Goal: Information Seeking & Learning: Check status

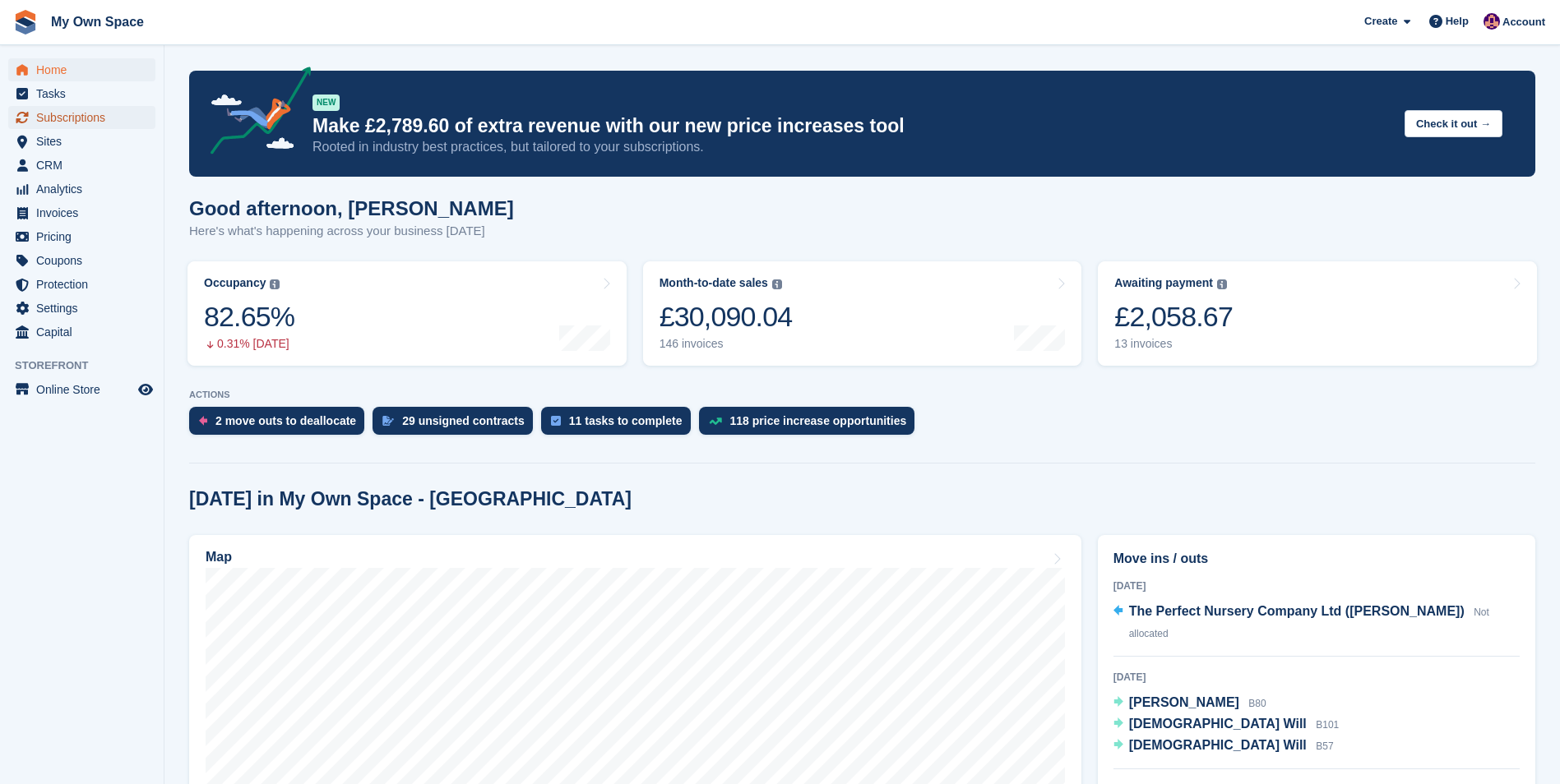
click at [64, 119] on span "Subscriptions" at bounding box center [86, 117] width 99 height 23
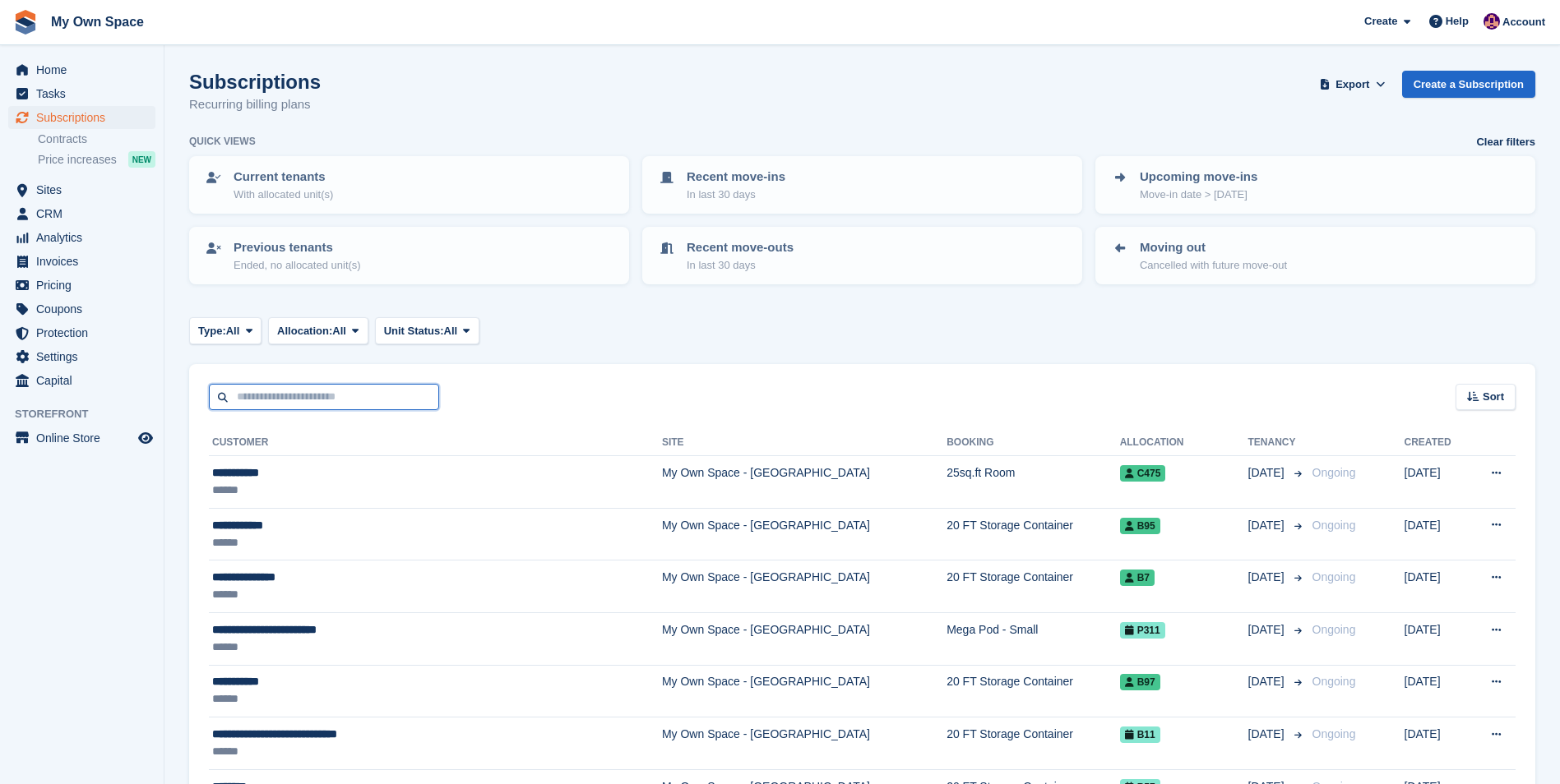
click at [283, 399] on input "text" at bounding box center [323, 396] width 230 height 27
type input "****"
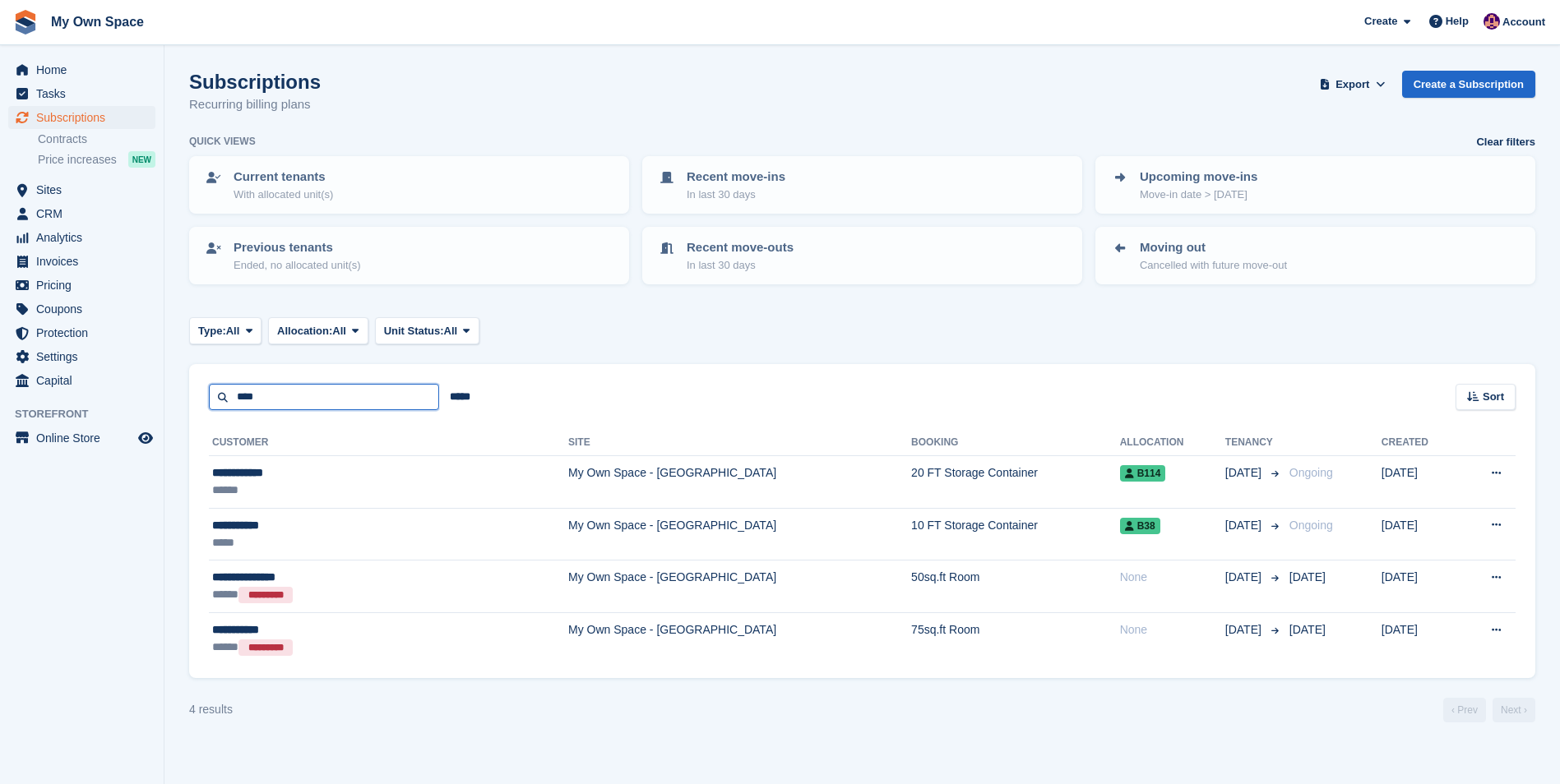
click at [259, 395] on input "****" at bounding box center [323, 396] width 230 height 27
type input "*"
type input "******"
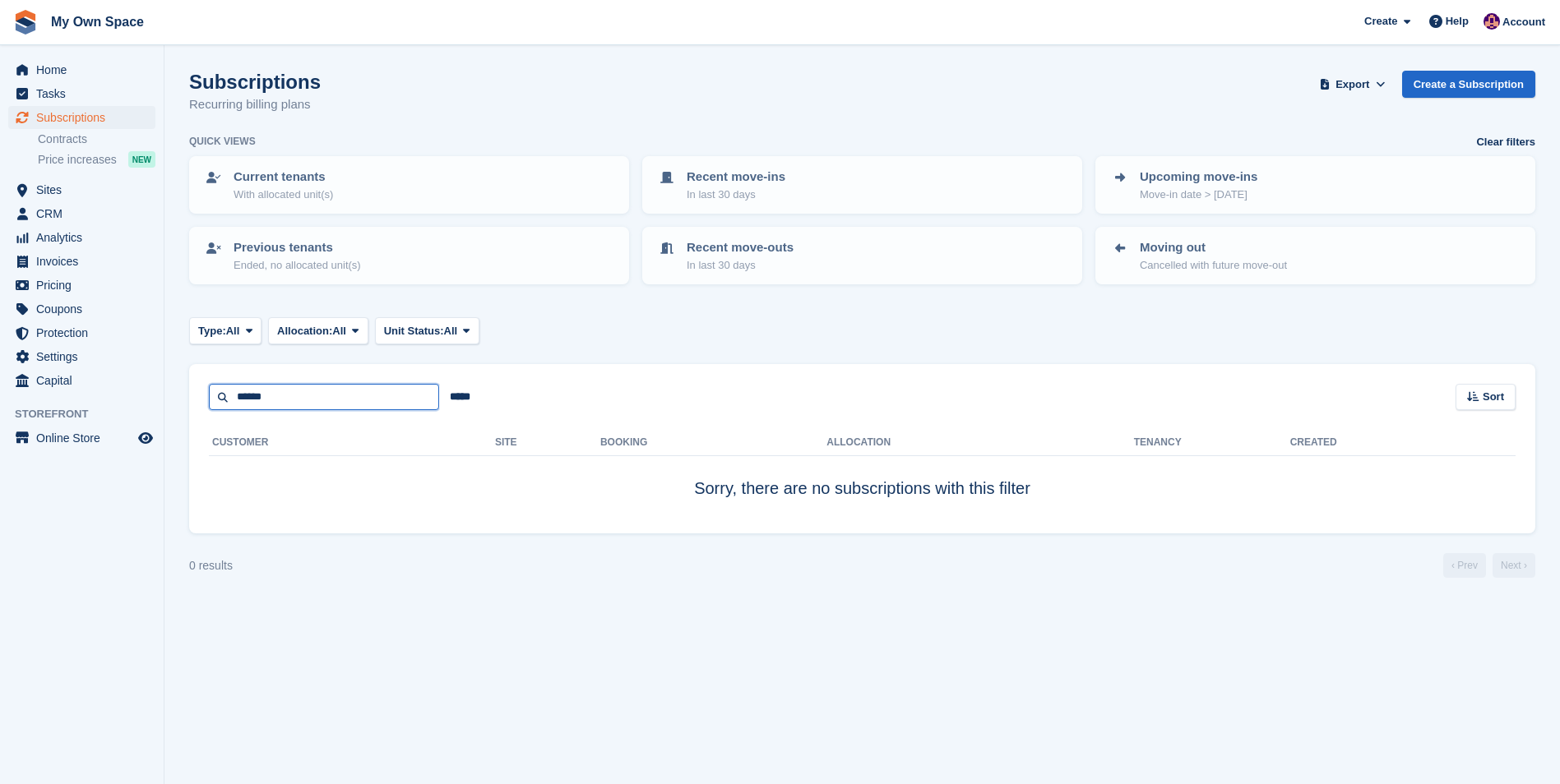
drag, startPoint x: 331, startPoint y: 394, endPoint x: 206, endPoint y: 392, distance: 125.0
click at [205, 392] on div "****** ***** Sort Sort by Customer name Date created Move in date Move out date…" at bounding box center [862, 387] width 1346 height 46
type input "***"
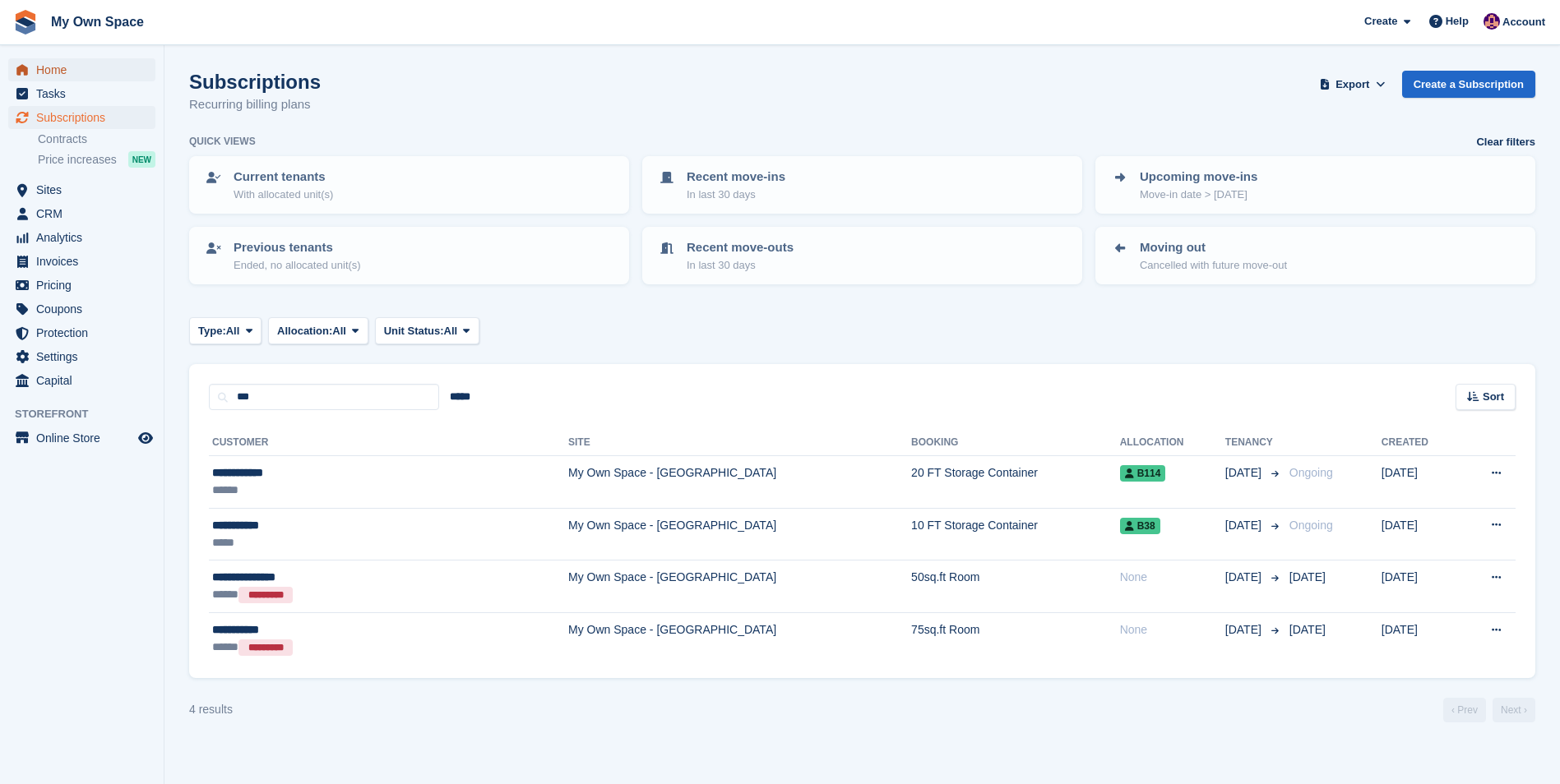
click at [60, 69] on span "Home" at bounding box center [86, 69] width 99 height 23
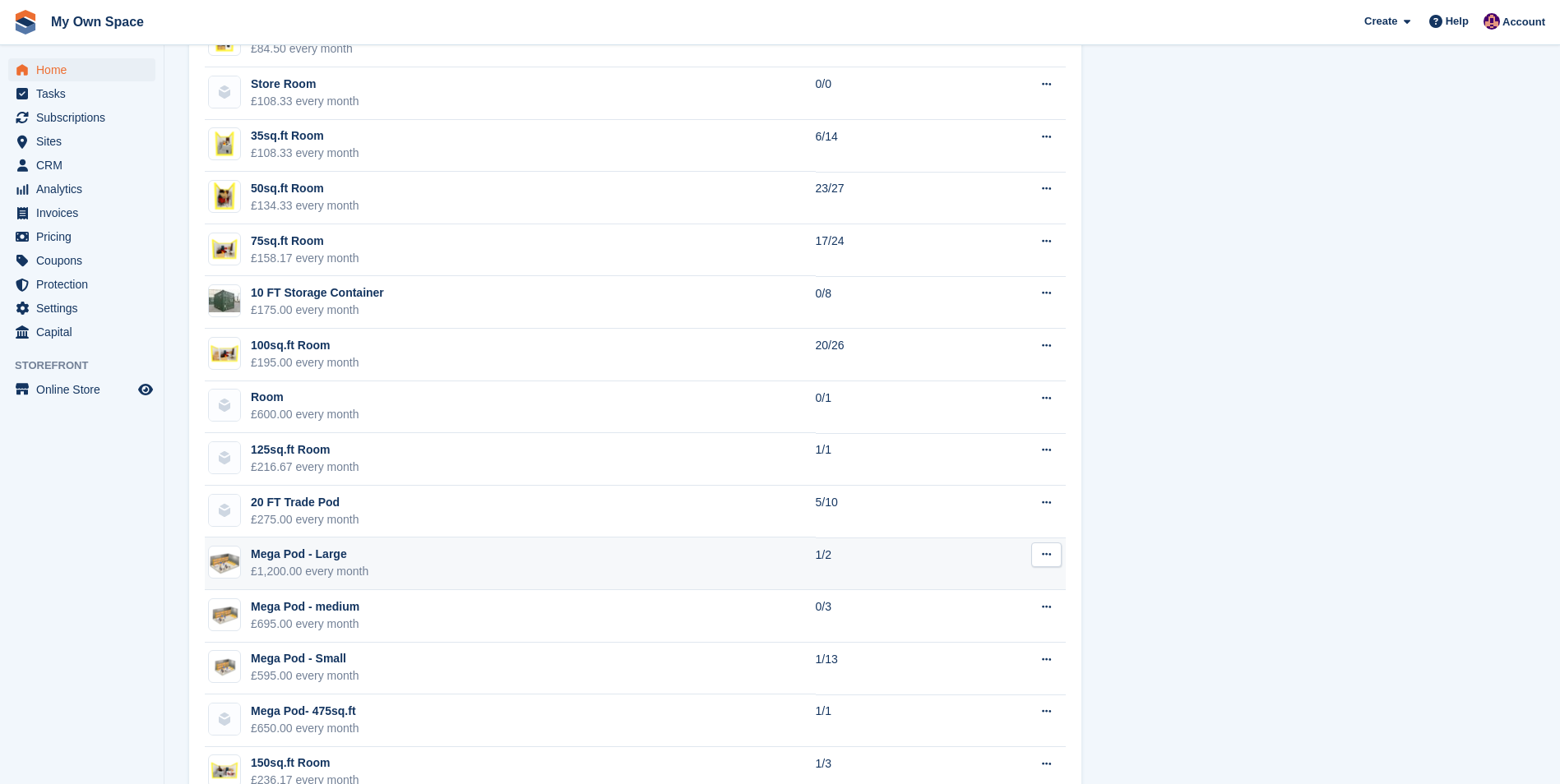
scroll to position [1233, 0]
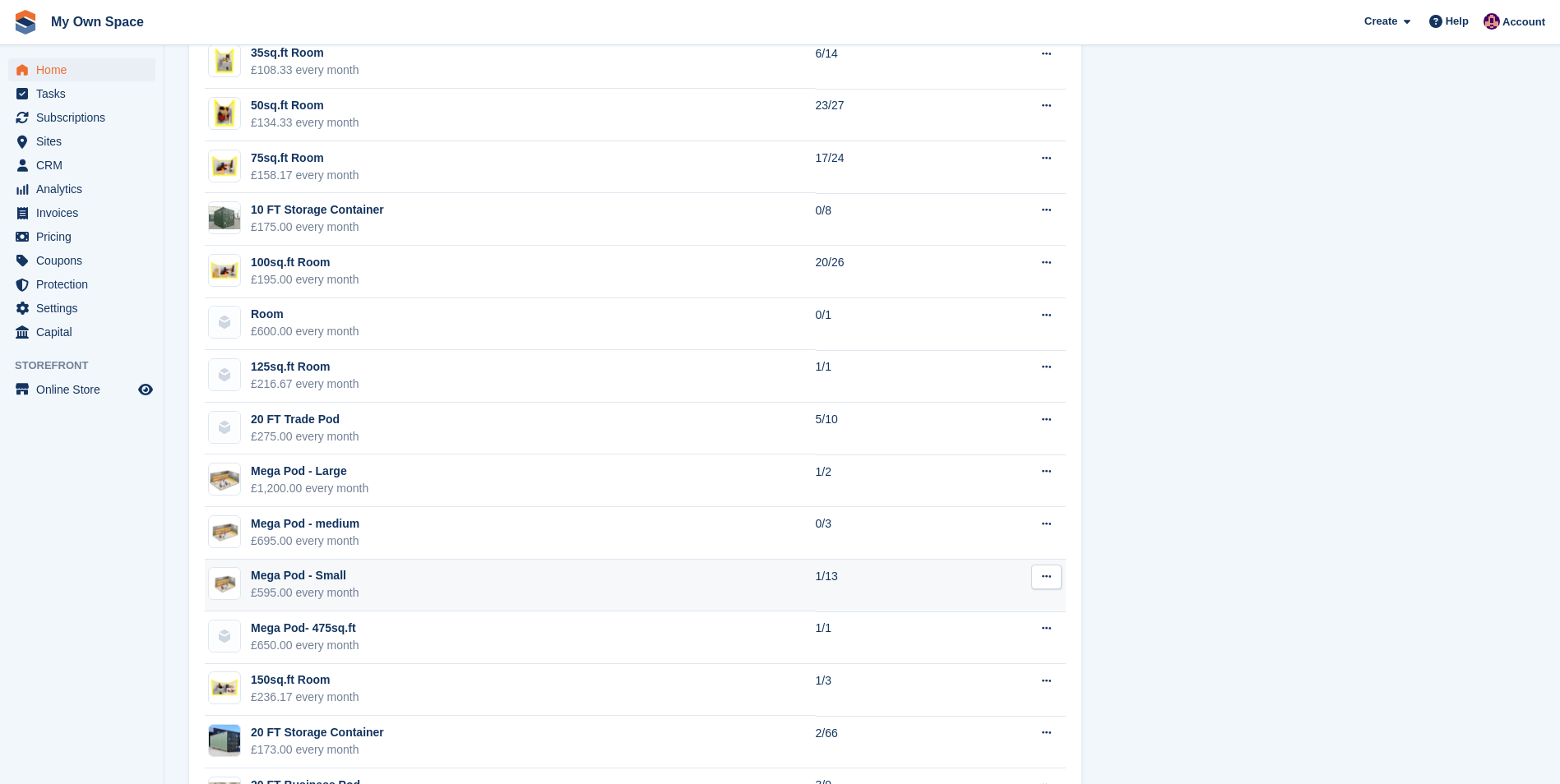
click at [808, 575] on td "Mega Pod - Small £595.00 every month" at bounding box center [510, 585] width 611 height 52
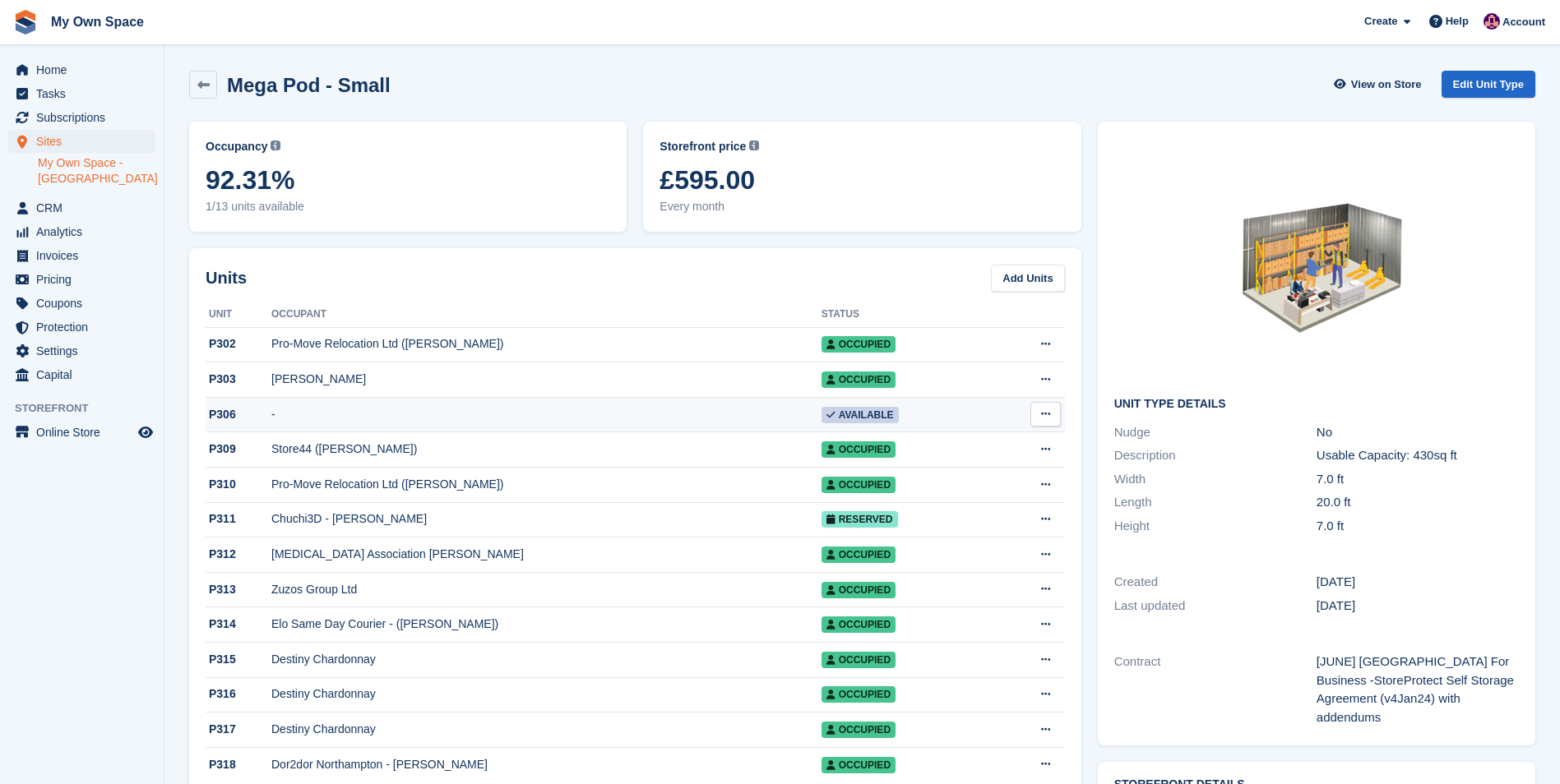
click at [212, 414] on div "P306" at bounding box center [238, 414] width 65 height 17
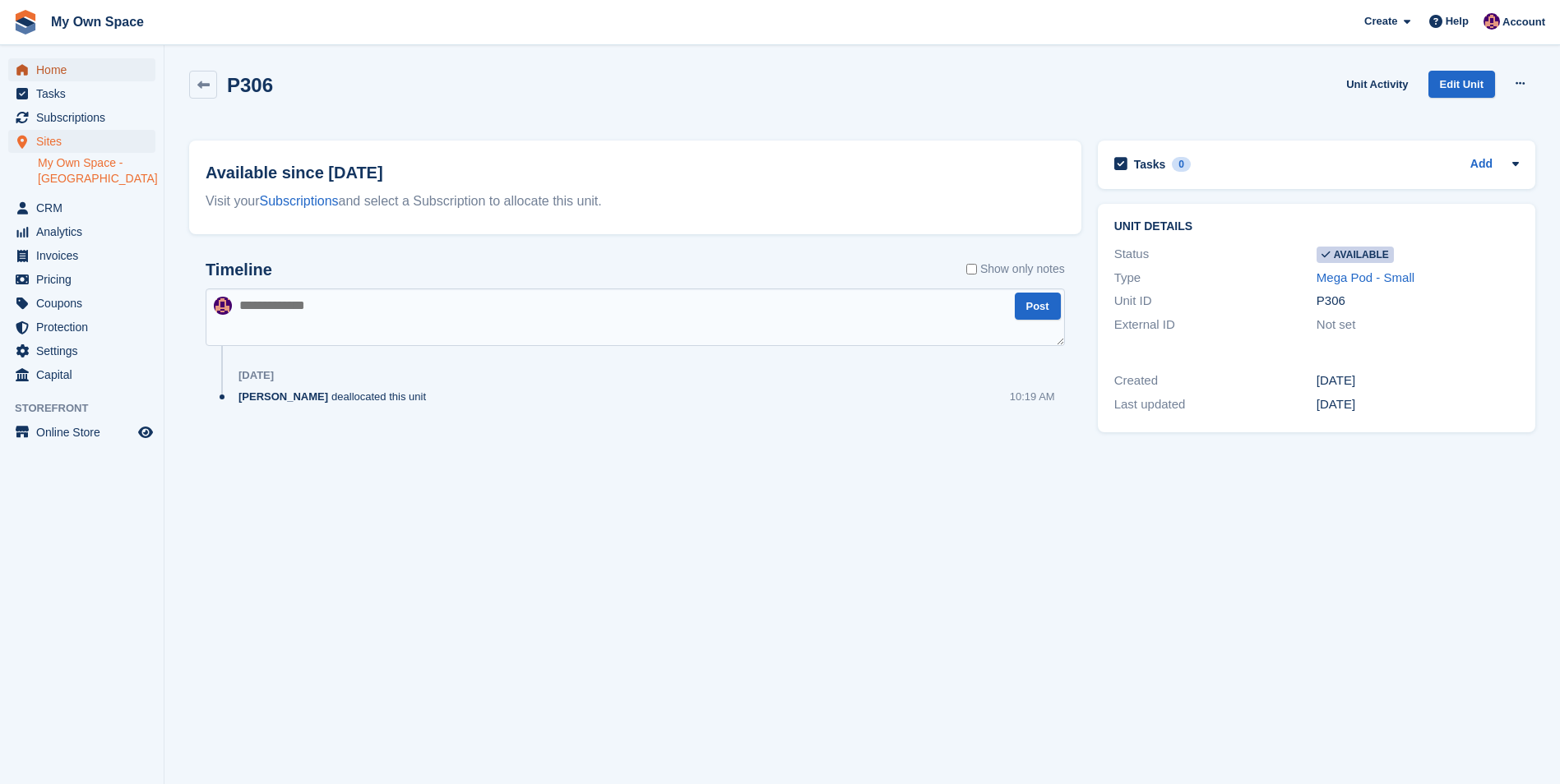
click at [51, 70] on span "Home" at bounding box center [86, 69] width 99 height 23
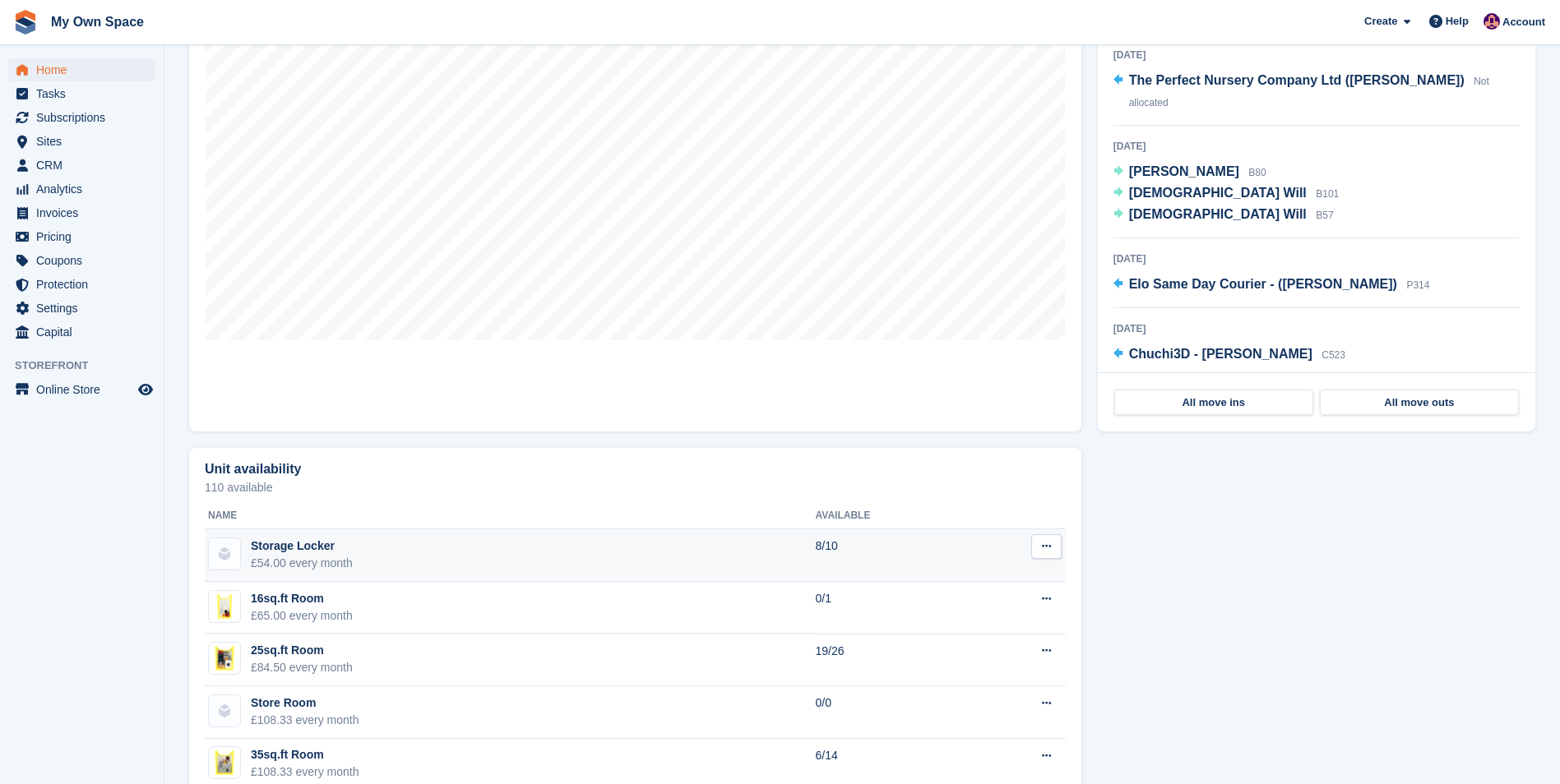
scroll to position [575, 0]
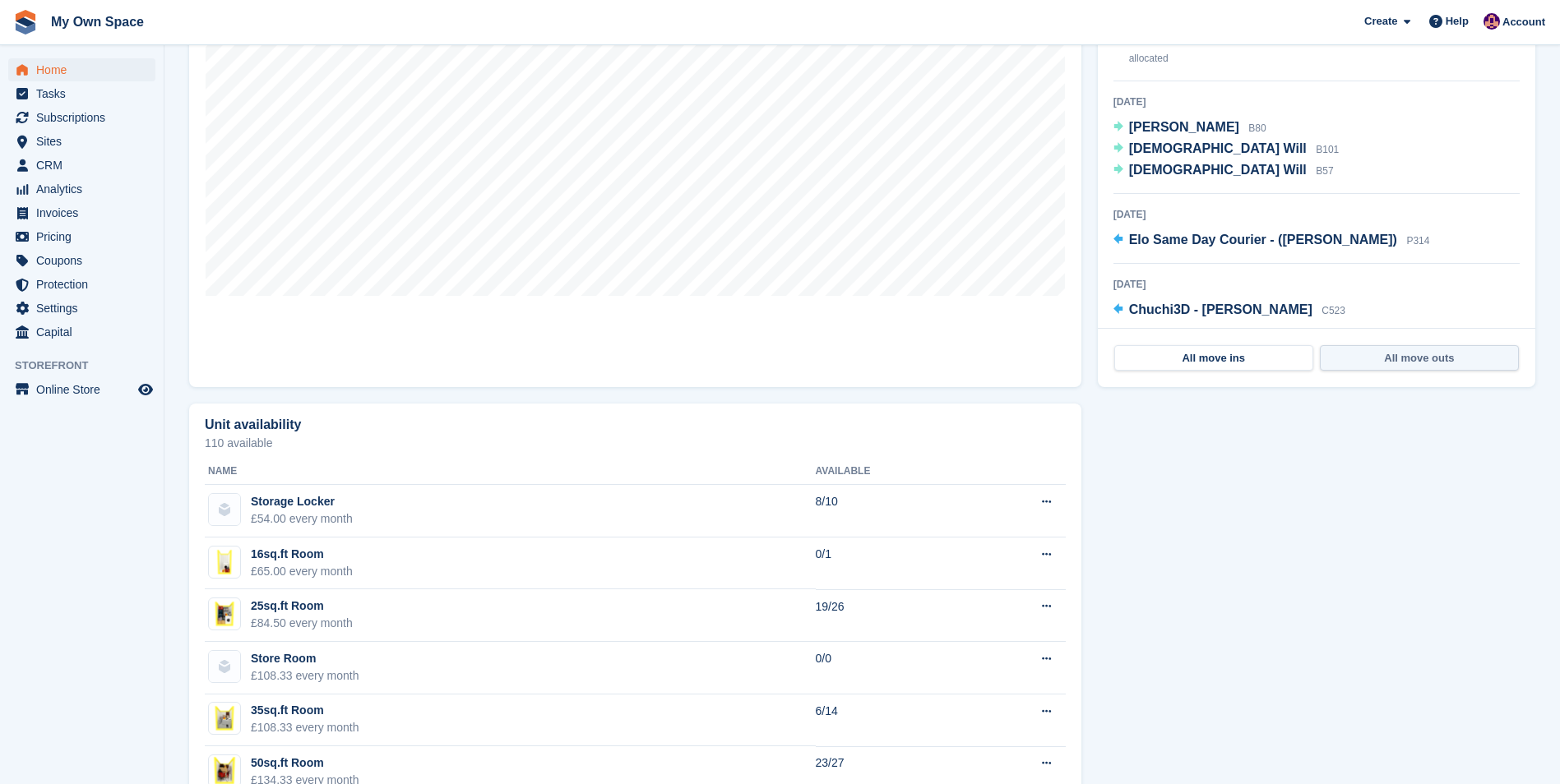
click at [1415, 357] on link "All move outs" at bounding box center [1419, 358] width 199 height 27
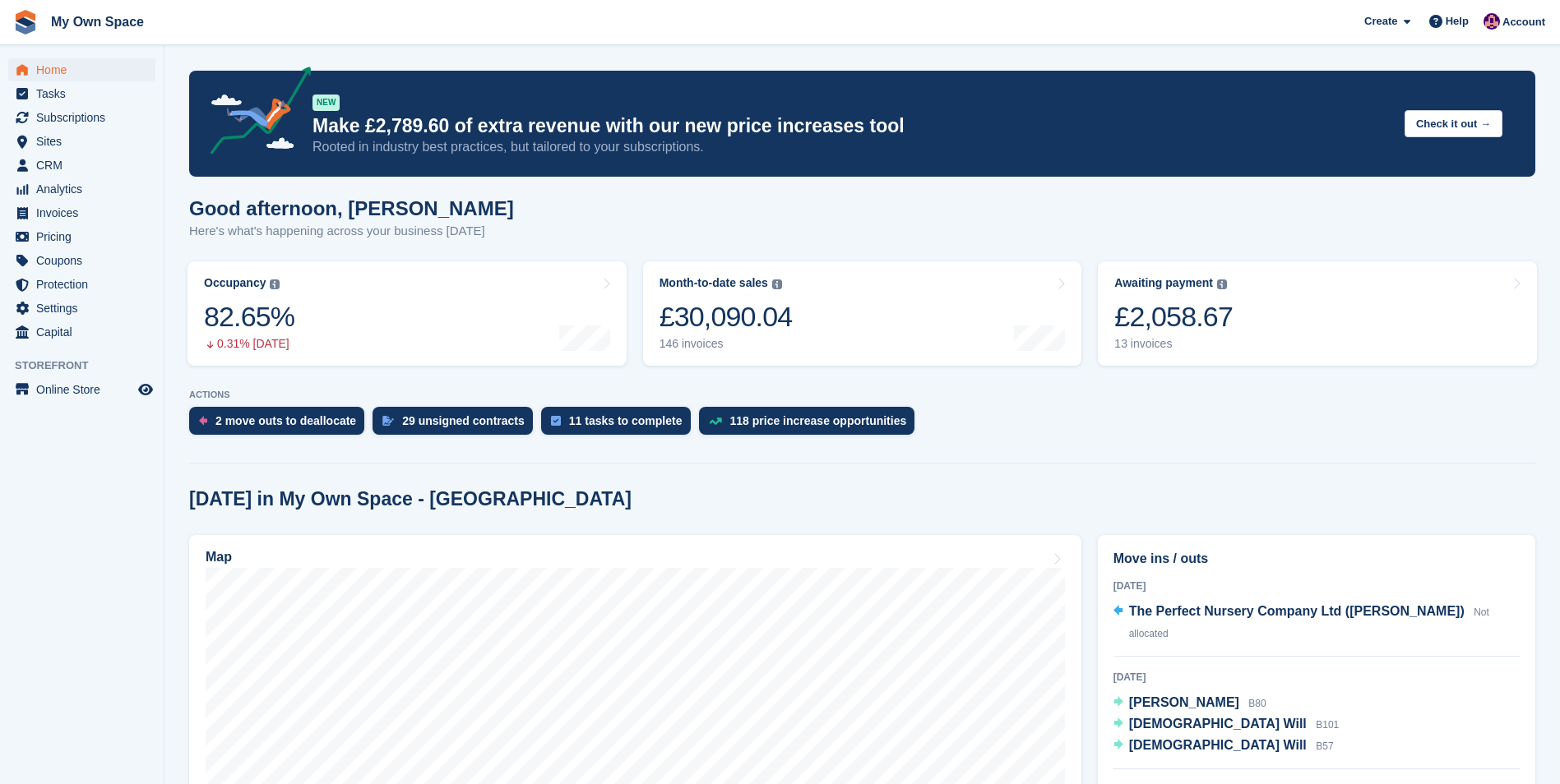
scroll to position [575, 0]
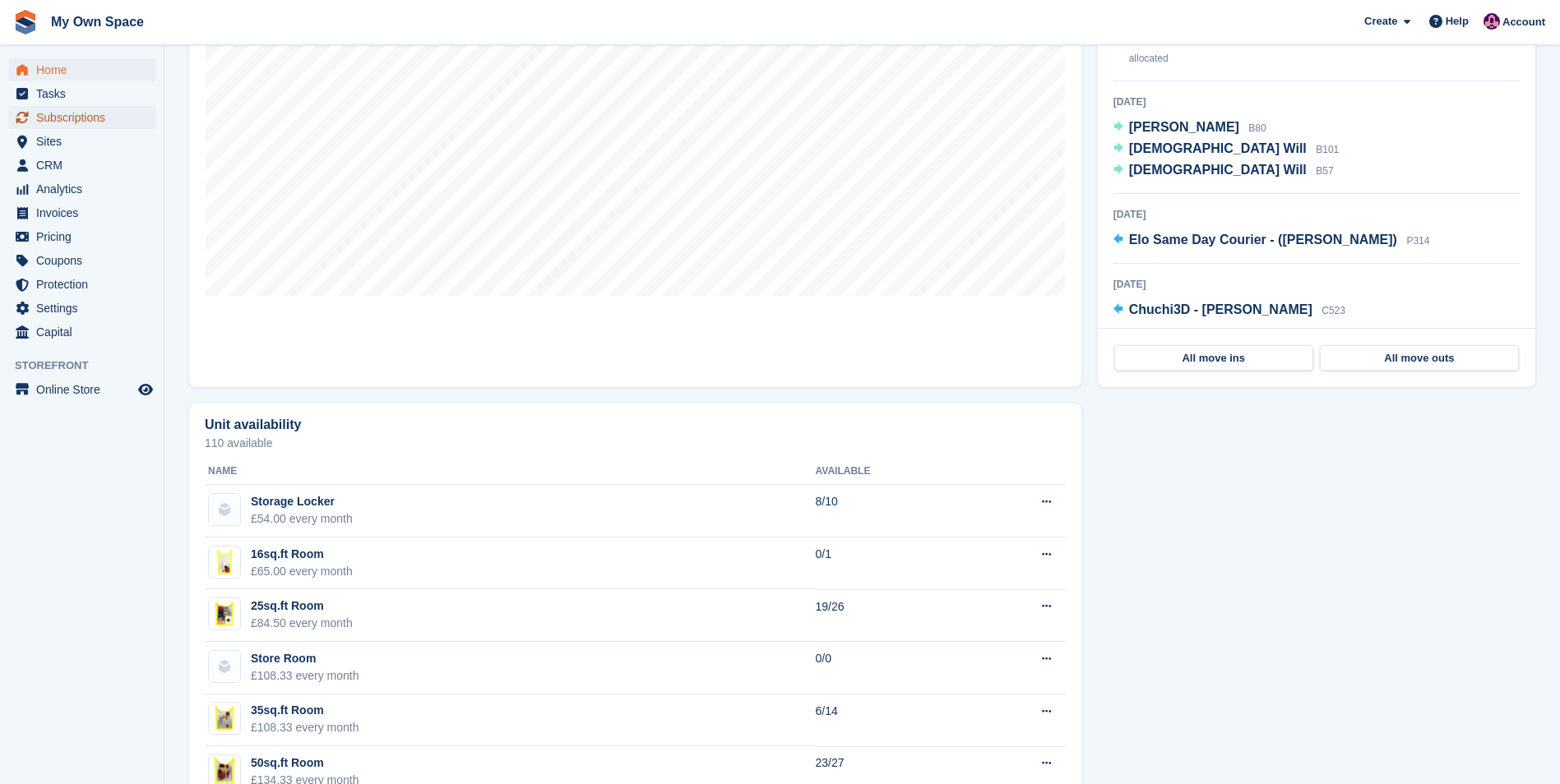
click at [81, 115] on span "Subscriptions" at bounding box center [86, 117] width 99 height 23
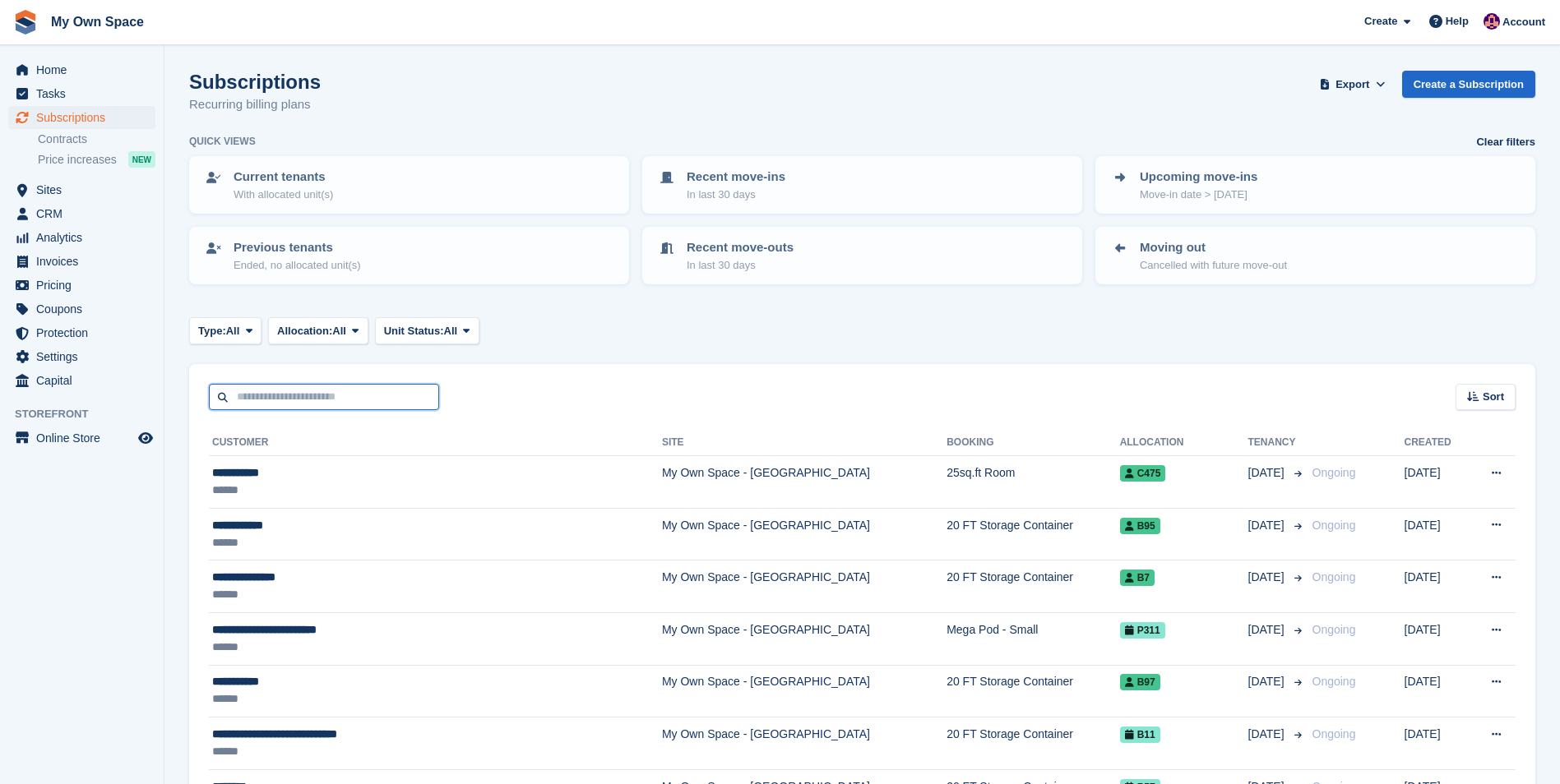
click at [289, 396] on input "text" at bounding box center [323, 396] width 230 height 27
type input "*"
click at [328, 261] on p "Ended, no allocated unit(s)" at bounding box center [297, 265] width 128 height 17
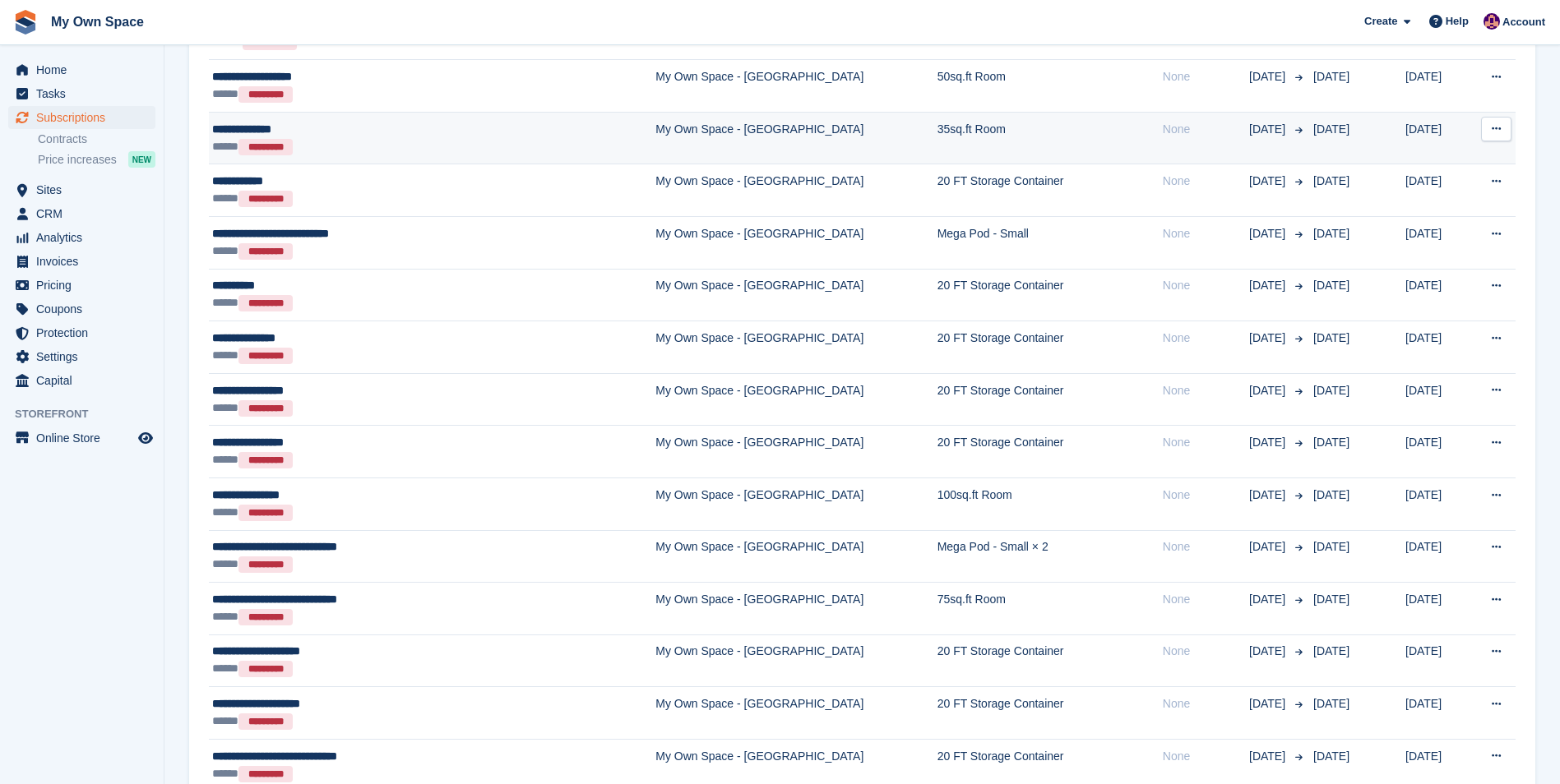
scroll to position [822, 0]
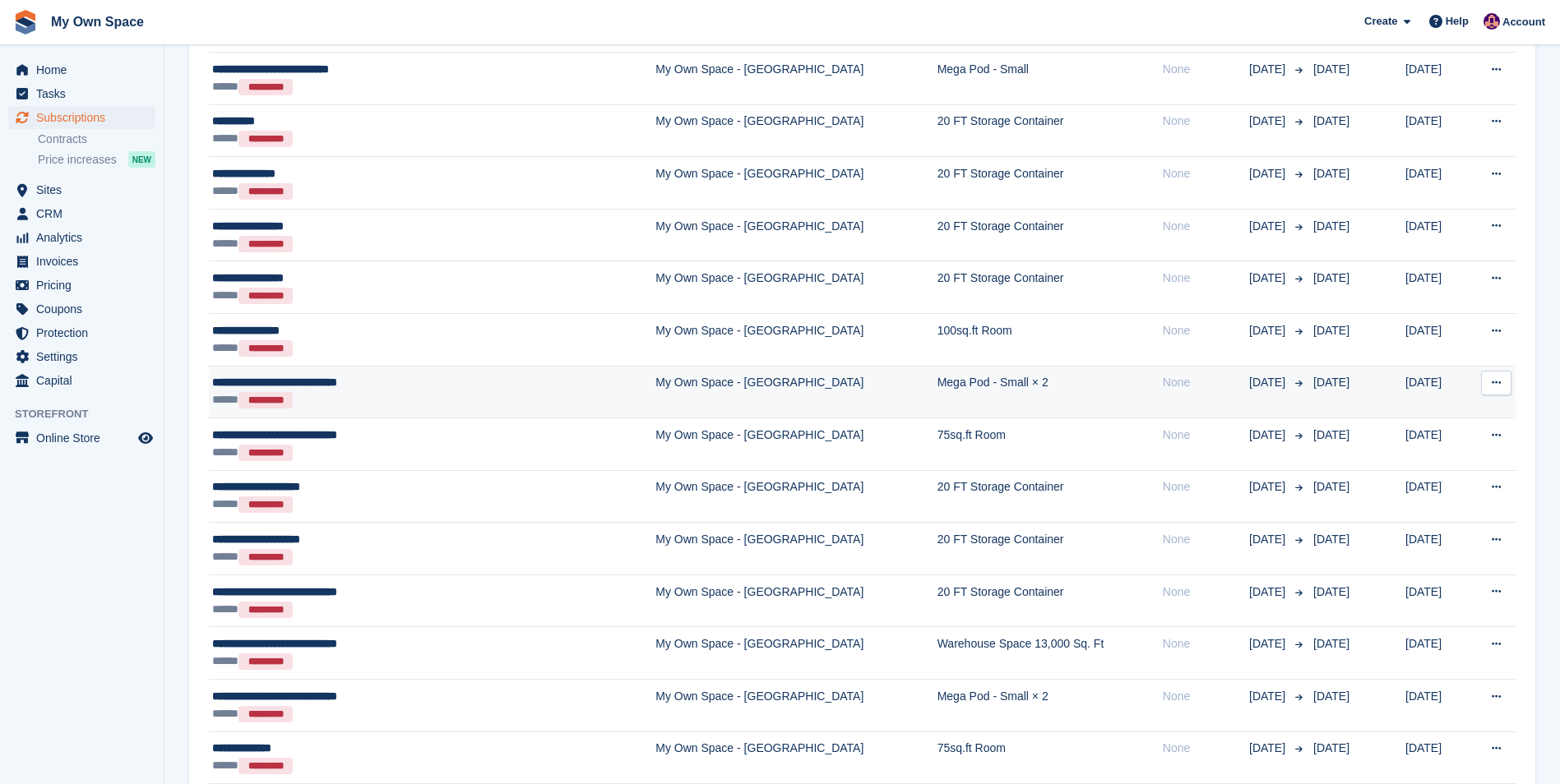
click at [315, 385] on span "**********" at bounding box center [274, 383] width 125 height 12
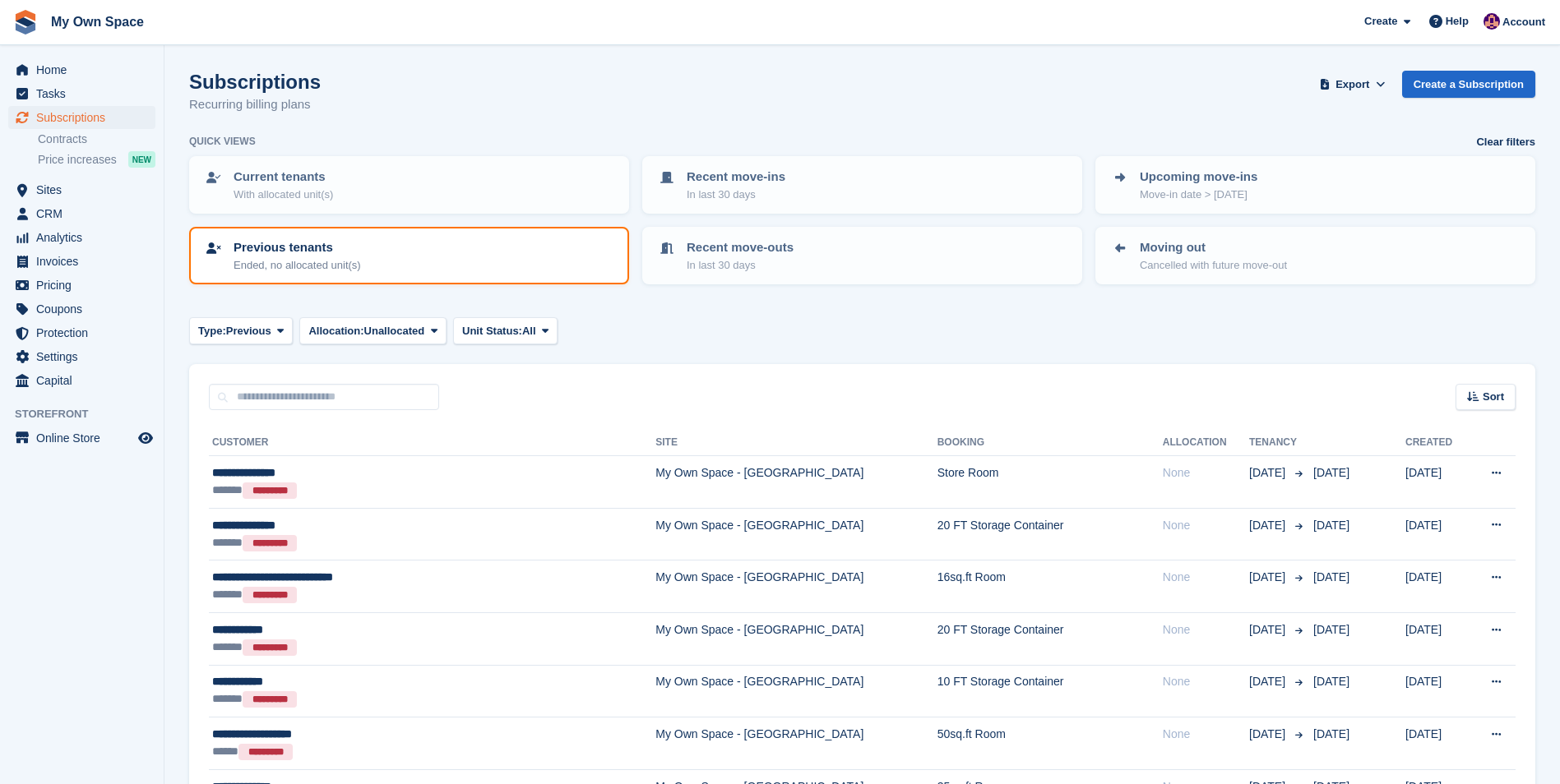
scroll to position [822, 0]
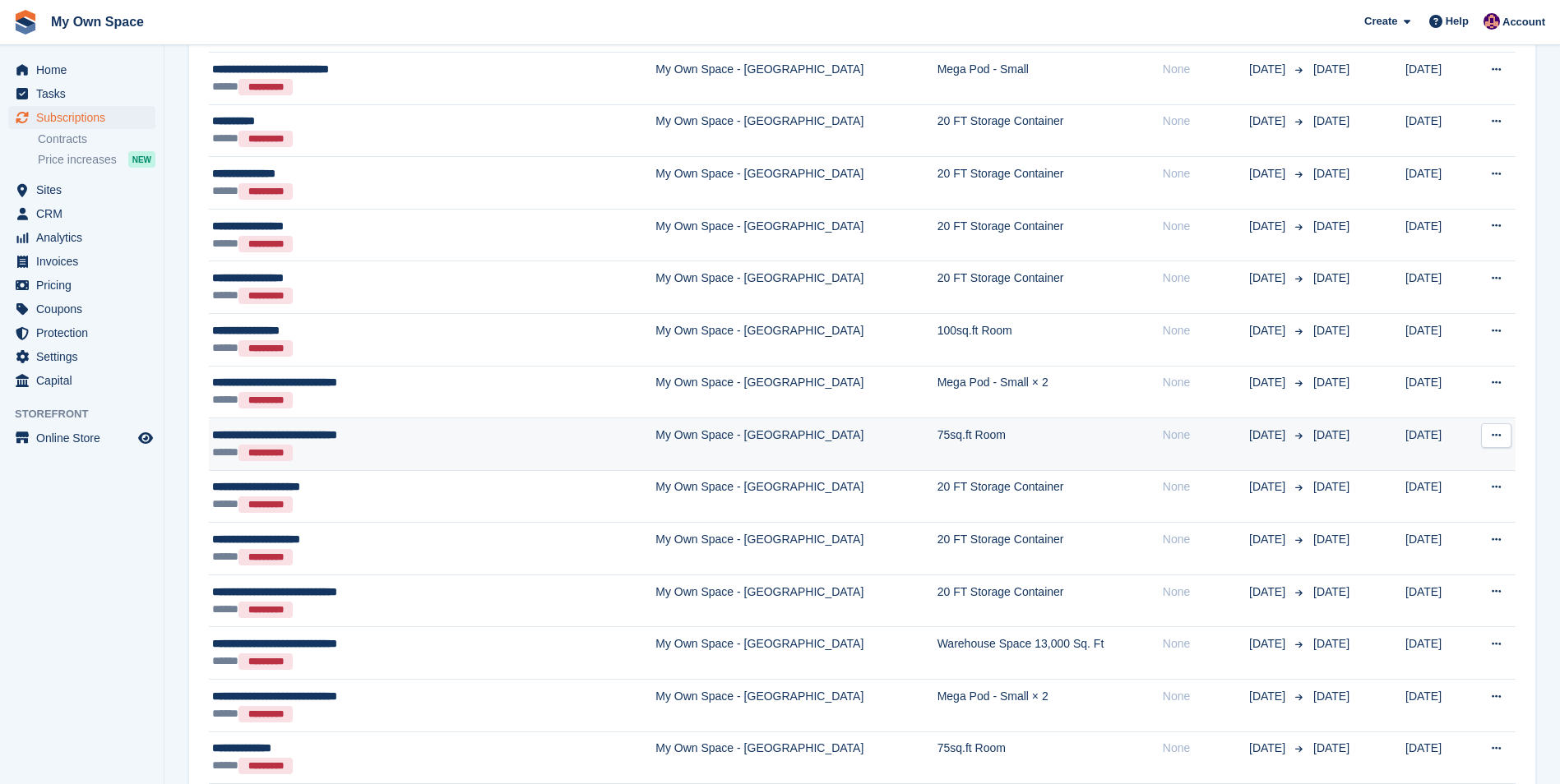
click at [337, 431] on span "**********" at bounding box center [274, 435] width 125 height 12
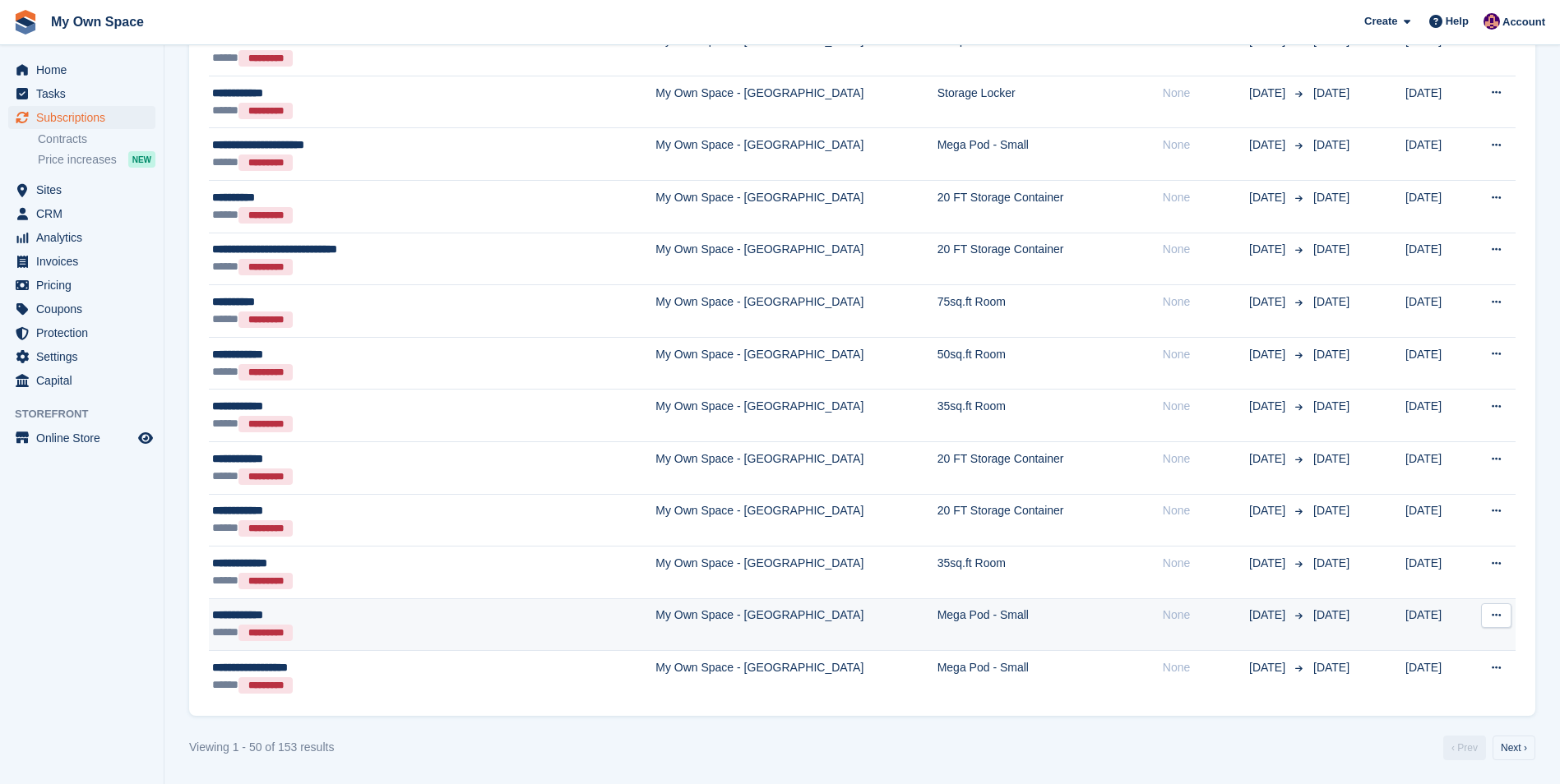
scroll to position [2367, 0]
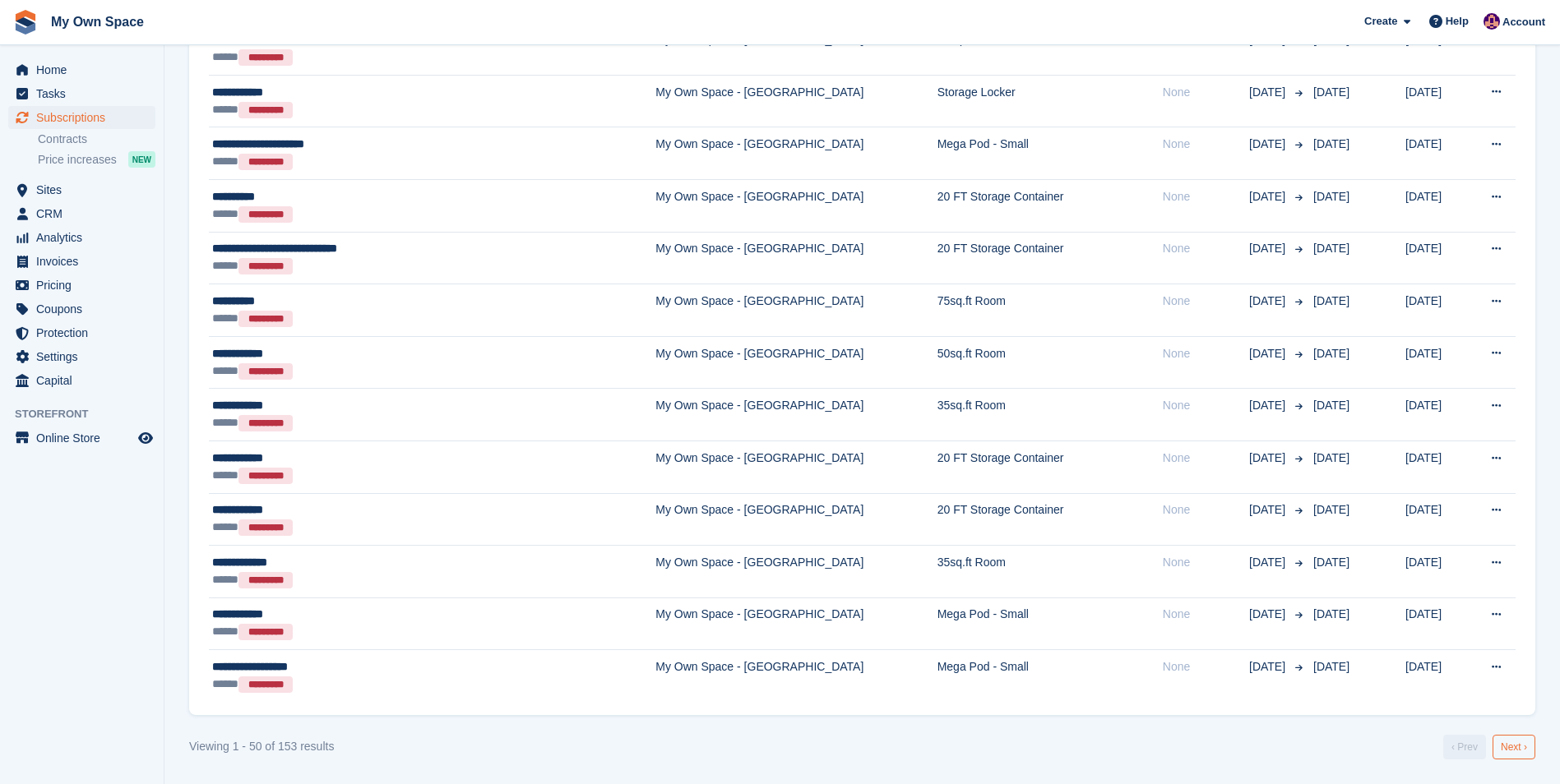
click at [1507, 741] on link "Next ›" at bounding box center [1514, 746] width 43 height 25
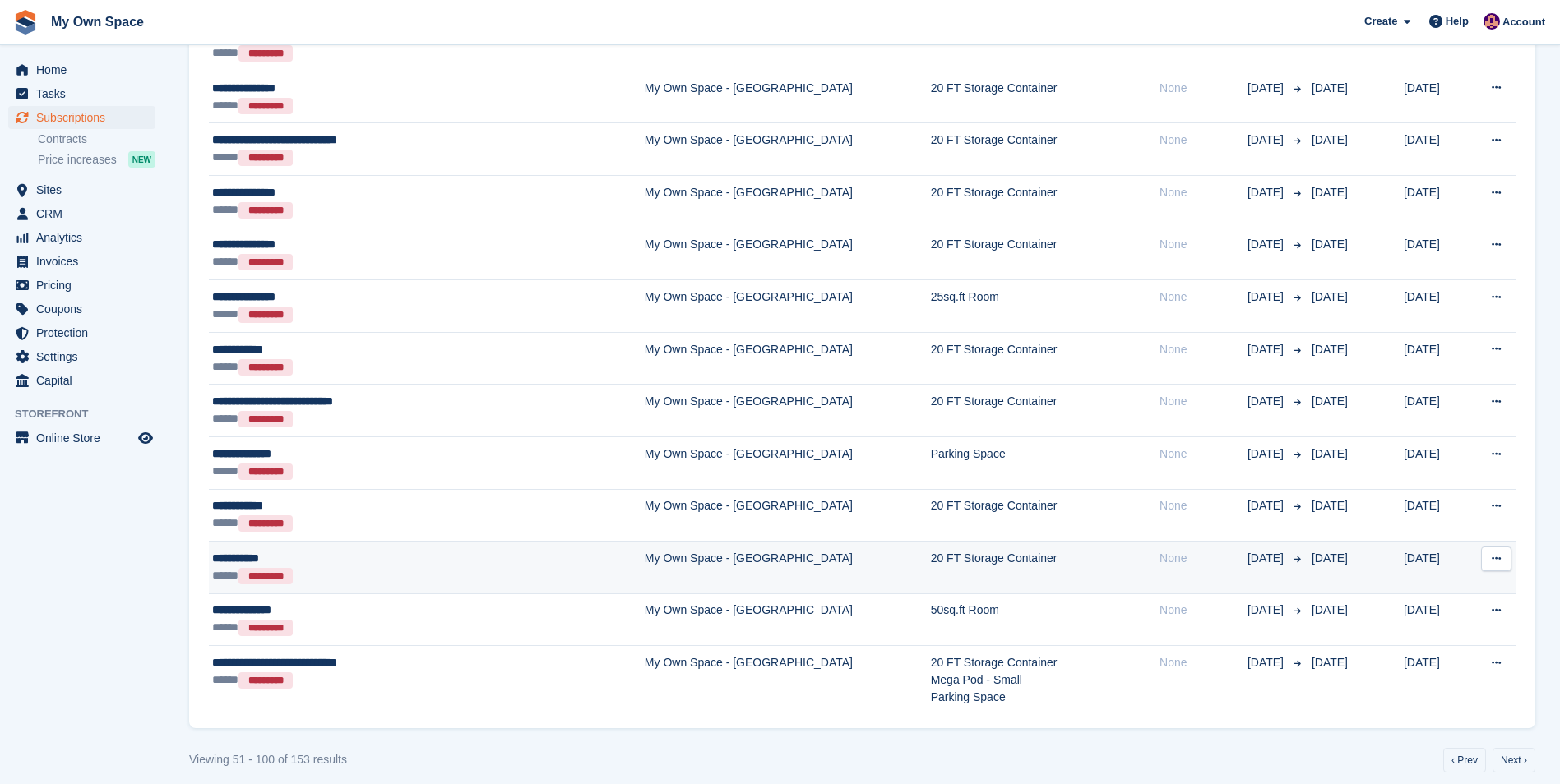
scroll to position [2384, 0]
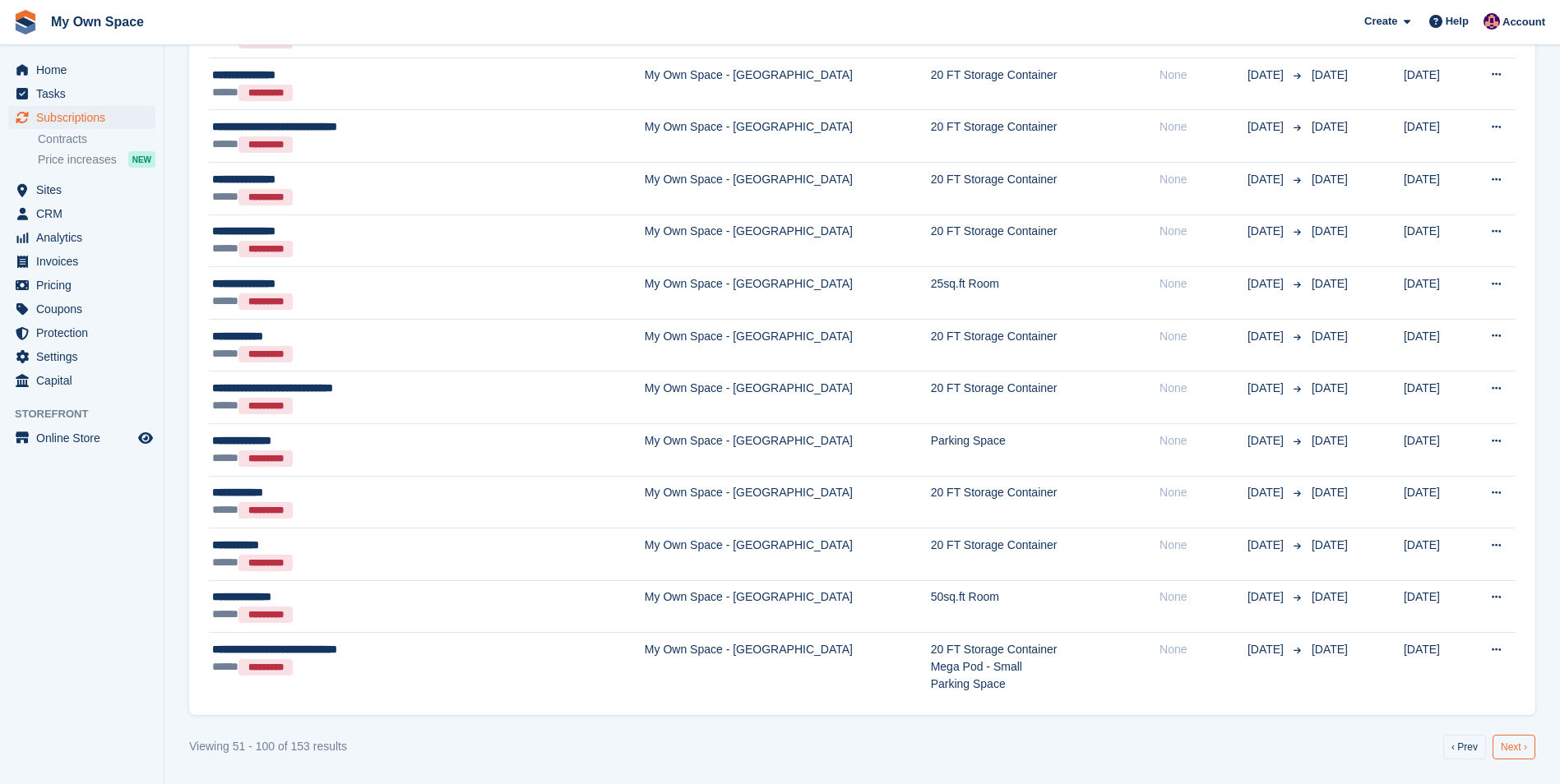
click at [1520, 751] on link "Next ›" at bounding box center [1514, 746] width 43 height 25
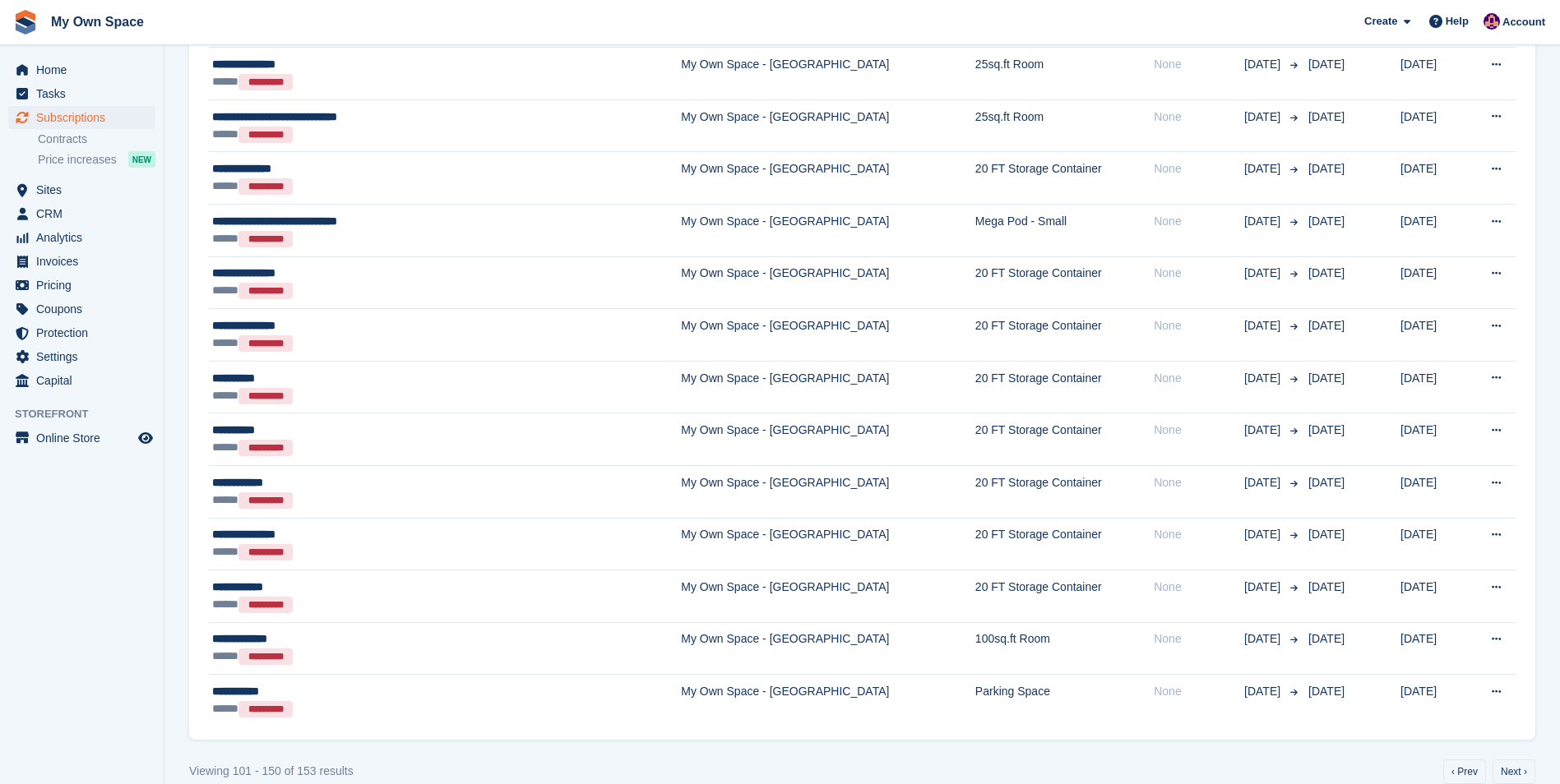
scroll to position [2367, 0]
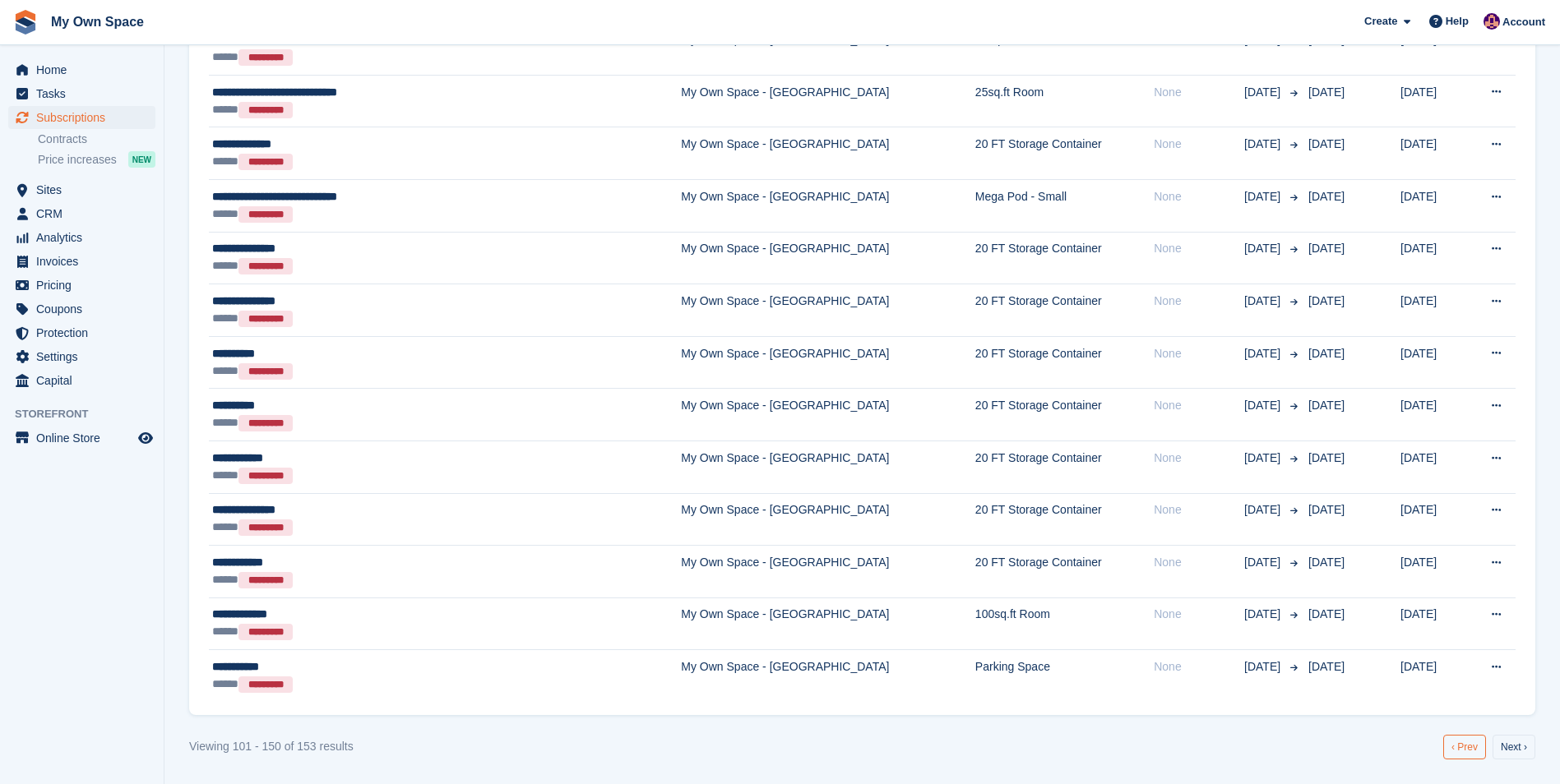
click at [1459, 746] on link "‹ Prev" at bounding box center [1464, 746] width 43 height 25
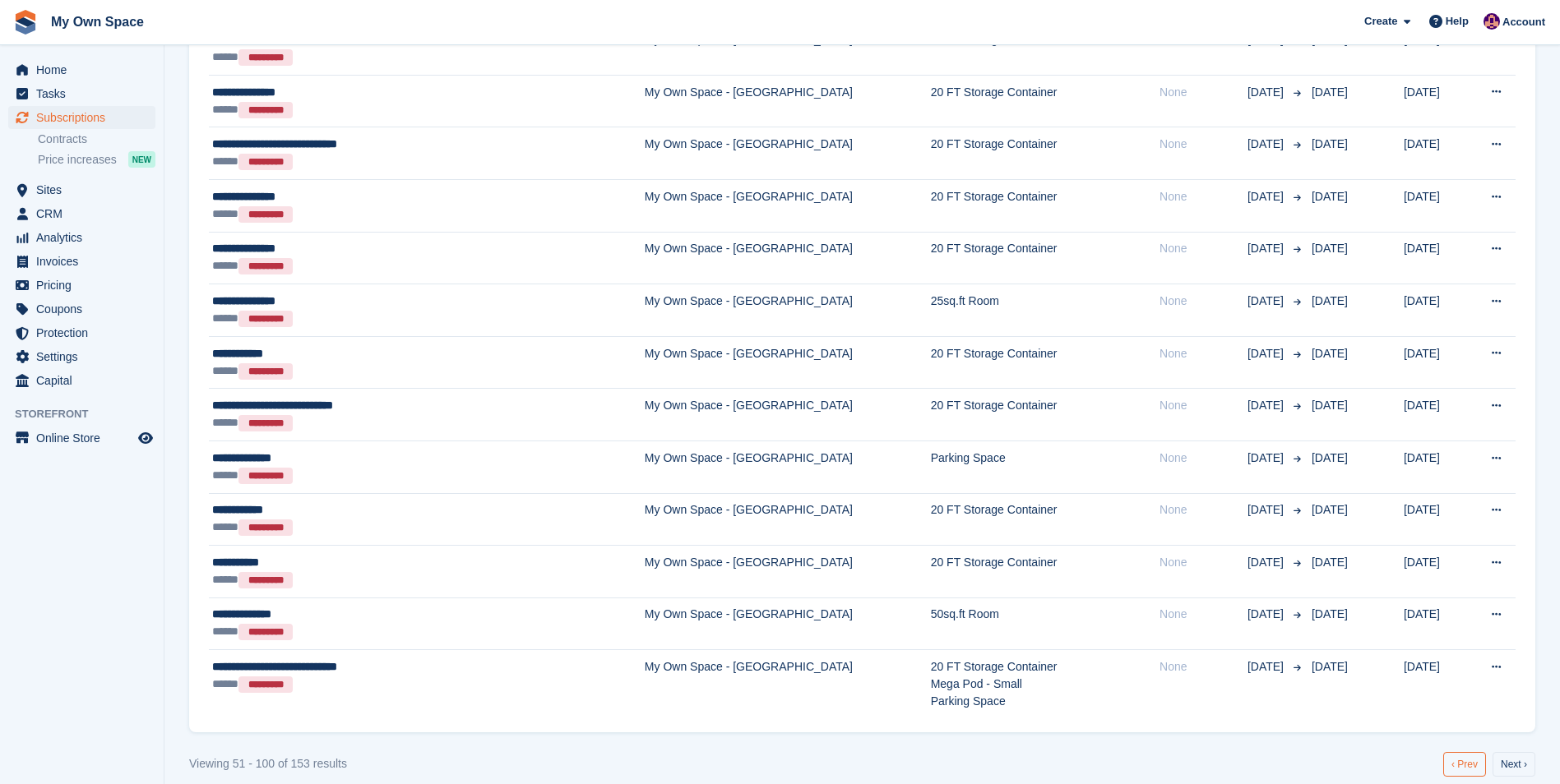
click at [1457, 771] on link "‹ Prev" at bounding box center [1464, 764] width 43 height 25
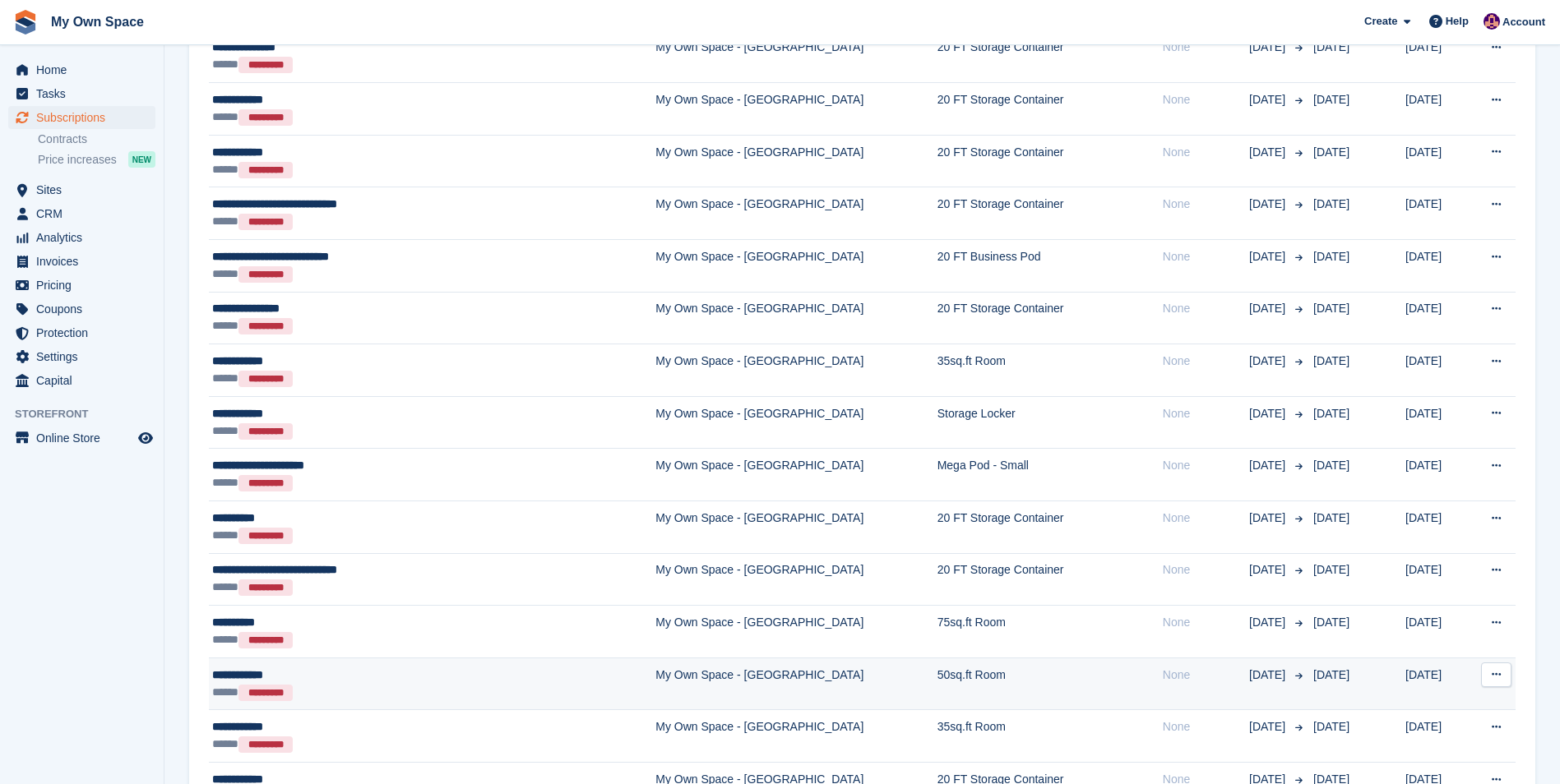
scroll to position [2038, 0]
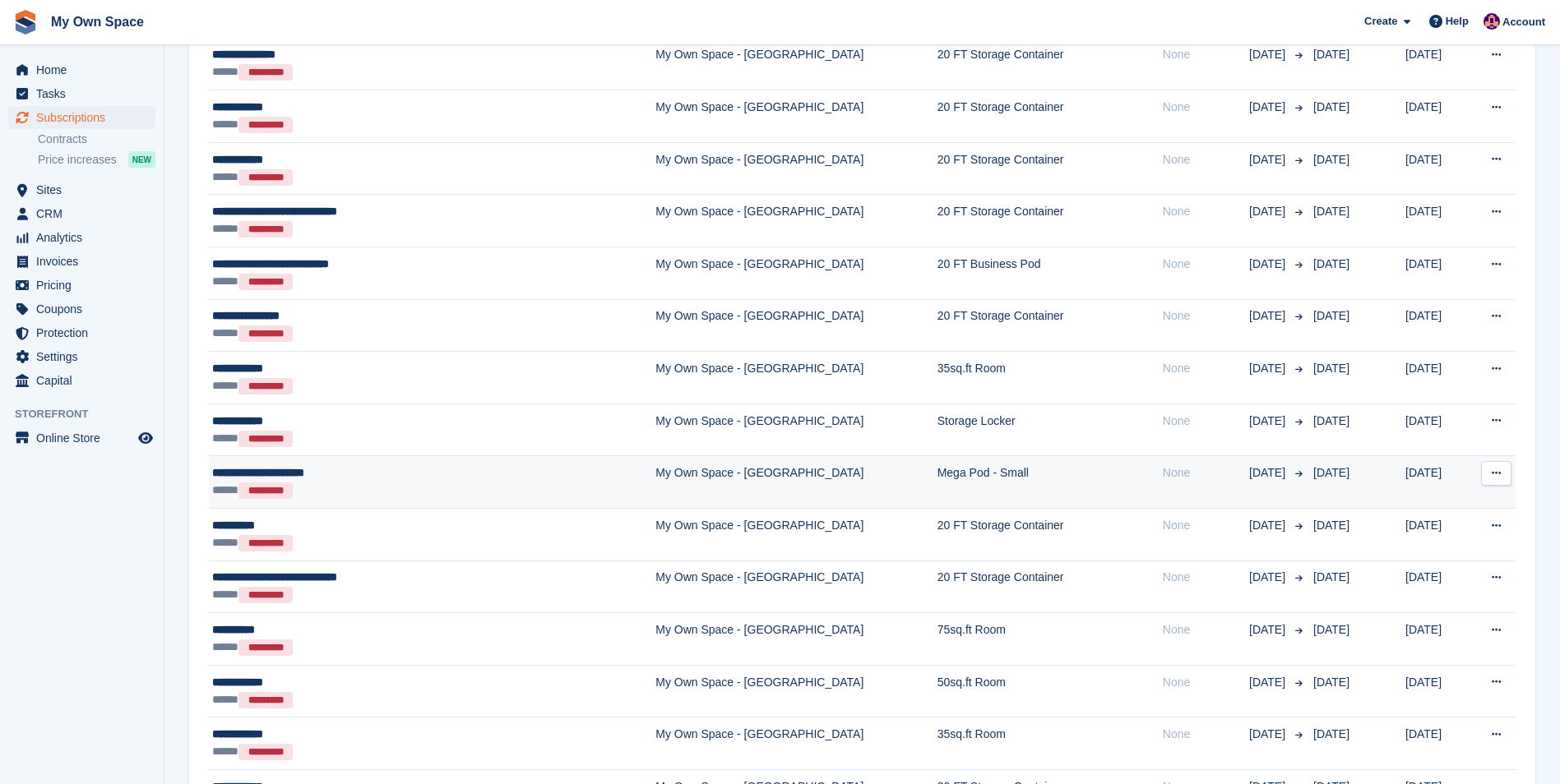
click at [310, 472] on div "**********" at bounding box center [375, 473] width 327 height 17
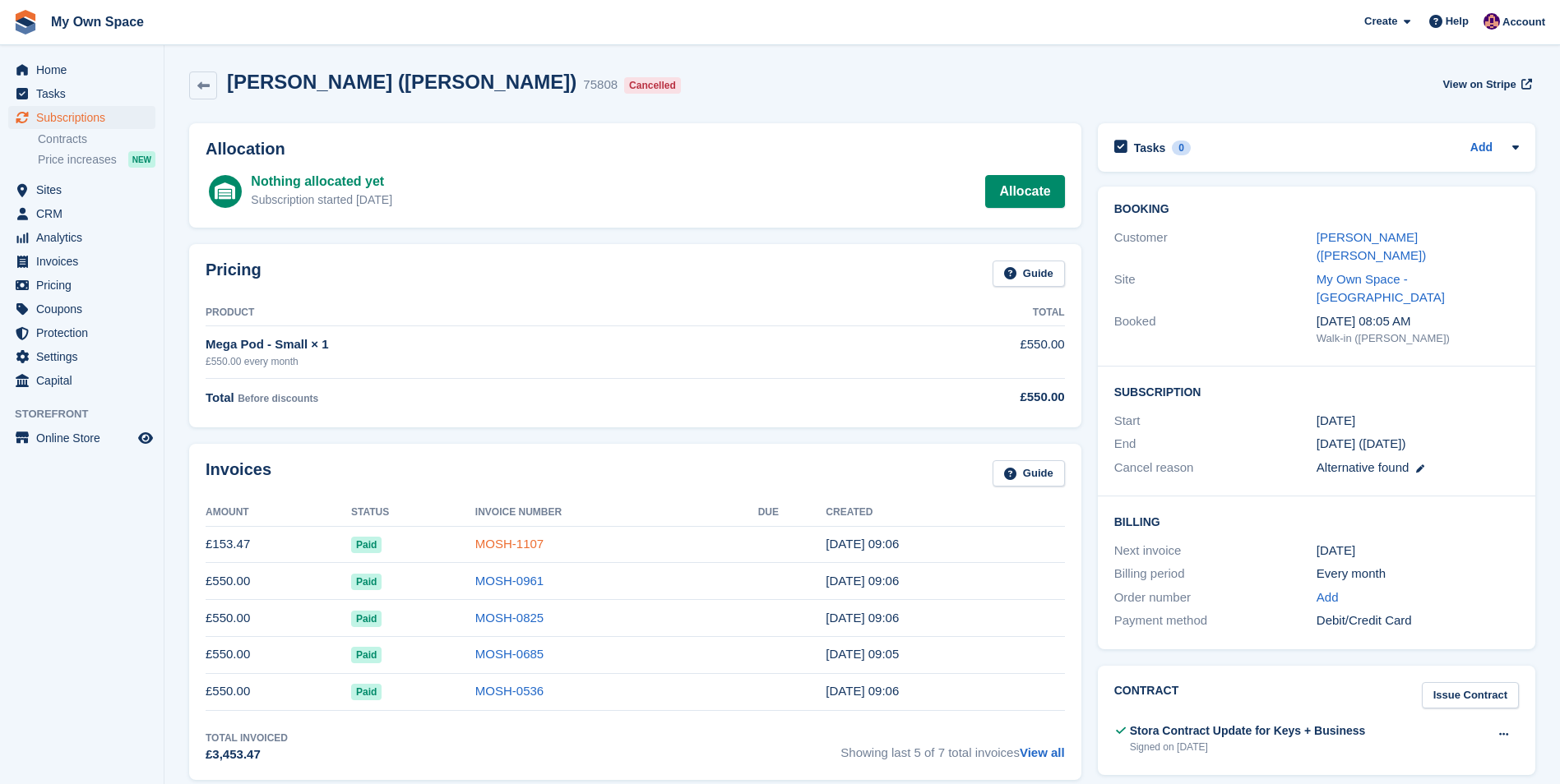
click at [488, 544] on link "MOSH-1107" at bounding box center [508, 544] width 68 height 14
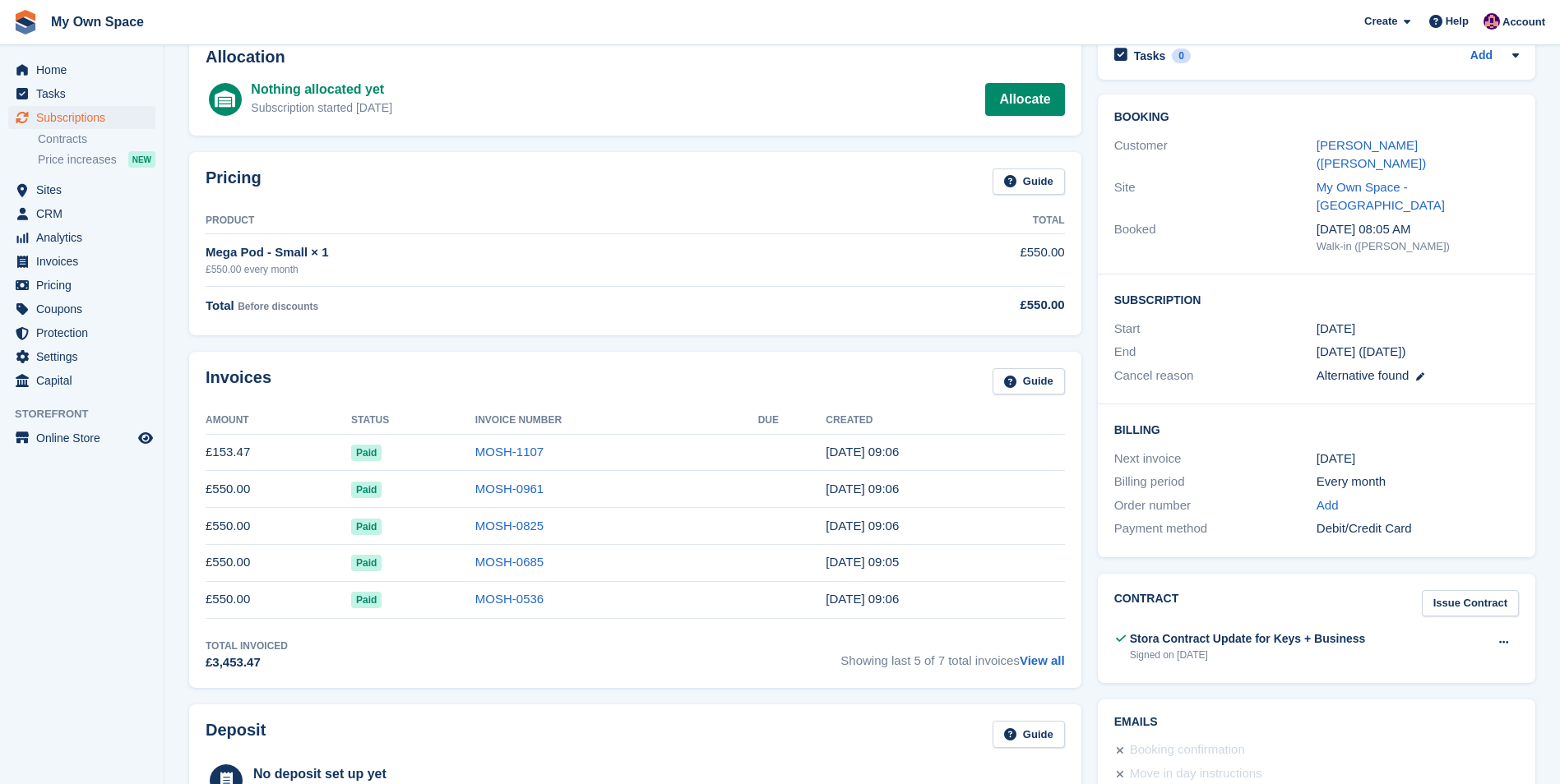
scroll to position [246, 0]
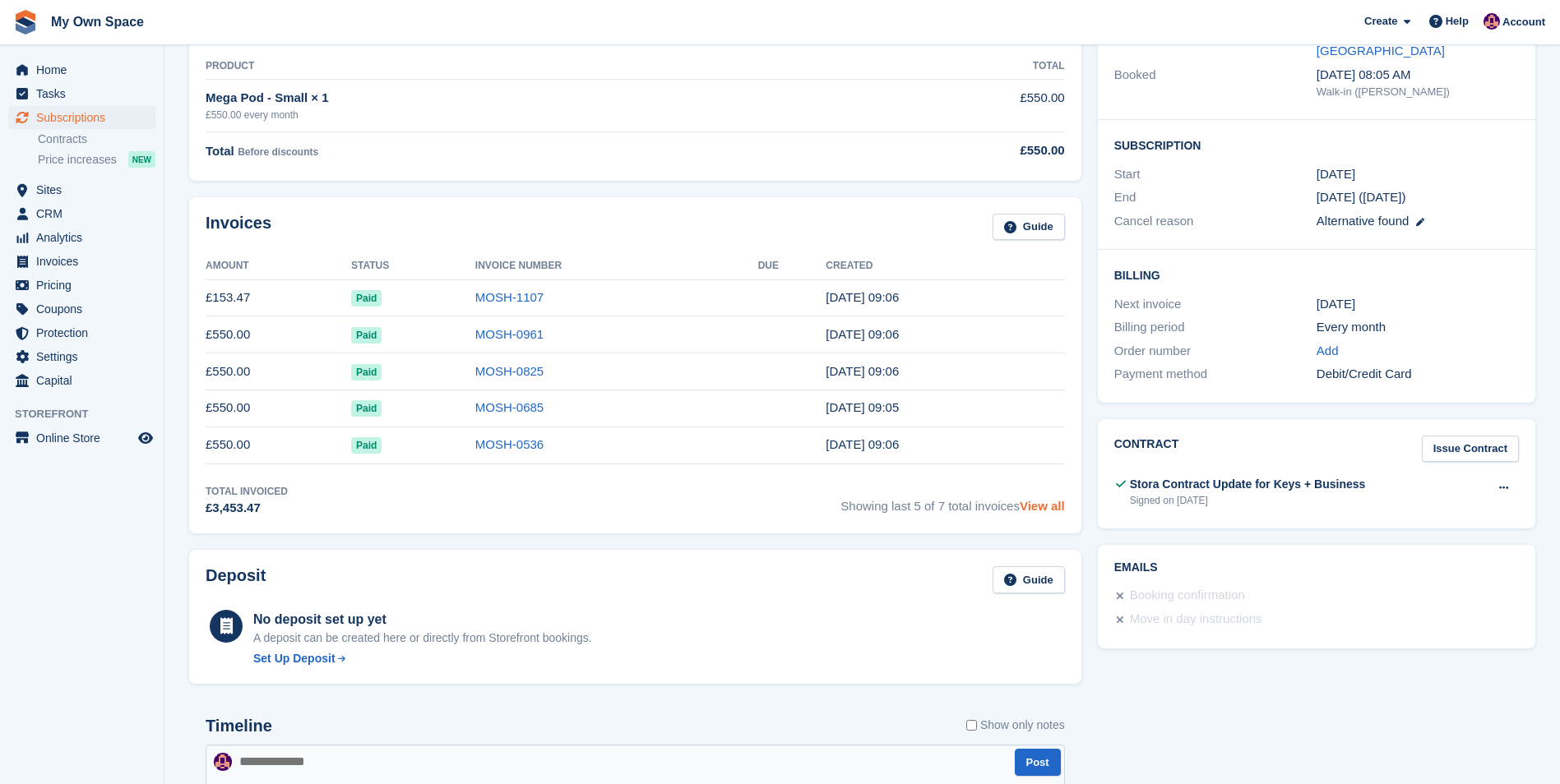
click at [1050, 504] on link "View all" at bounding box center [1043, 506] width 46 height 14
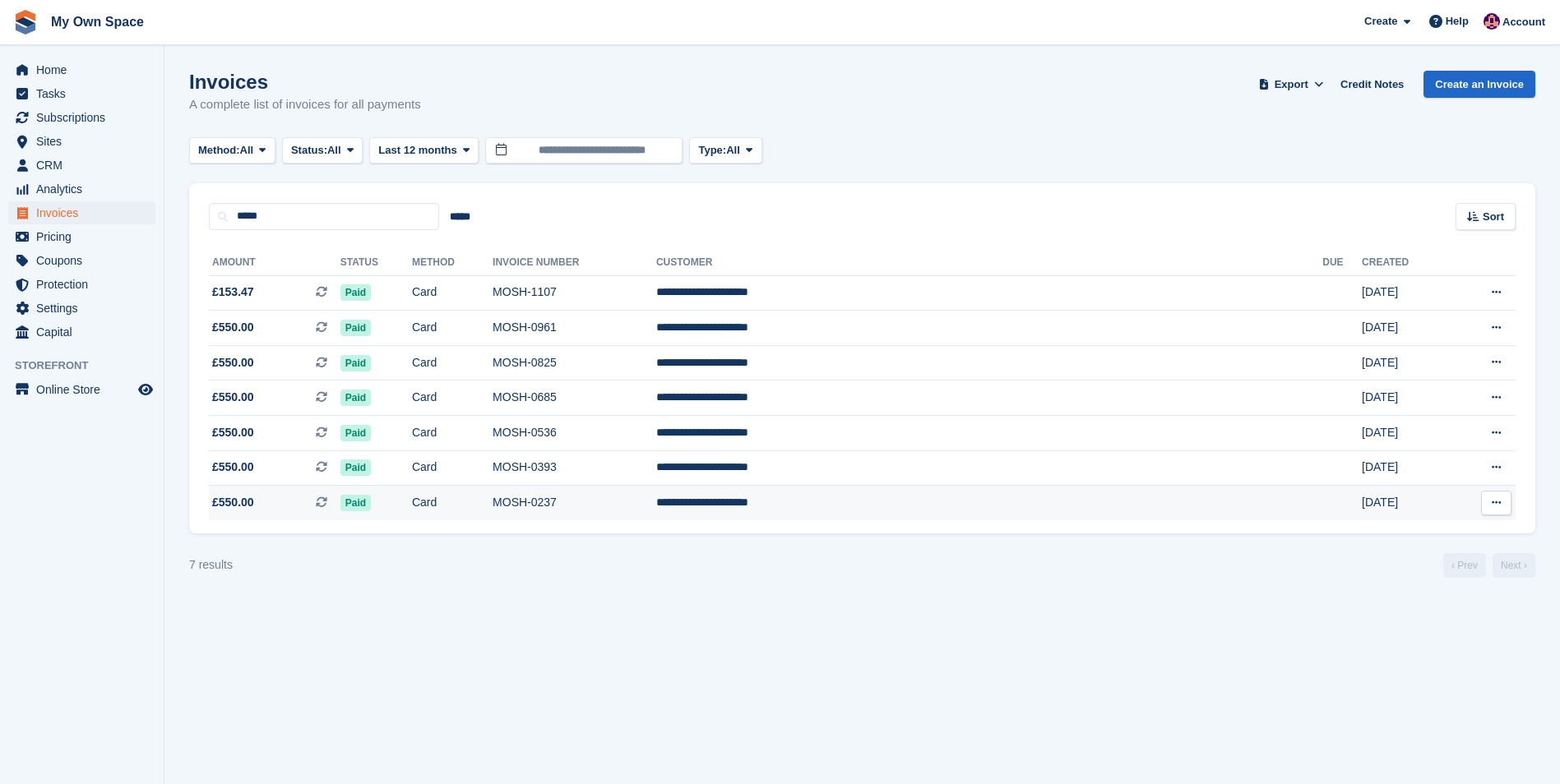
click at [232, 499] on span "£550.00" at bounding box center [232, 502] width 42 height 17
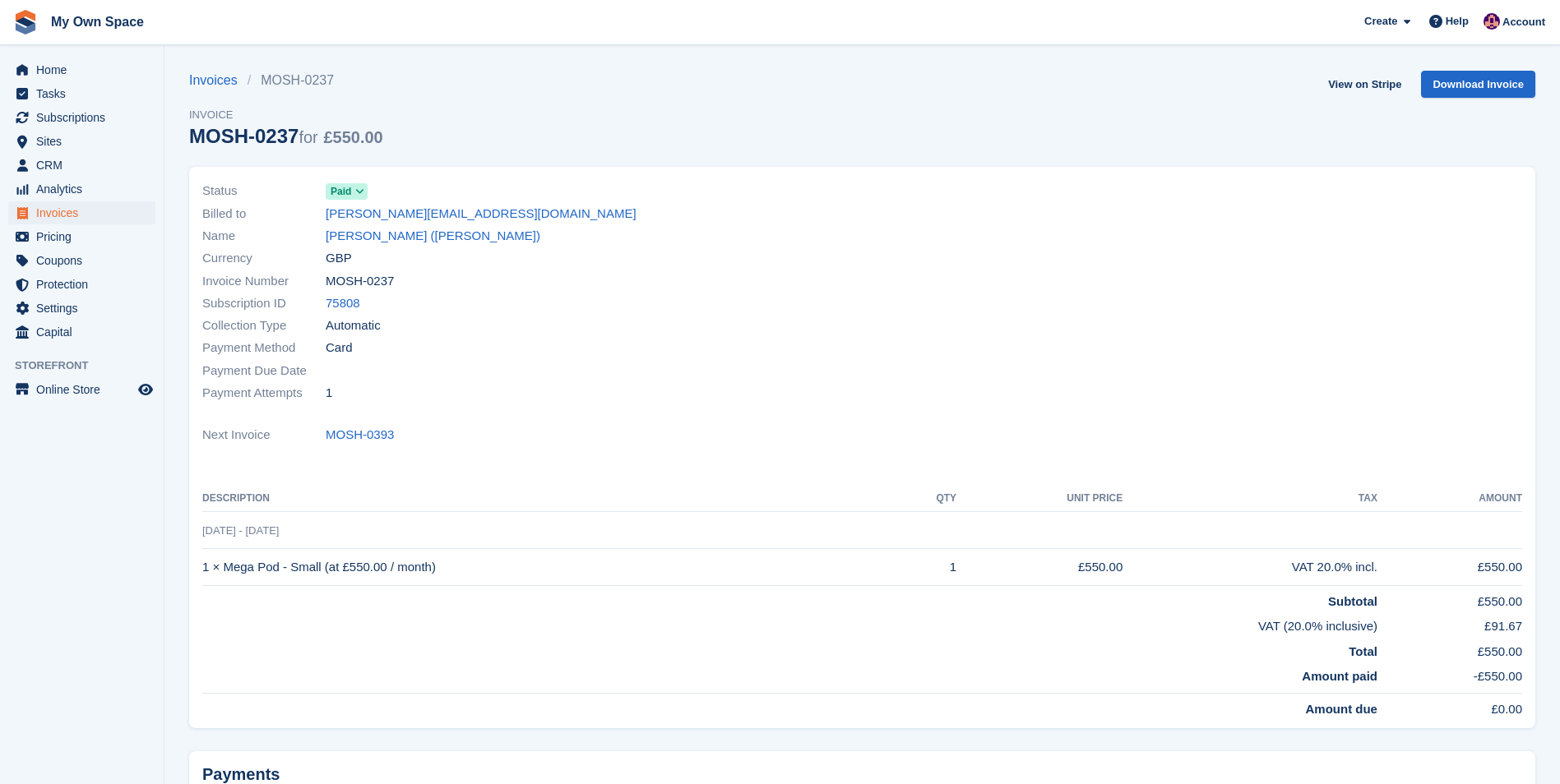
drag, startPoint x: 25, startPoint y: 2, endPoint x: 582, endPoint y: 407, distance: 688.7
click at [582, 407] on div "Status Paid Billed to [PERSON_NAME][EMAIL_ADDRESS][DOMAIN_NAME] Name [PERSON_NA…" at bounding box center [526, 292] width 670 height 244
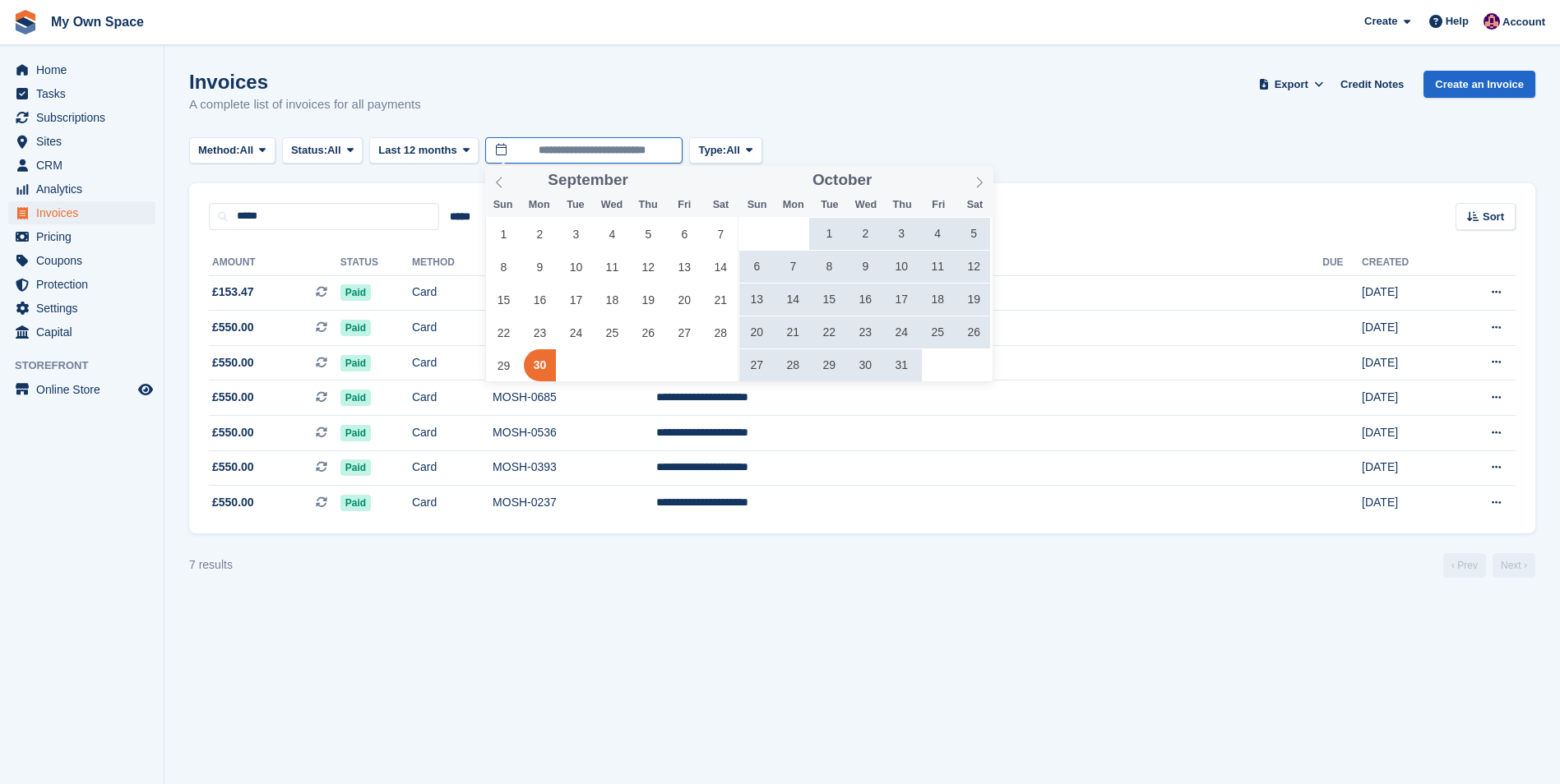
click at [520, 152] on input "**********" at bounding box center [583, 150] width 197 height 27
click at [981, 183] on icon at bounding box center [979, 183] width 12 height 12
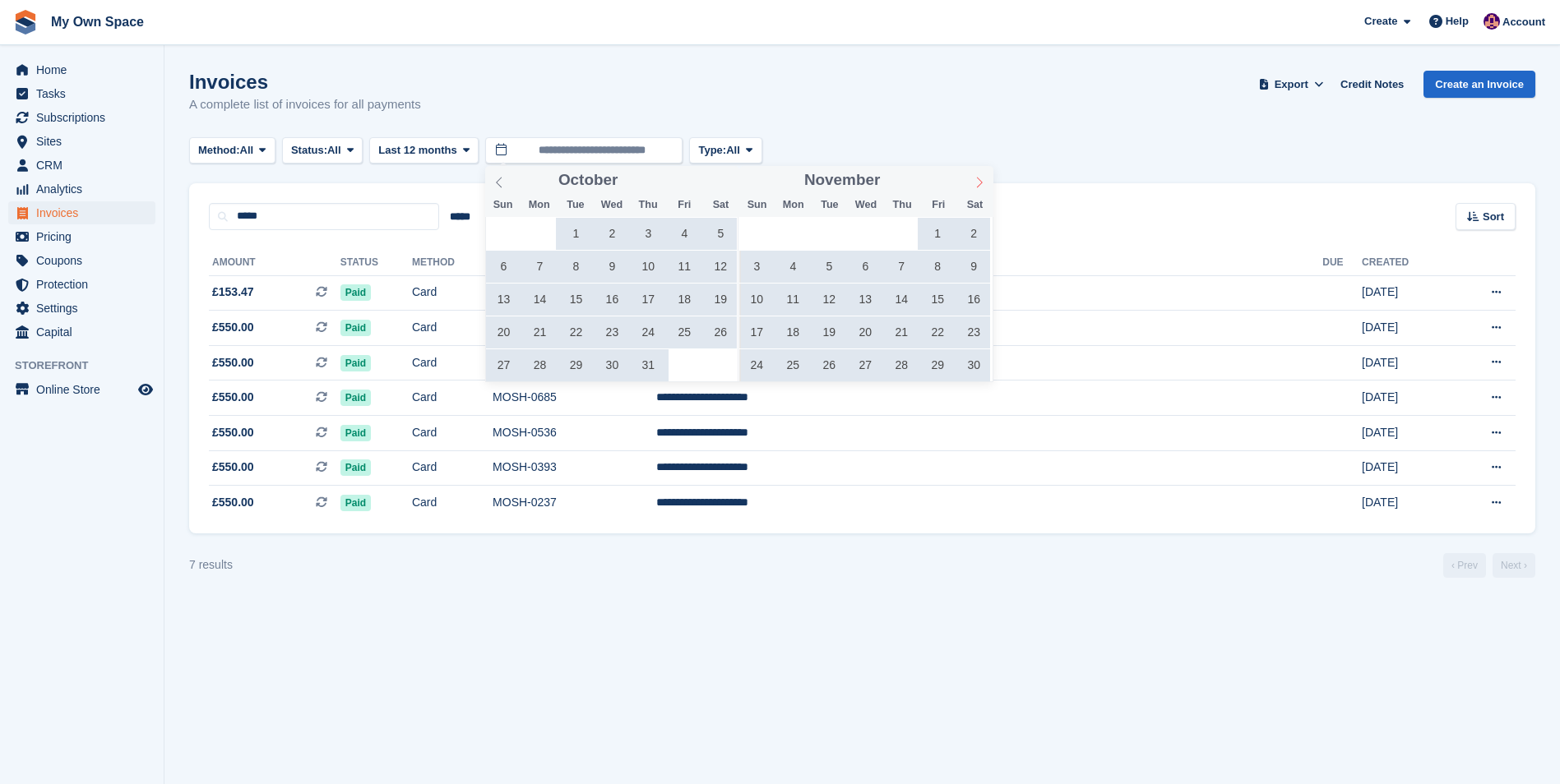
click at [981, 183] on icon at bounding box center [979, 183] width 12 height 12
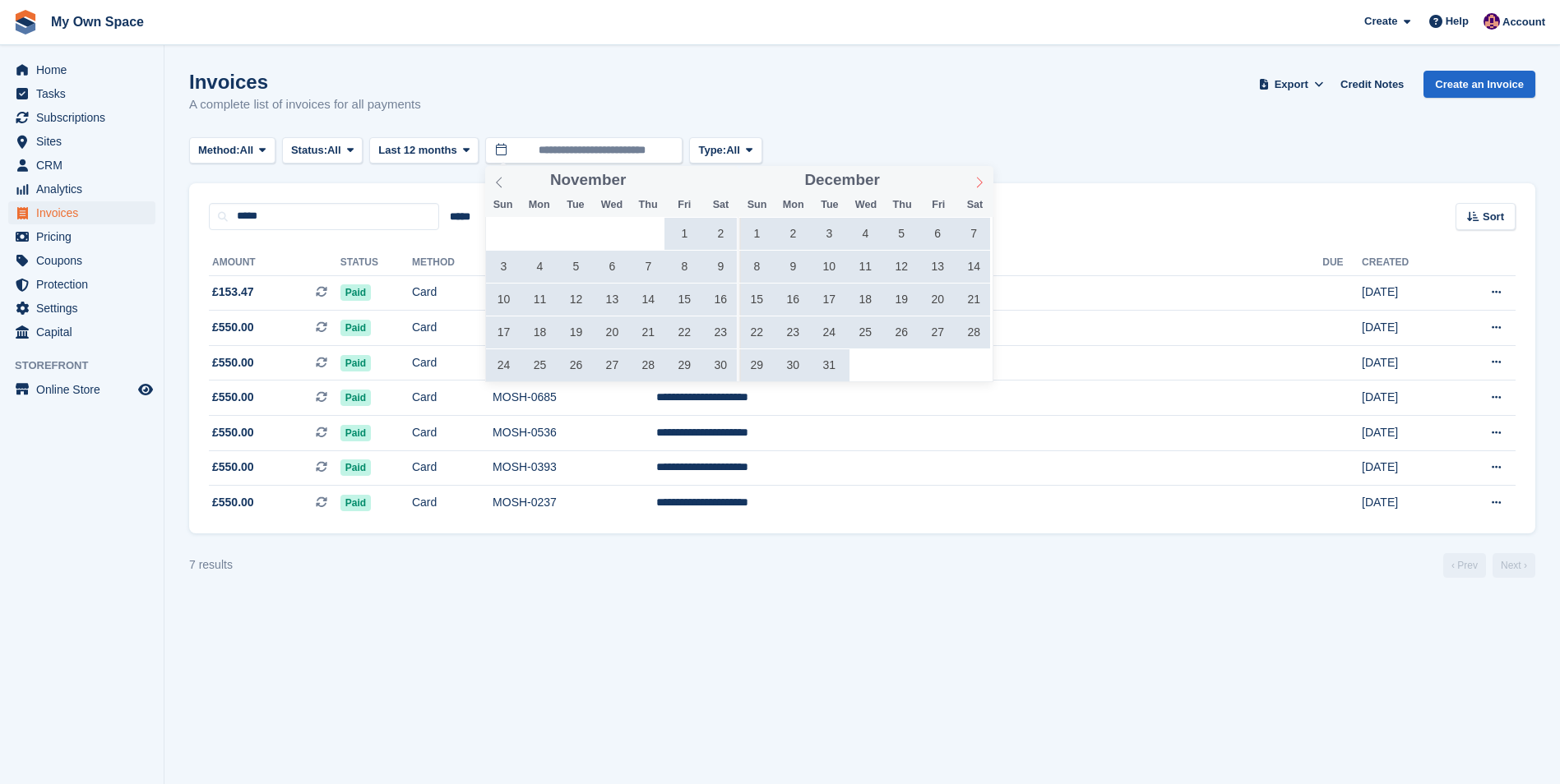
click at [981, 183] on icon at bounding box center [979, 183] width 12 height 12
type input "****"
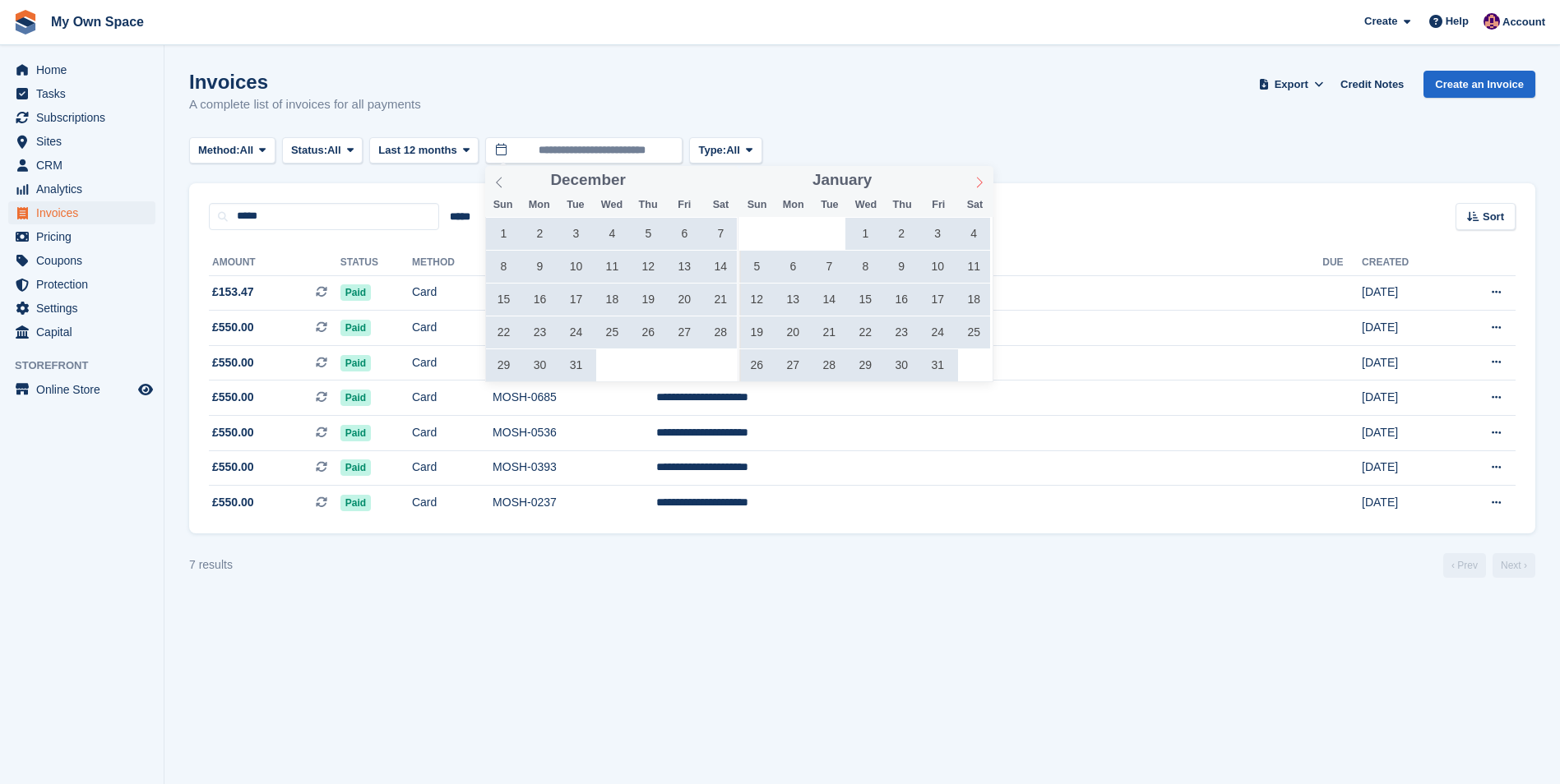
click at [981, 183] on icon at bounding box center [979, 183] width 12 height 12
type input "****"
click at [981, 183] on icon at bounding box center [979, 183] width 12 height 12
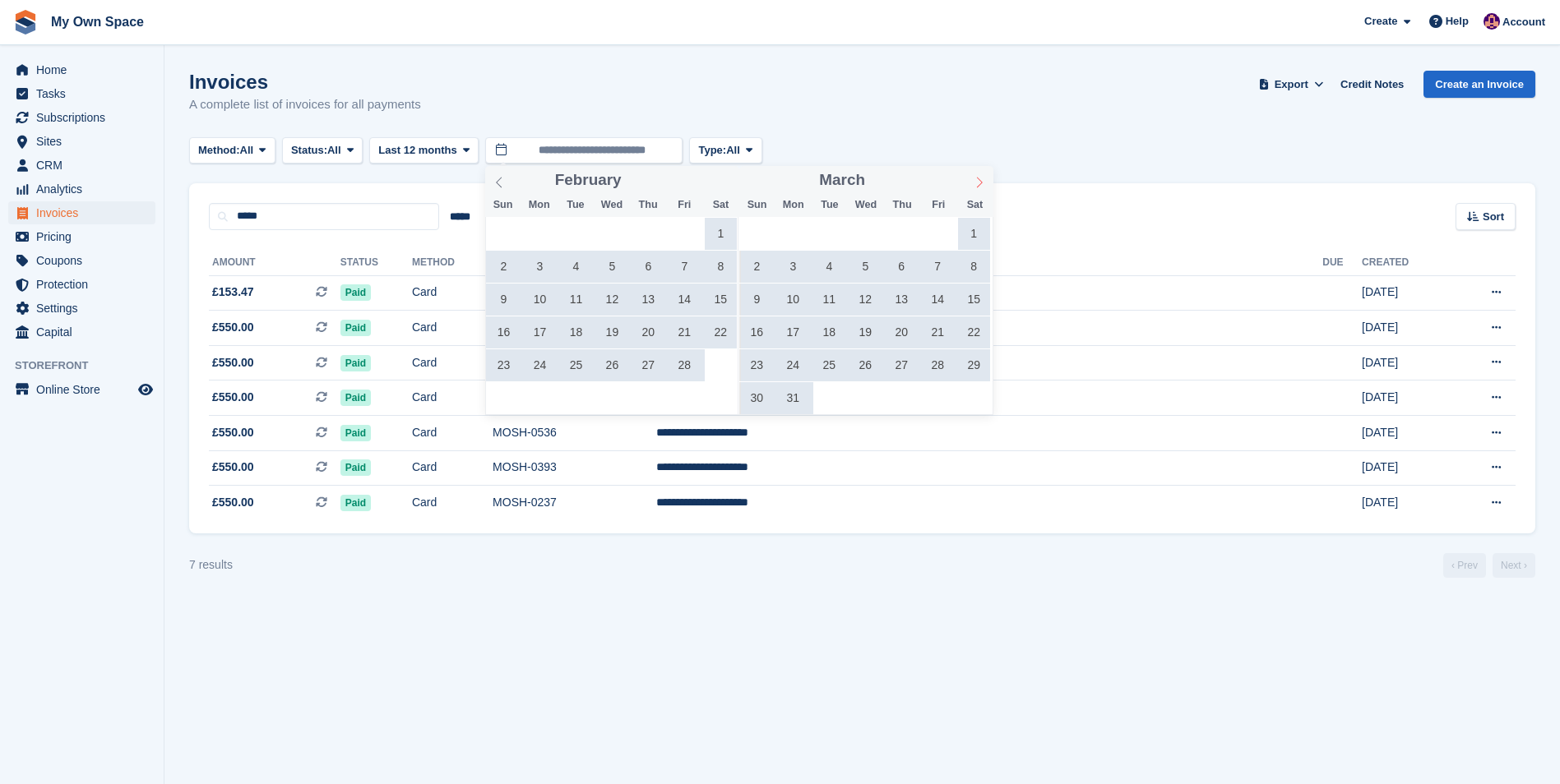
click at [981, 183] on icon at bounding box center [979, 183] width 12 height 12
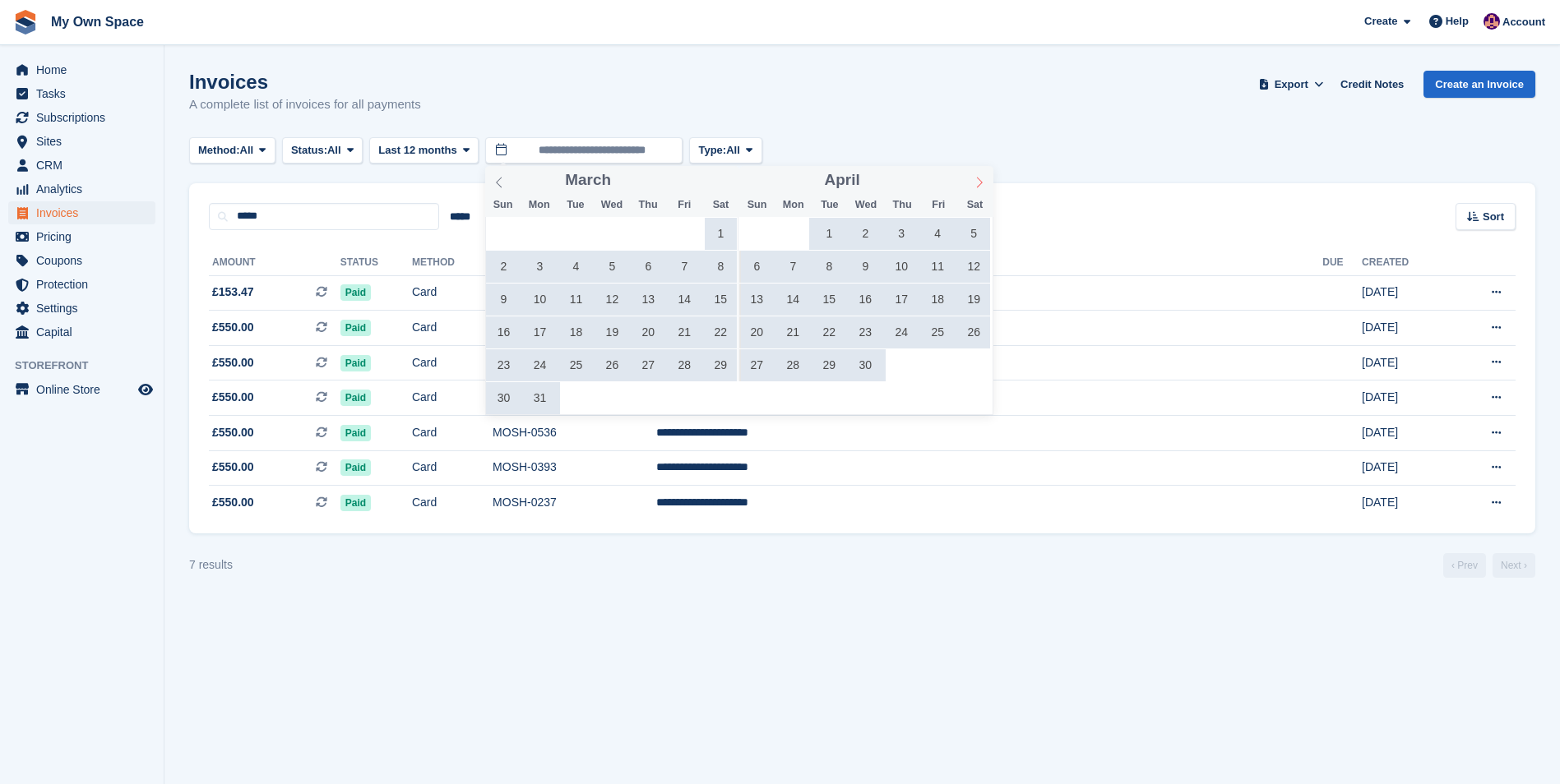
click at [979, 184] on icon at bounding box center [979, 183] width 12 height 12
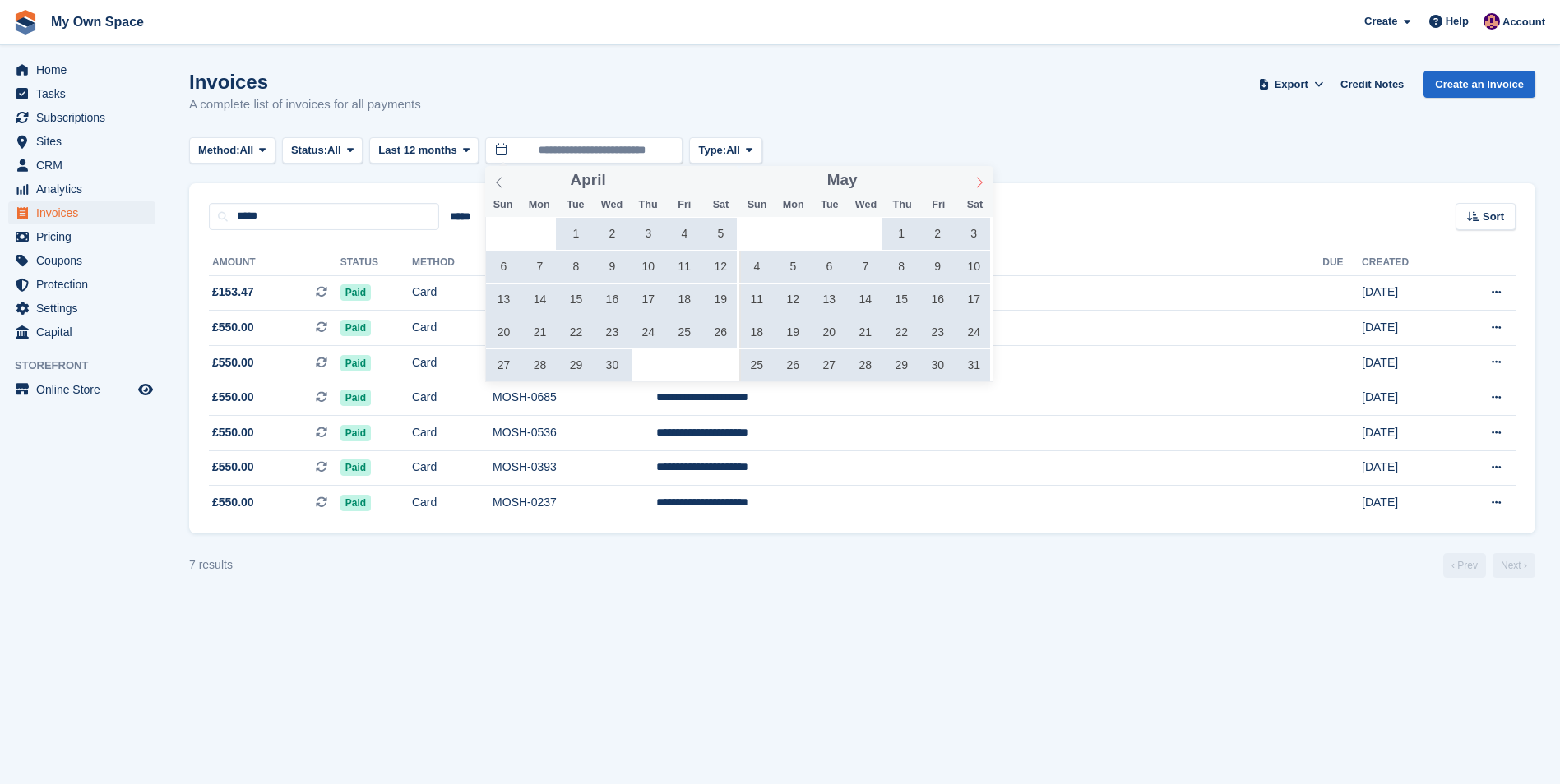
click at [978, 185] on icon at bounding box center [979, 182] width 6 height 11
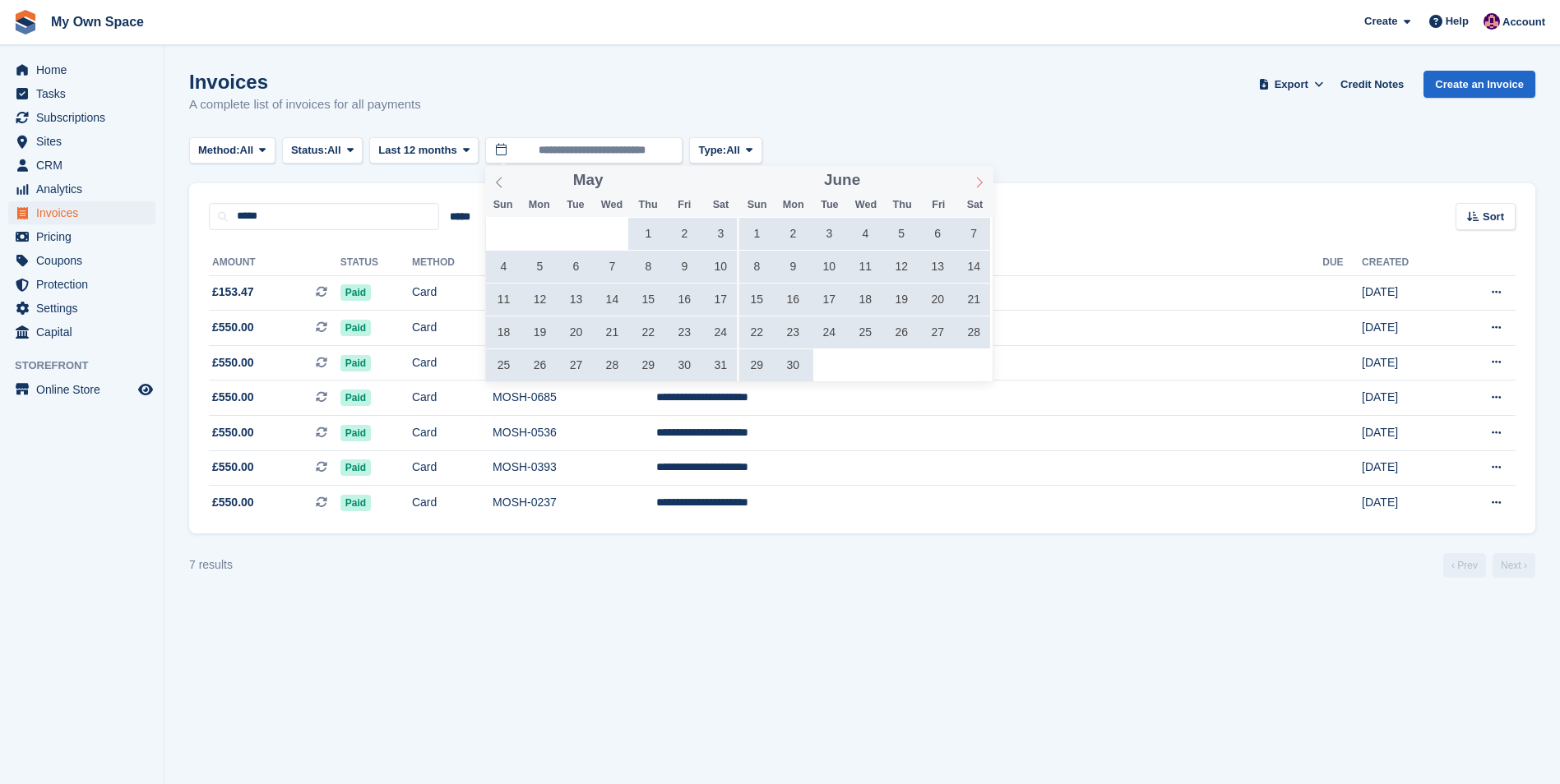
click at [978, 185] on icon at bounding box center [979, 182] width 6 height 11
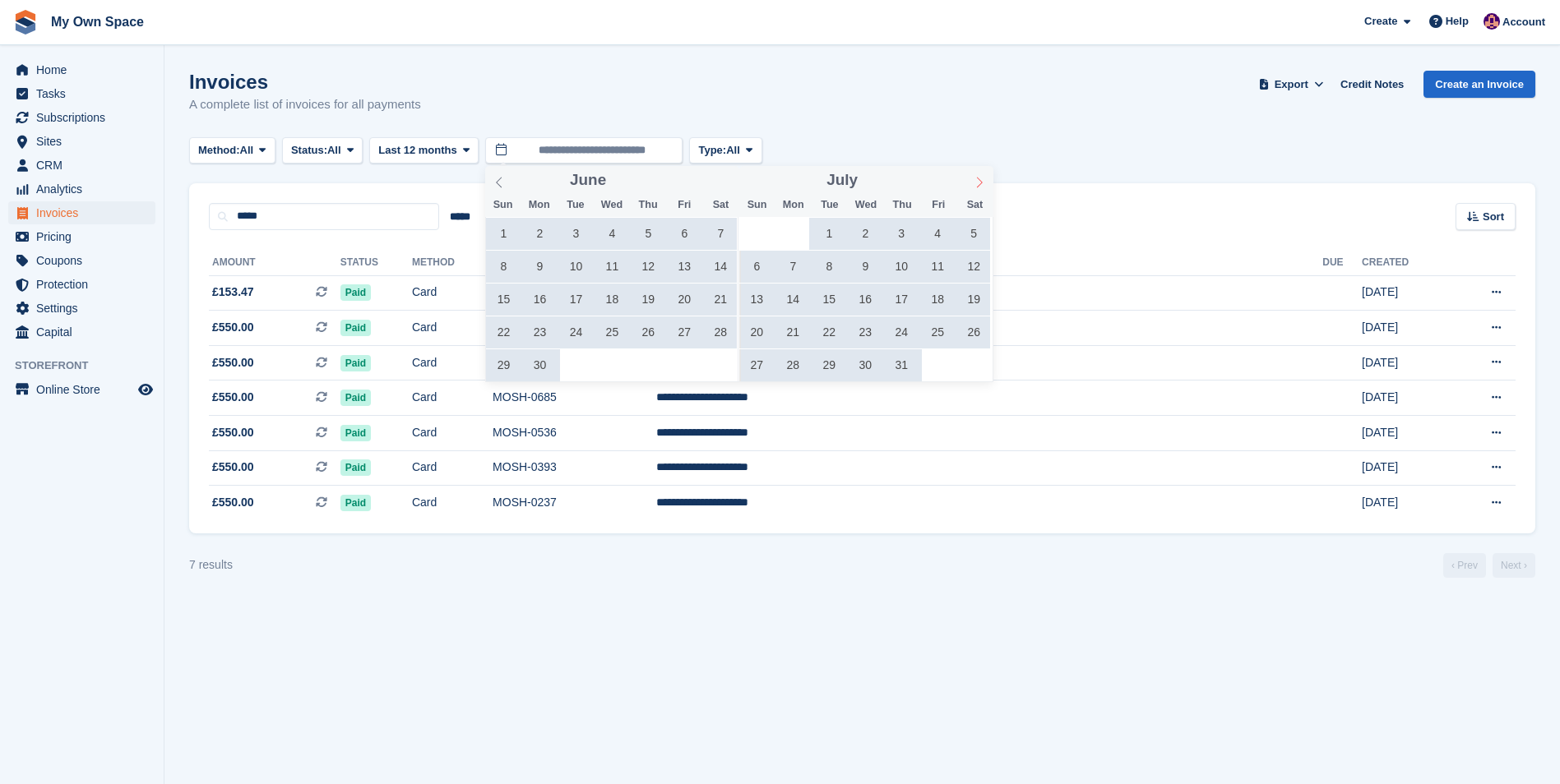
click at [978, 185] on icon at bounding box center [979, 182] width 6 height 11
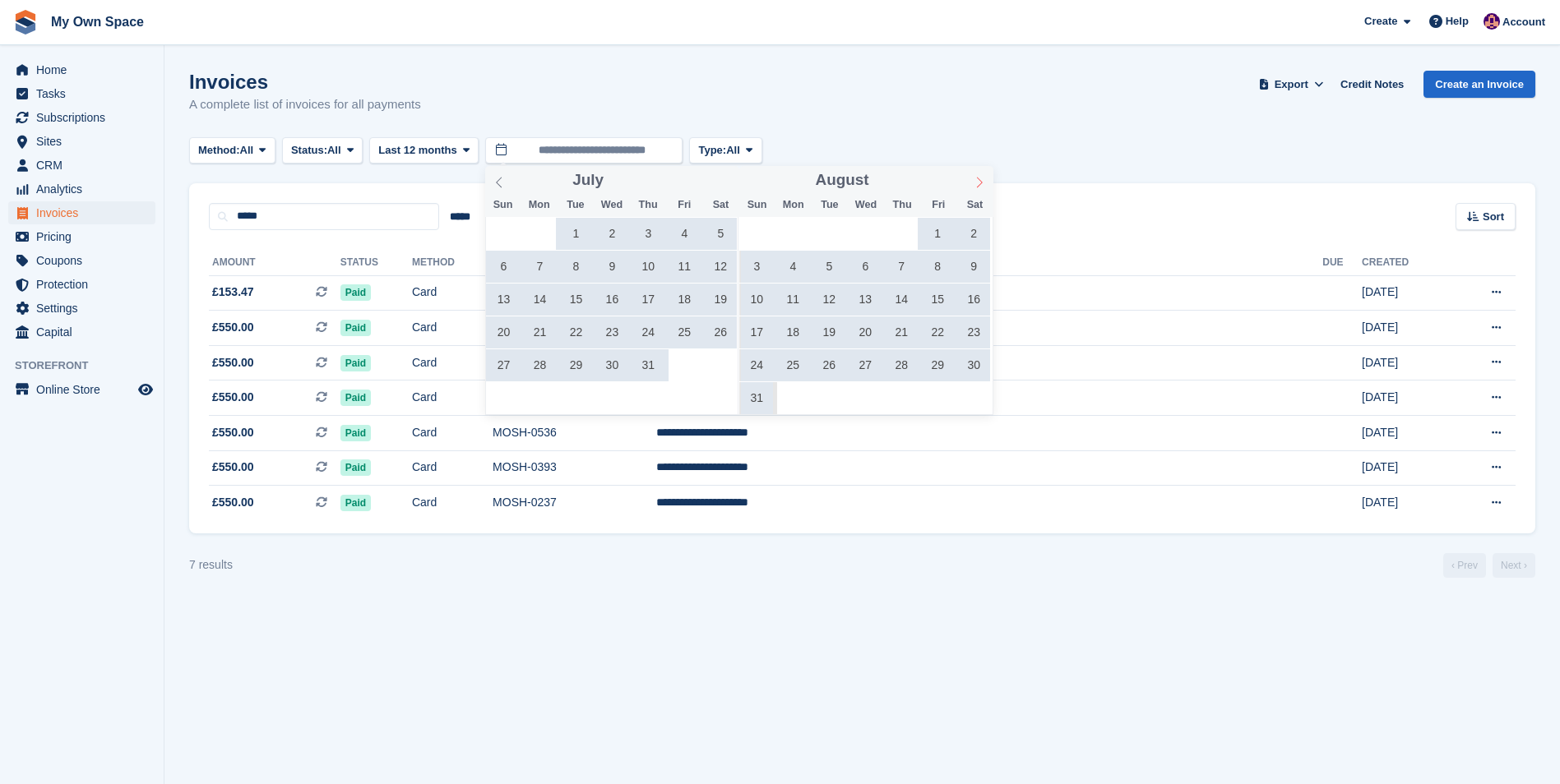
click at [978, 185] on icon at bounding box center [979, 182] width 6 height 11
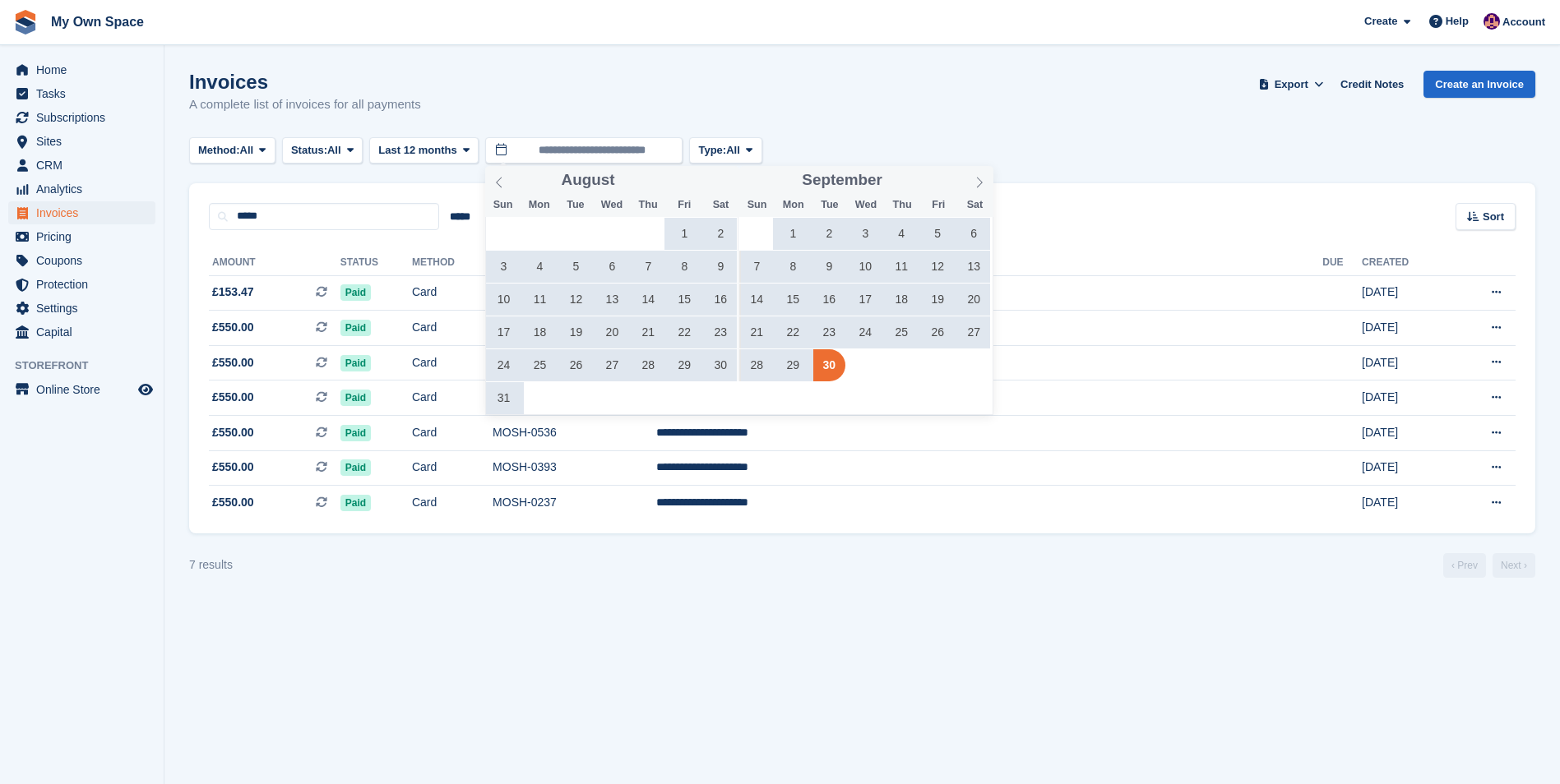
click at [716, 373] on span "30" at bounding box center [720, 365] width 32 height 32
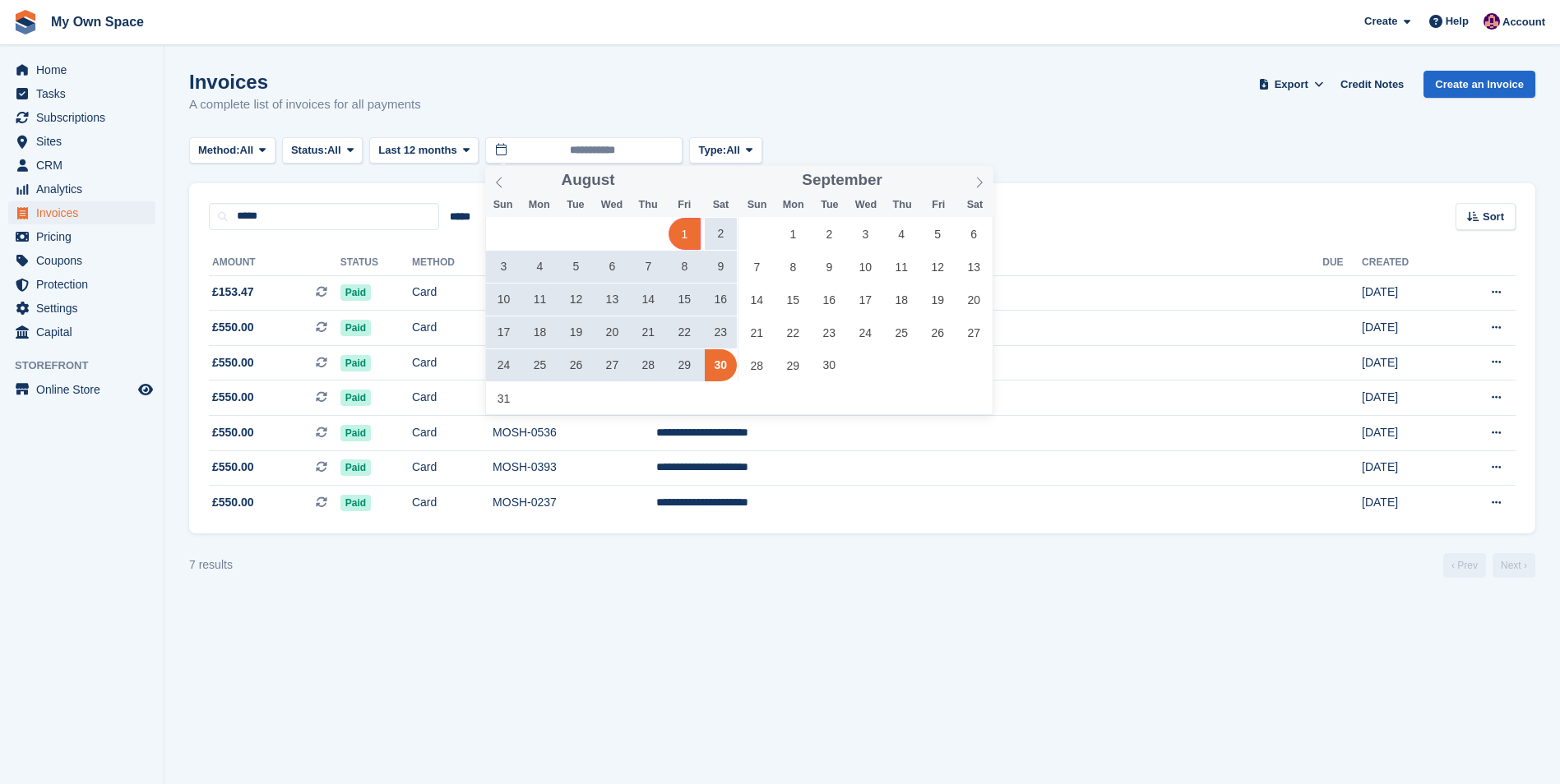
click at [677, 231] on span "1" at bounding box center [685, 233] width 32 height 32
type input "**********"
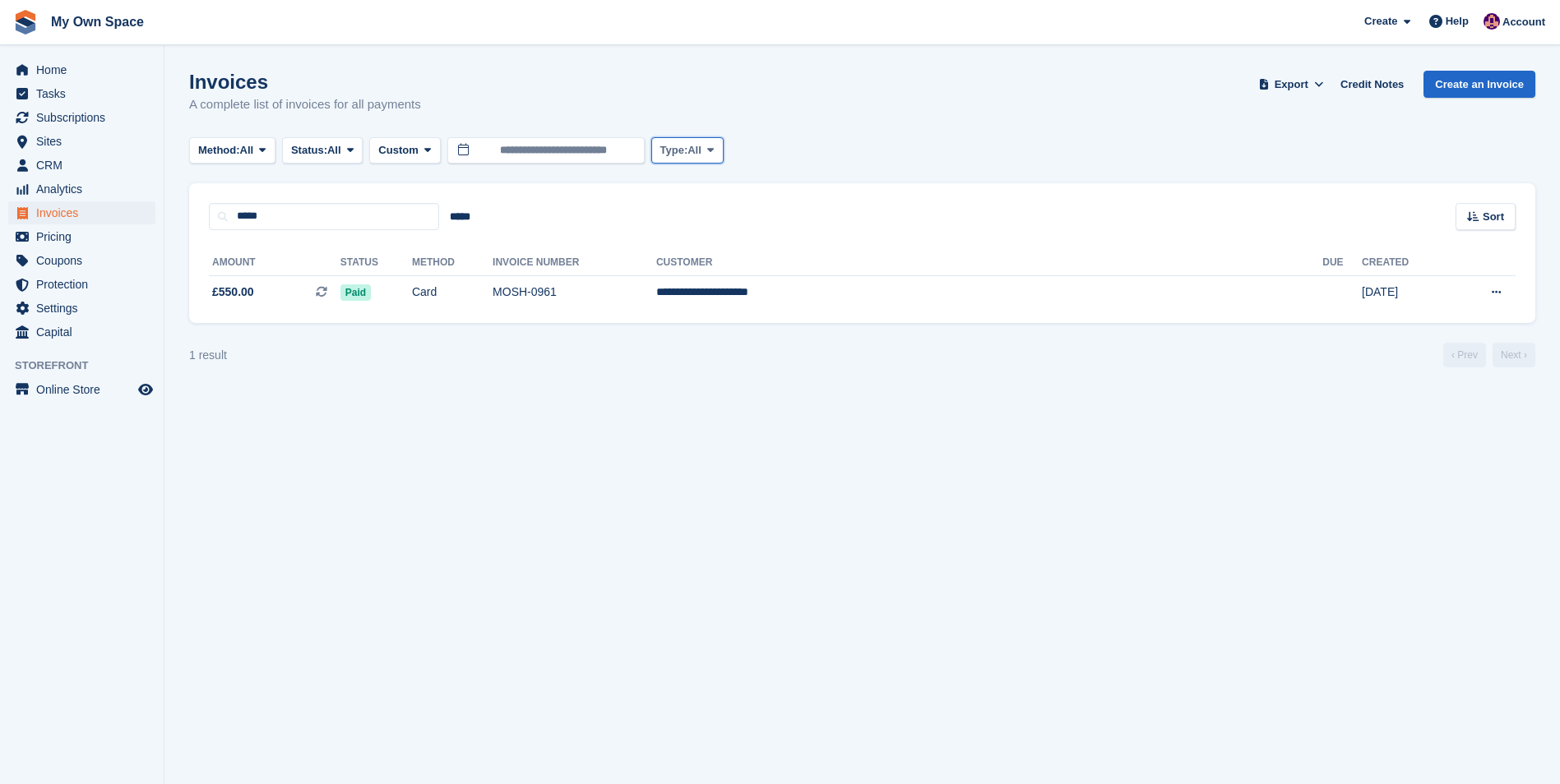
click at [698, 153] on span "All" at bounding box center [694, 150] width 14 height 17
click at [677, 192] on link "All" at bounding box center [730, 189] width 143 height 30
click at [621, 149] on input "**********" at bounding box center [545, 150] width 197 height 27
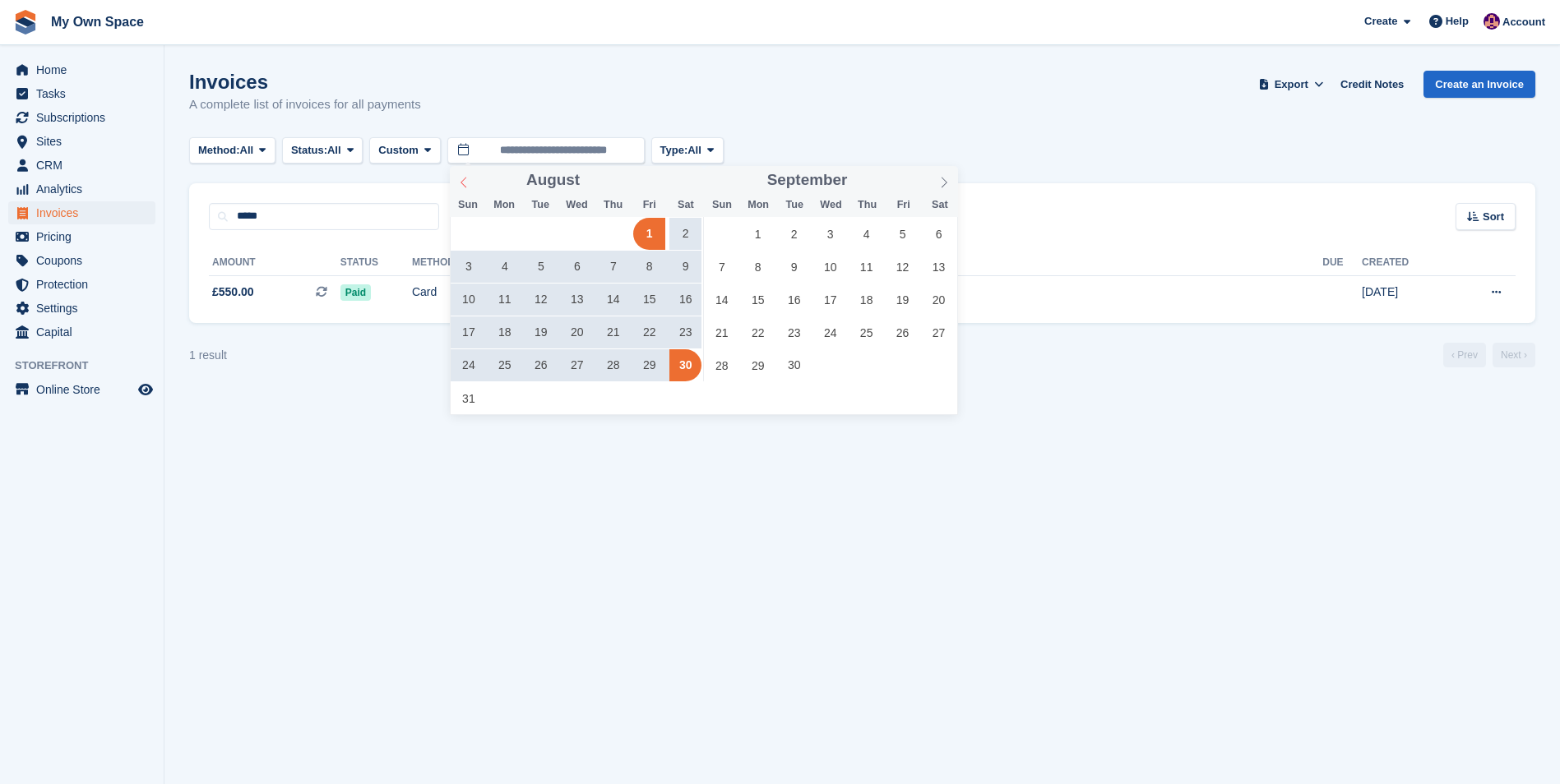
click at [465, 185] on icon at bounding box center [464, 183] width 12 height 12
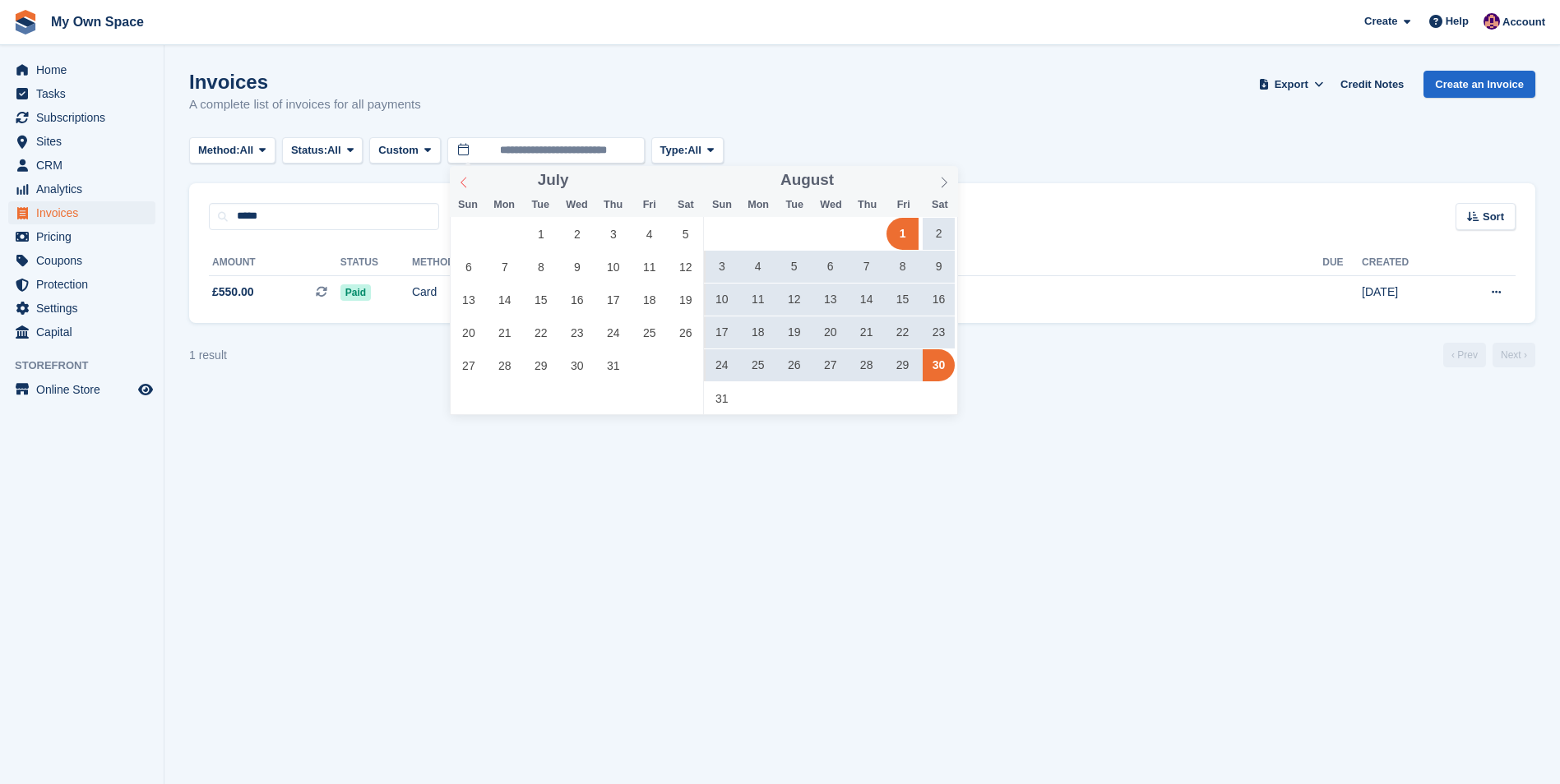
click at [465, 185] on icon at bounding box center [464, 183] width 12 height 12
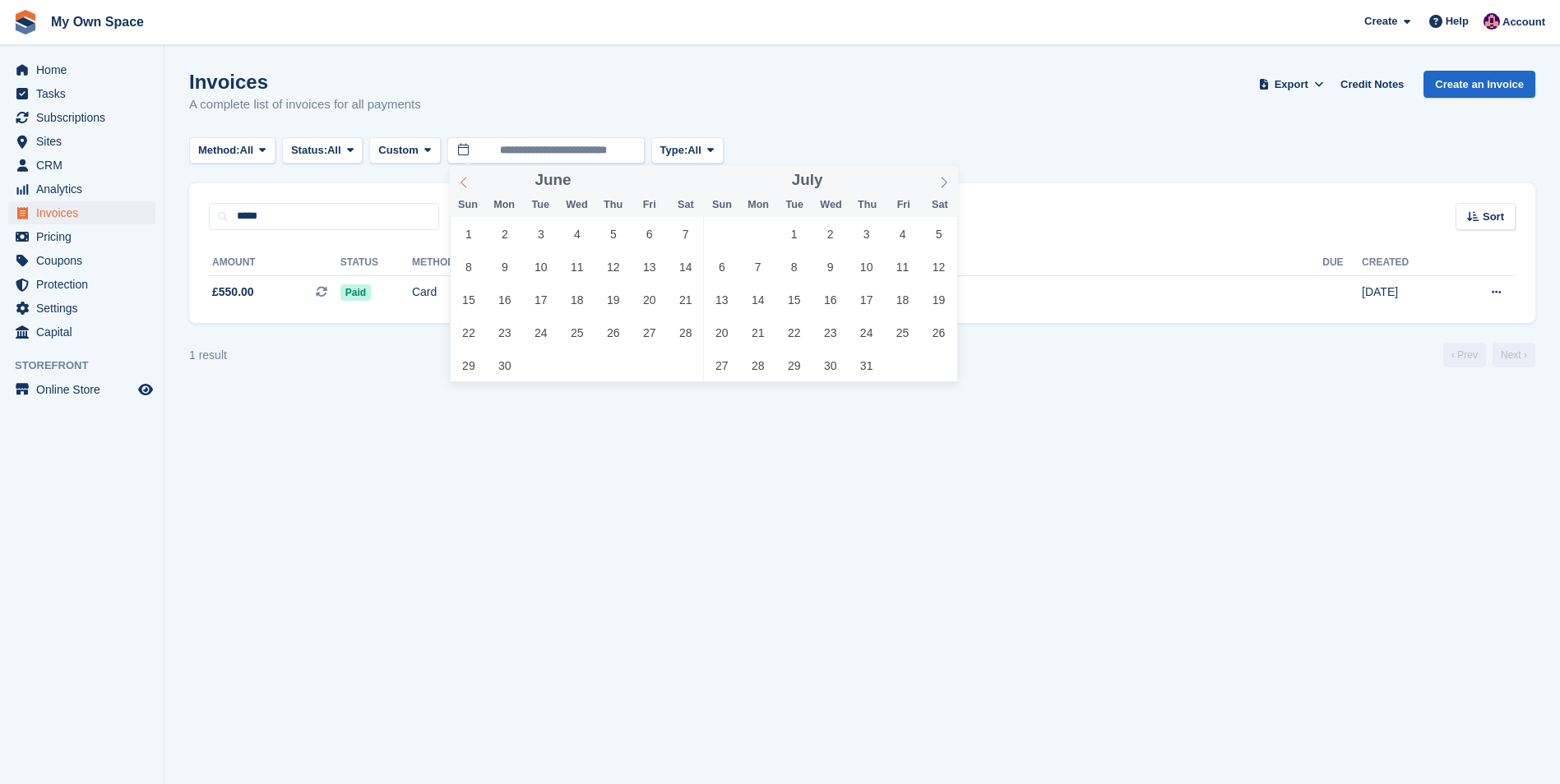
click at [466, 185] on icon at bounding box center [464, 183] width 12 height 12
click at [611, 238] on span "1" at bounding box center [612, 233] width 32 height 32
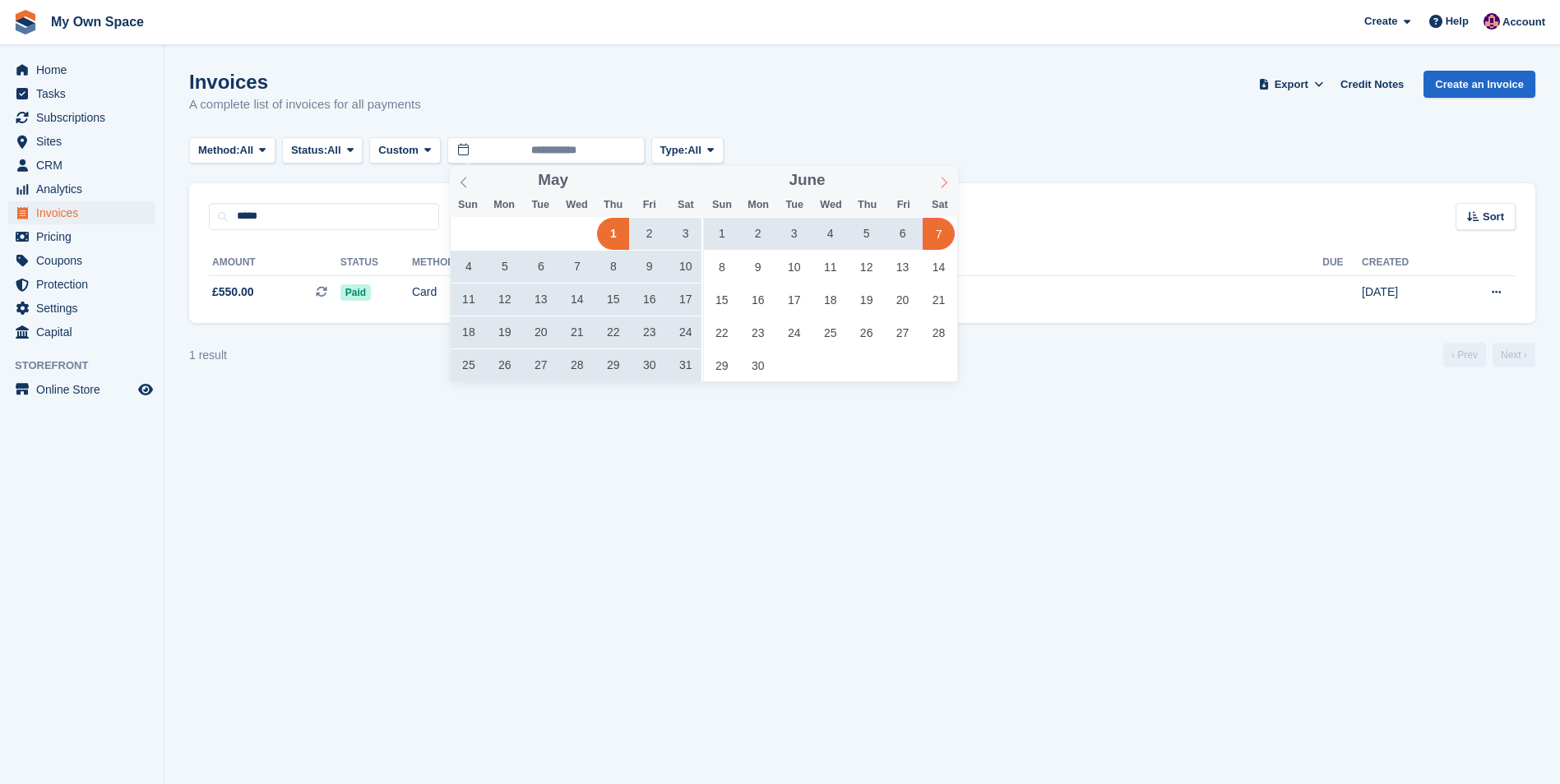
click at [950, 185] on span at bounding box center [944, 180] width 28 height 28
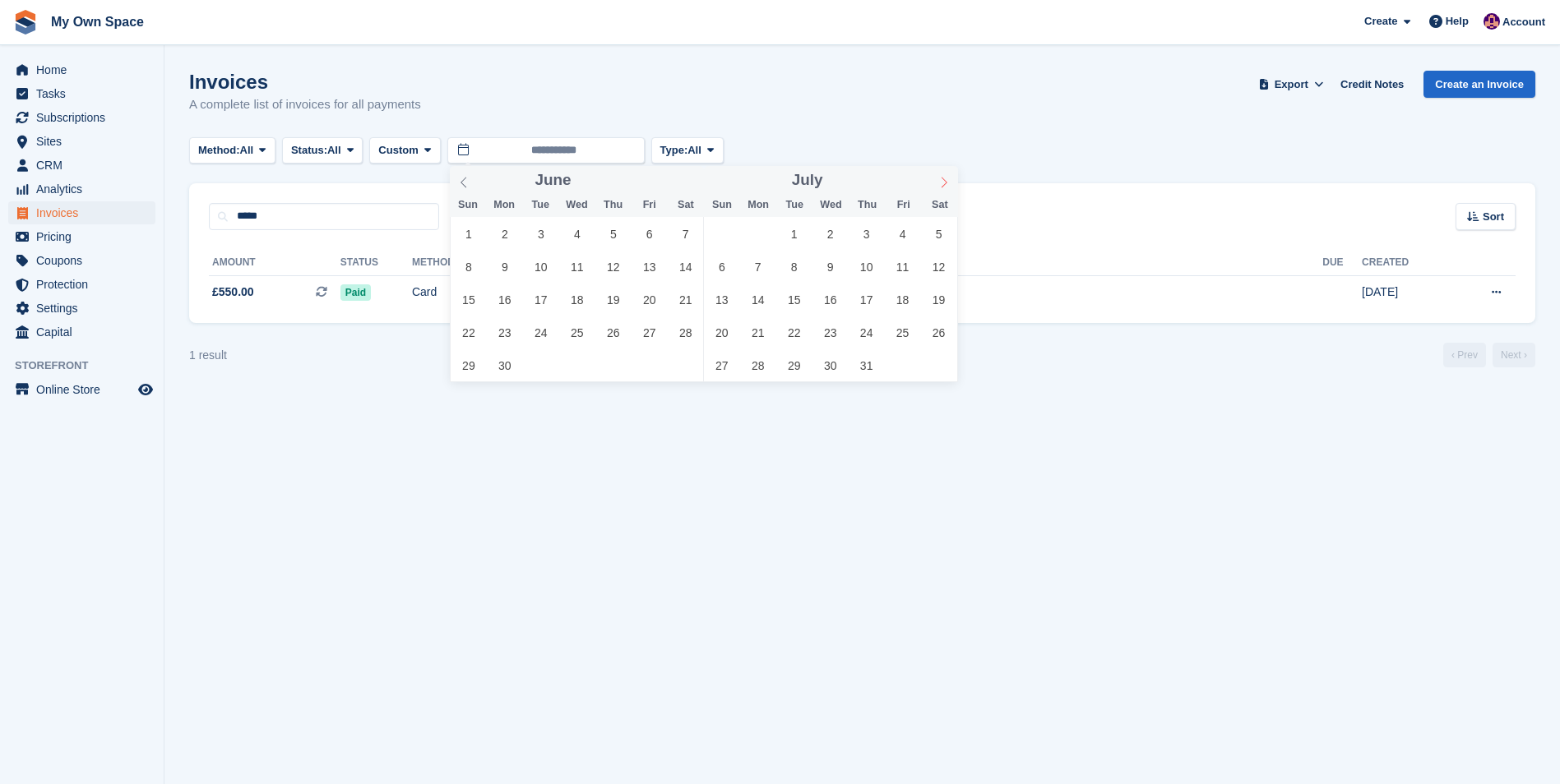
click at [950, 185] on span at bounding box center [944, 180] width 28 height 28
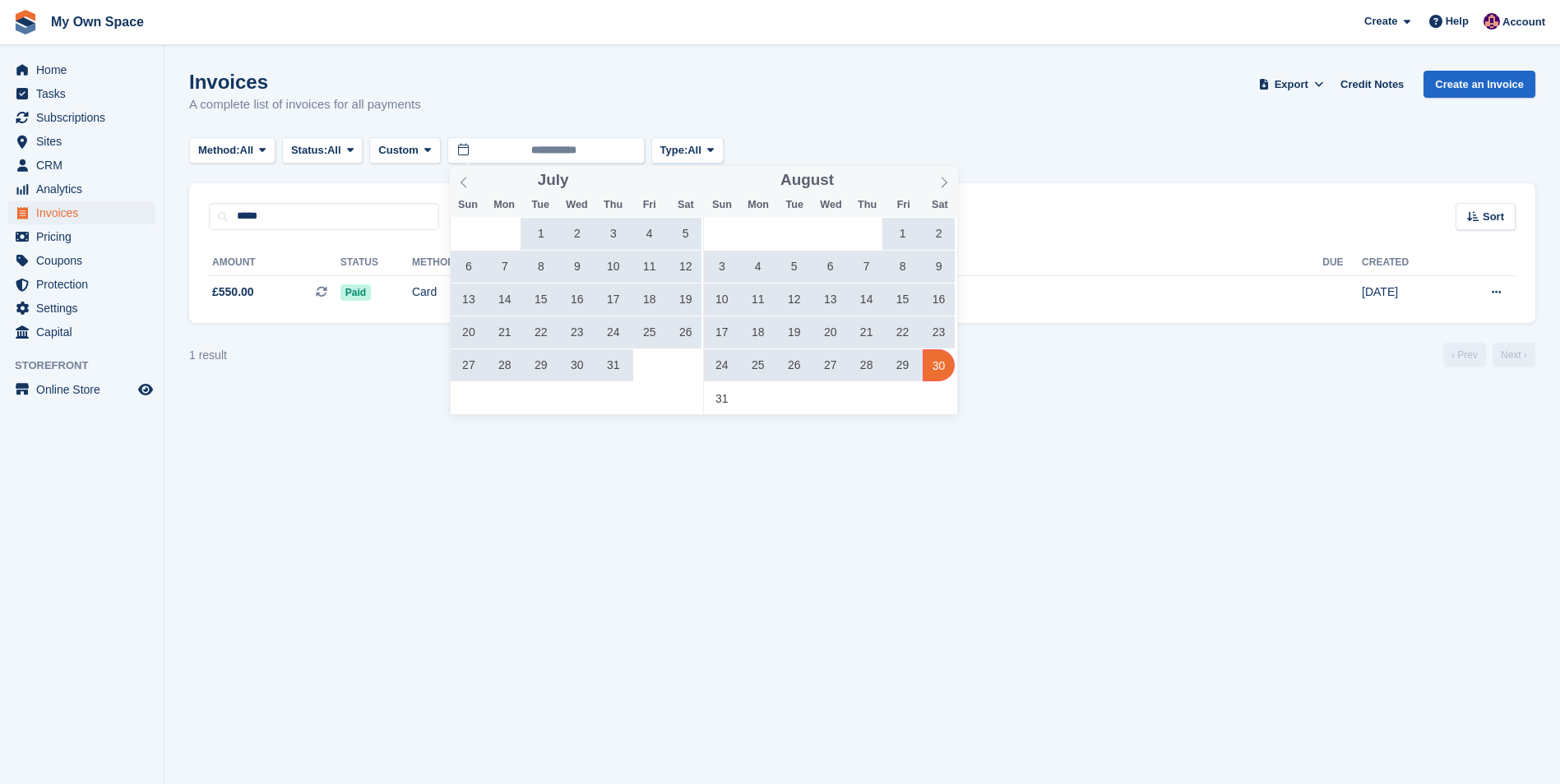
click at [933, 363] on span "30" at bounding box center [939, 365] width 32 height 32
type input "**********"
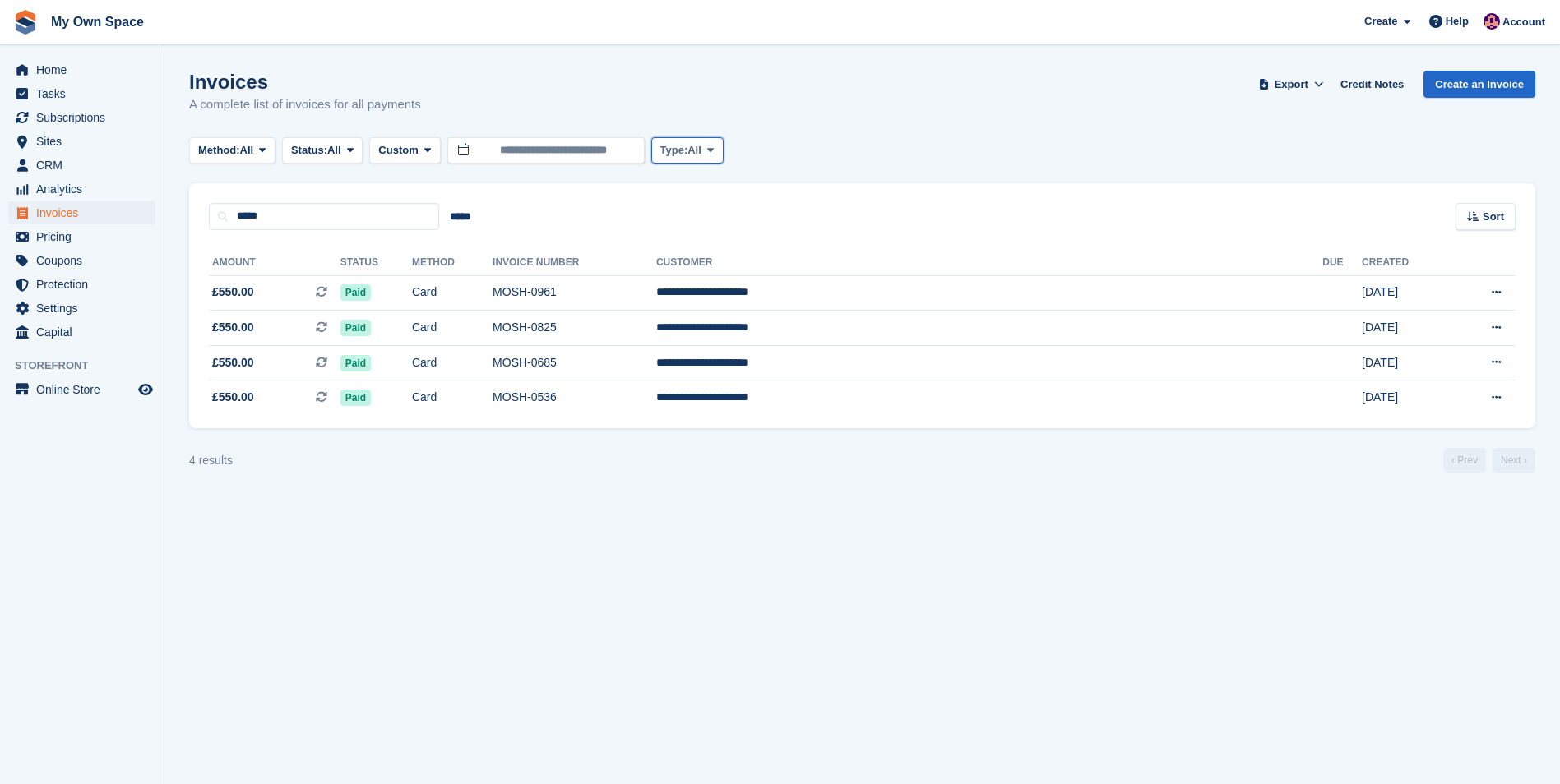
click at [713, 152] on icon at bounding box center [710, 149] width 7 height 11
click at [693, 186] on link "All" at bounding box center [730, 189] width 143 height 30
click at [424, 152] on span at bounding box center [427, 149] width 13 height 13
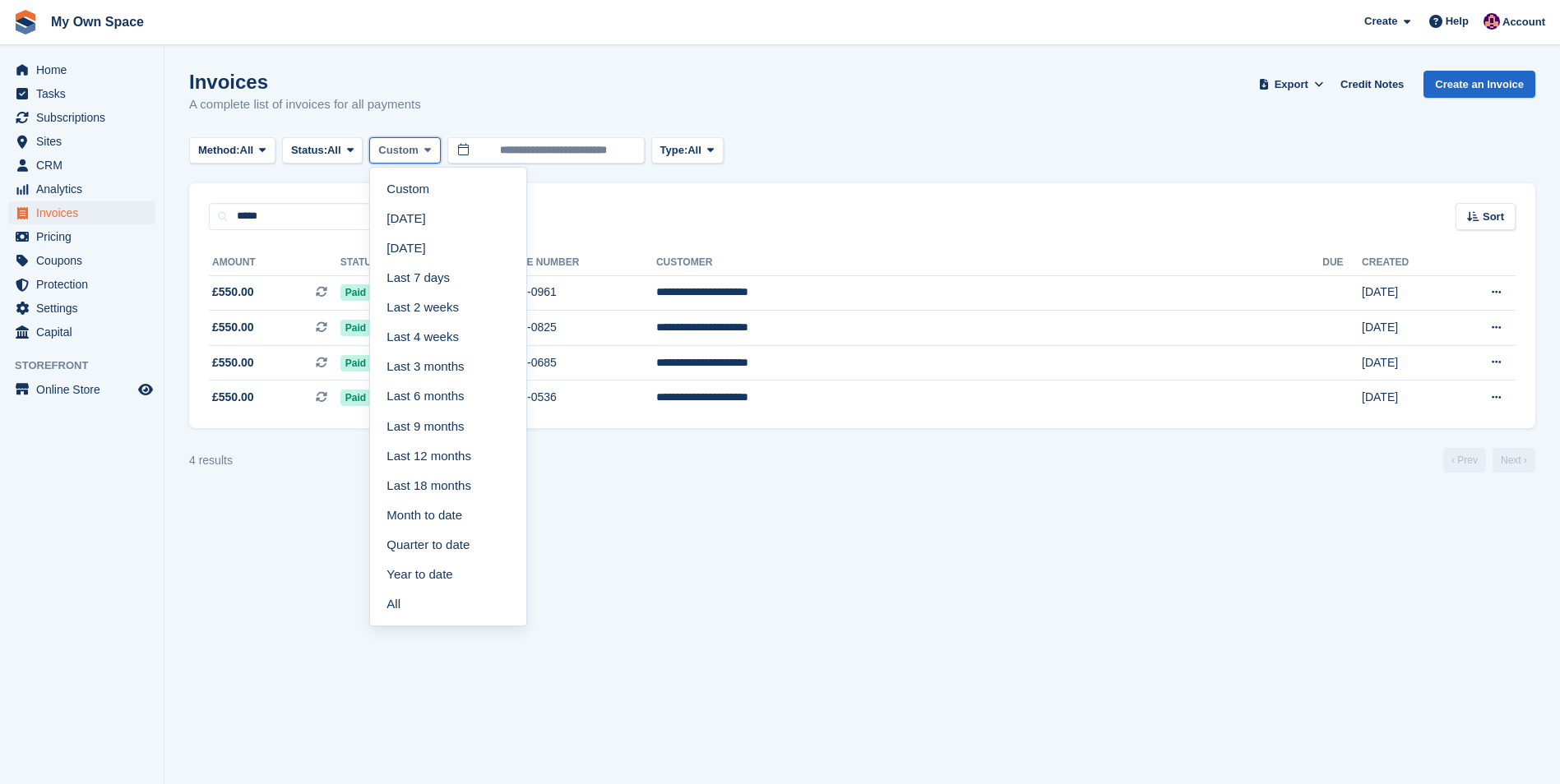
click at [426, 152] on span at bounding box center [427, 149] width 13 height 13
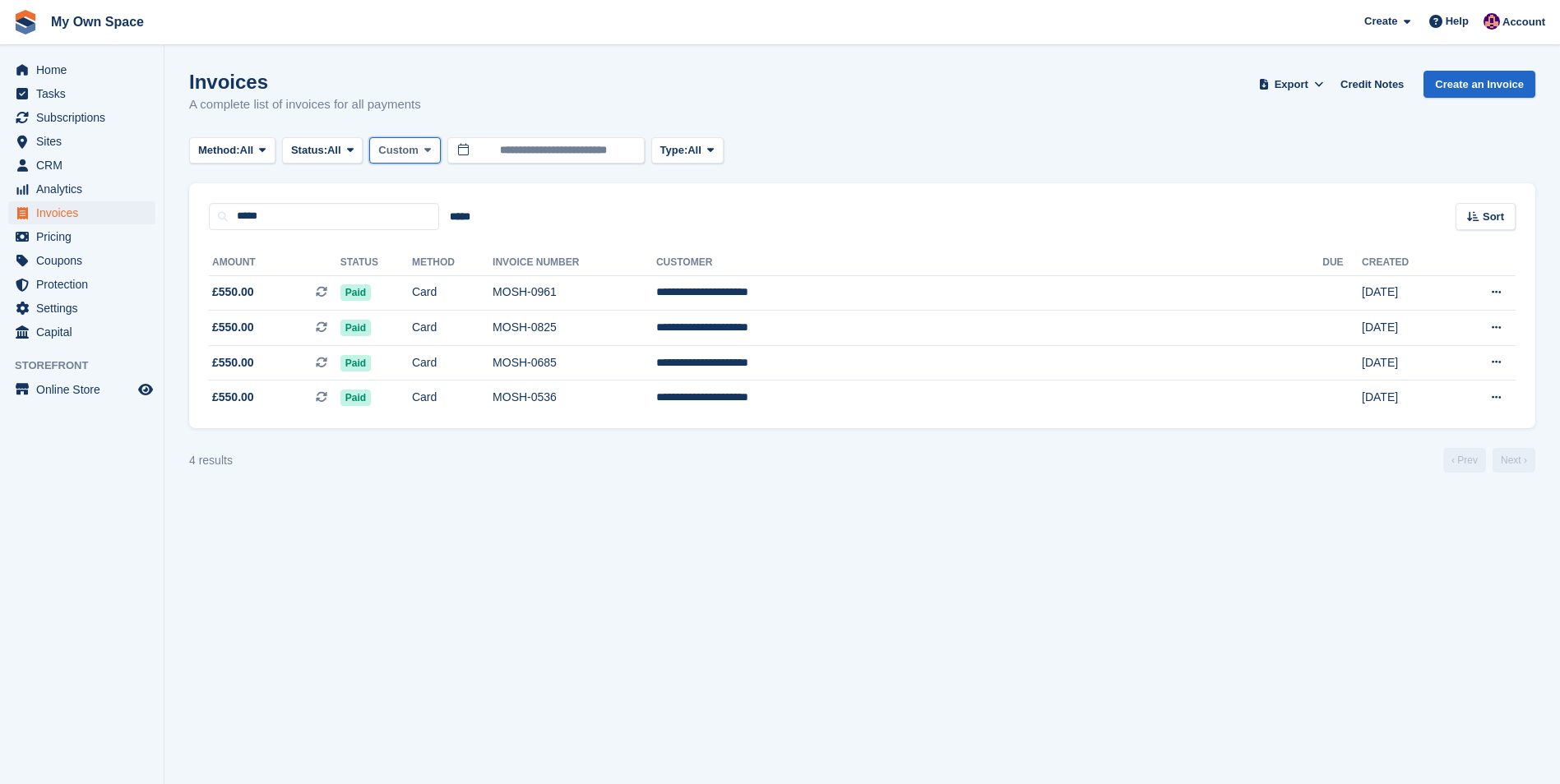
click at [426, 152] on span at bounding box center [427, 149] width 13 height 13
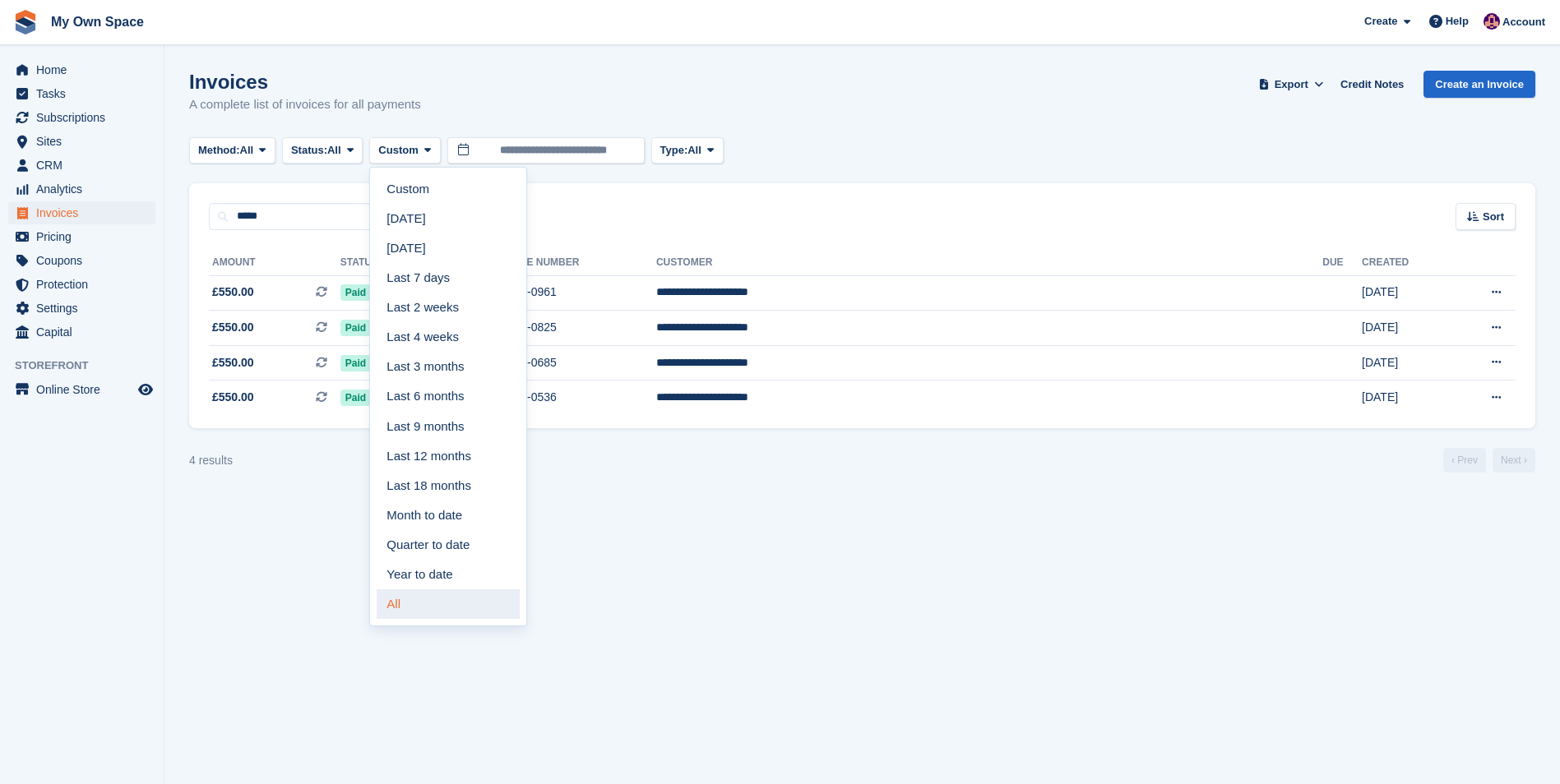
click at [408, 594] on link "All" at bounding box center [448, 604] width 143 height 30
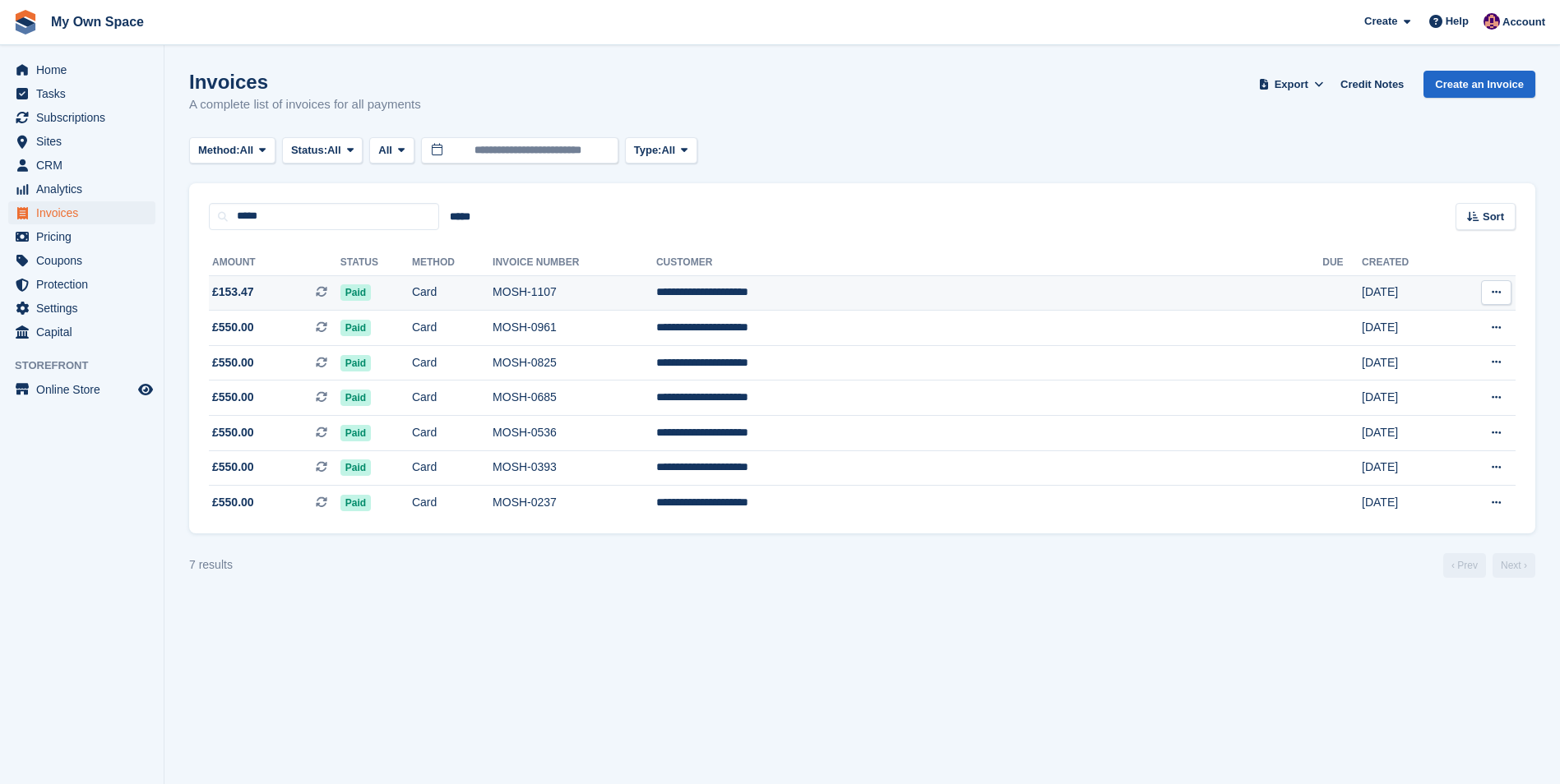
click at [254, 288] on span "£153.47 This is a recurring subscription invoice." at bounding box center [274, 292] width 132 height 17
click at [405, 147] on icon at bounding box center [401, 149] width 7 height 11
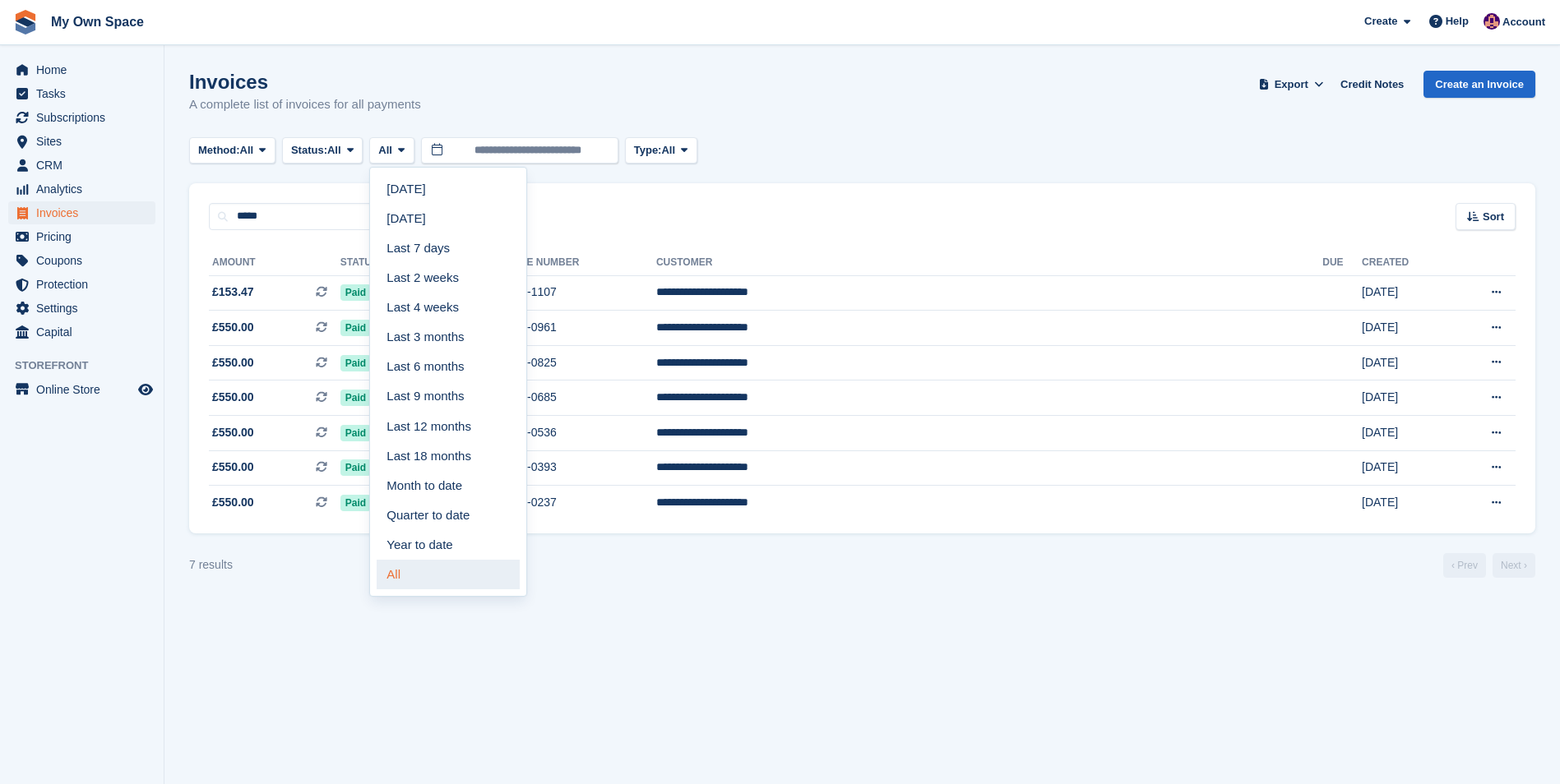
click at [405, 569] on link "All" at bounding box center [448, 574] width 143 height 30
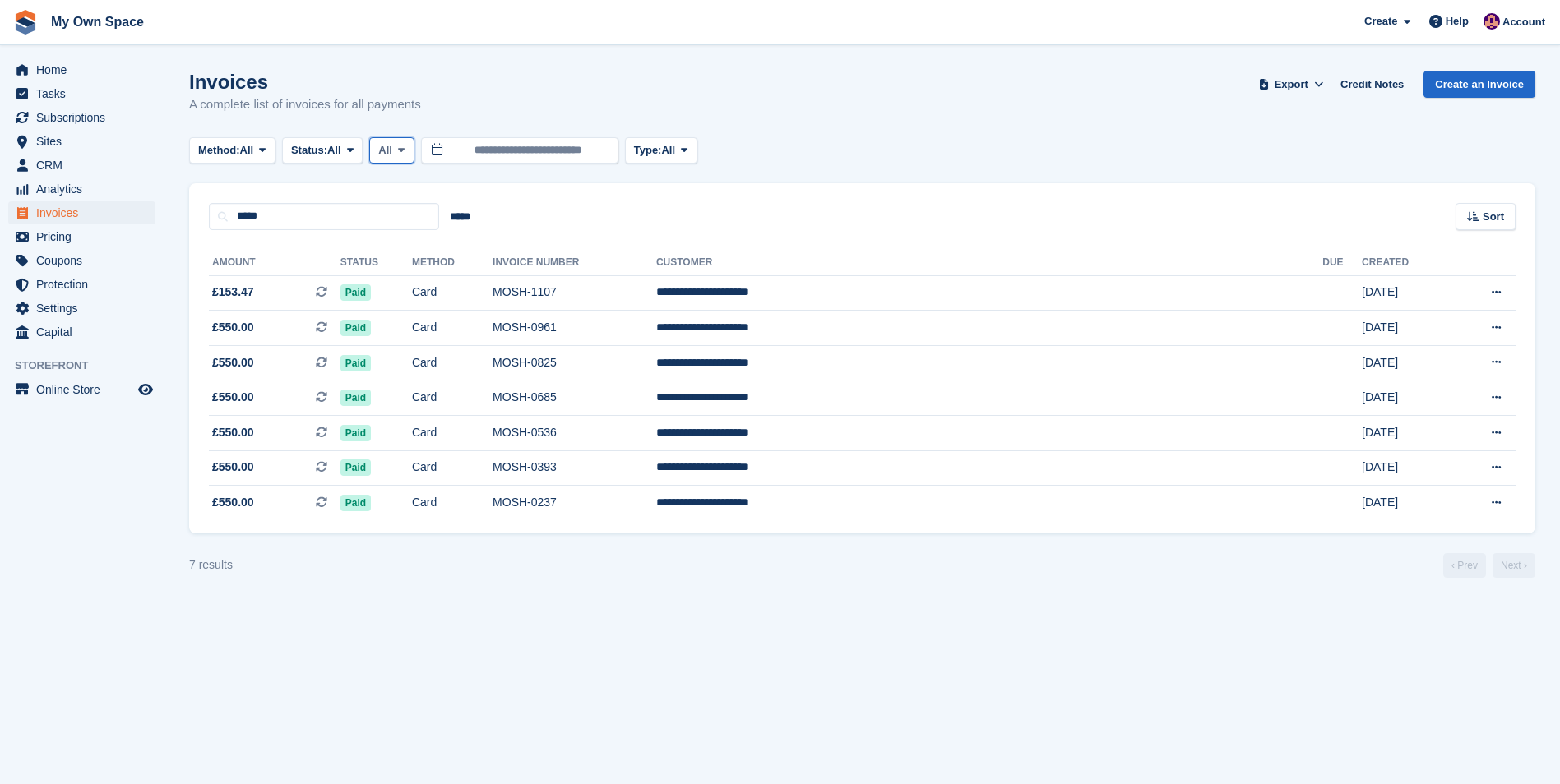
click at [402, 155] on span at bounding box center [401, 149] width 13 height 13
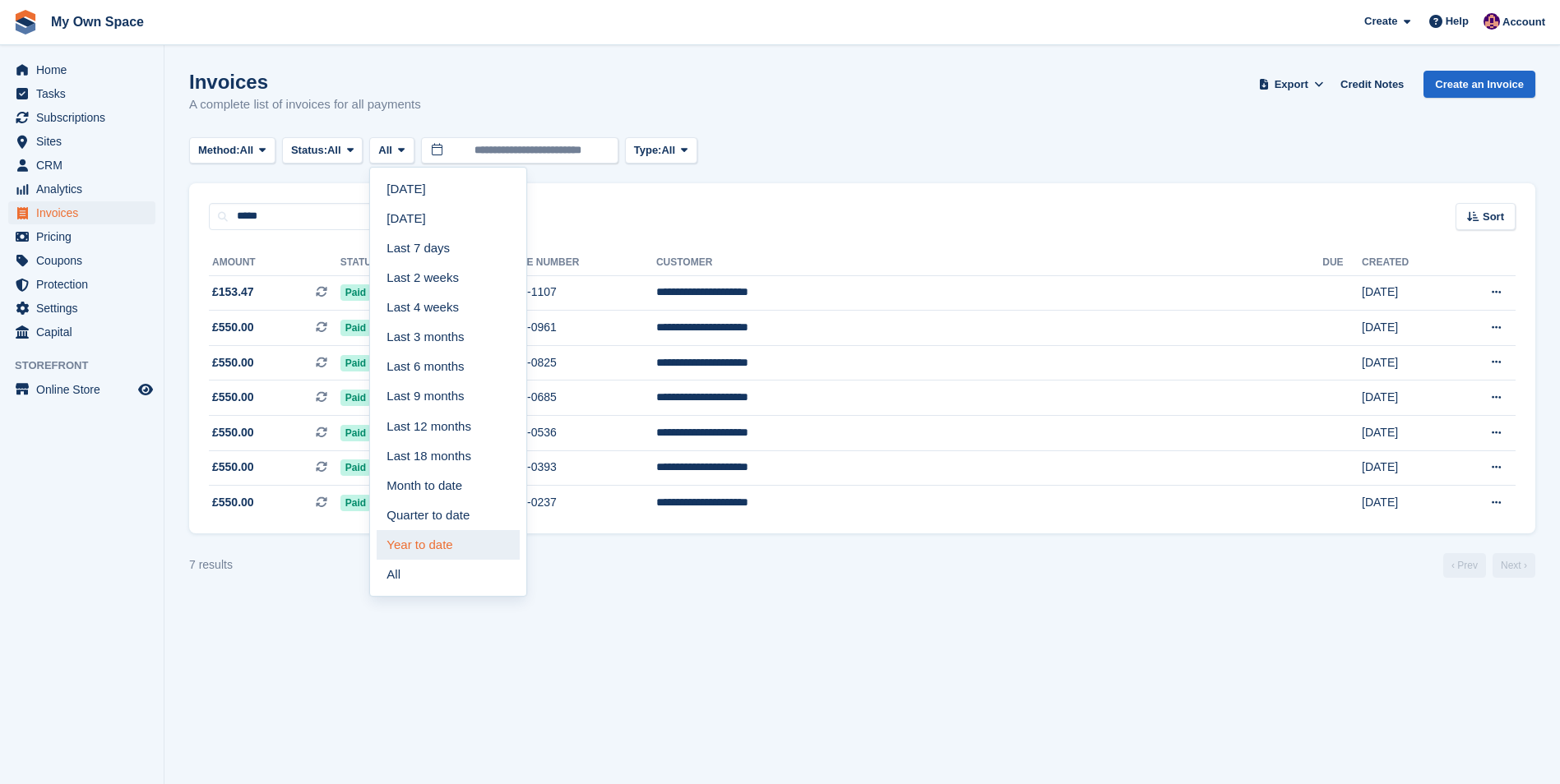
click at [410, 543] on link "Year to date" at bounding box center [448, 545] width 143 height 30
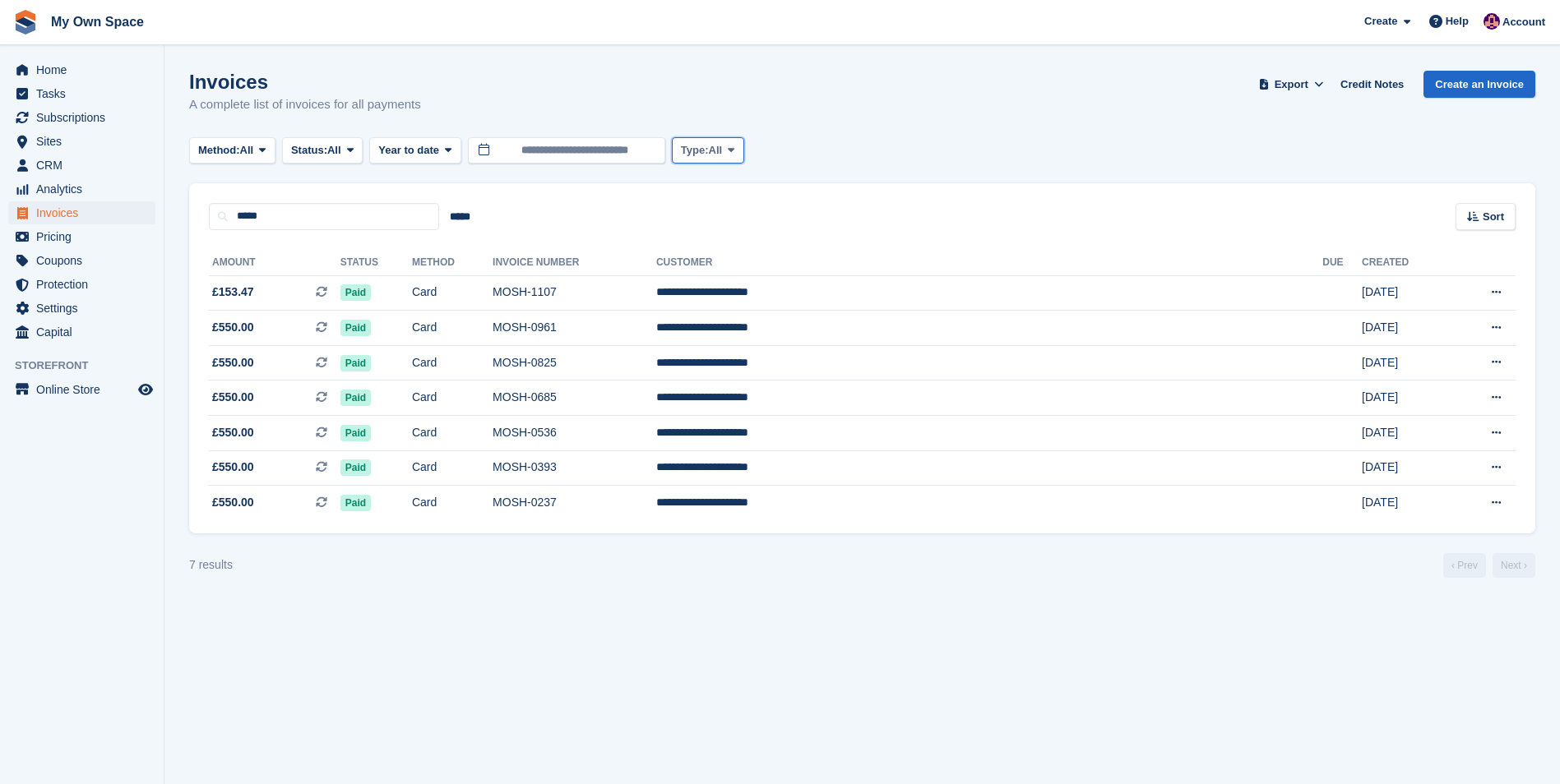
click at [729, 147] on button "Type: All" at bounding box center [707, 150] width 72 height 27
click at [710, 192] on link "All" at bounding box center [751, 189] width 143 height 30
click at [252, 510] on span "£550.00" at bounding box center [232, 502] width 42 height 17
click at [353, 149] on icon at bounding box center [350, 149] width 7 height 11
click at [316, 195] on link "All" at bounding box center [361, 189] width 143 height 30
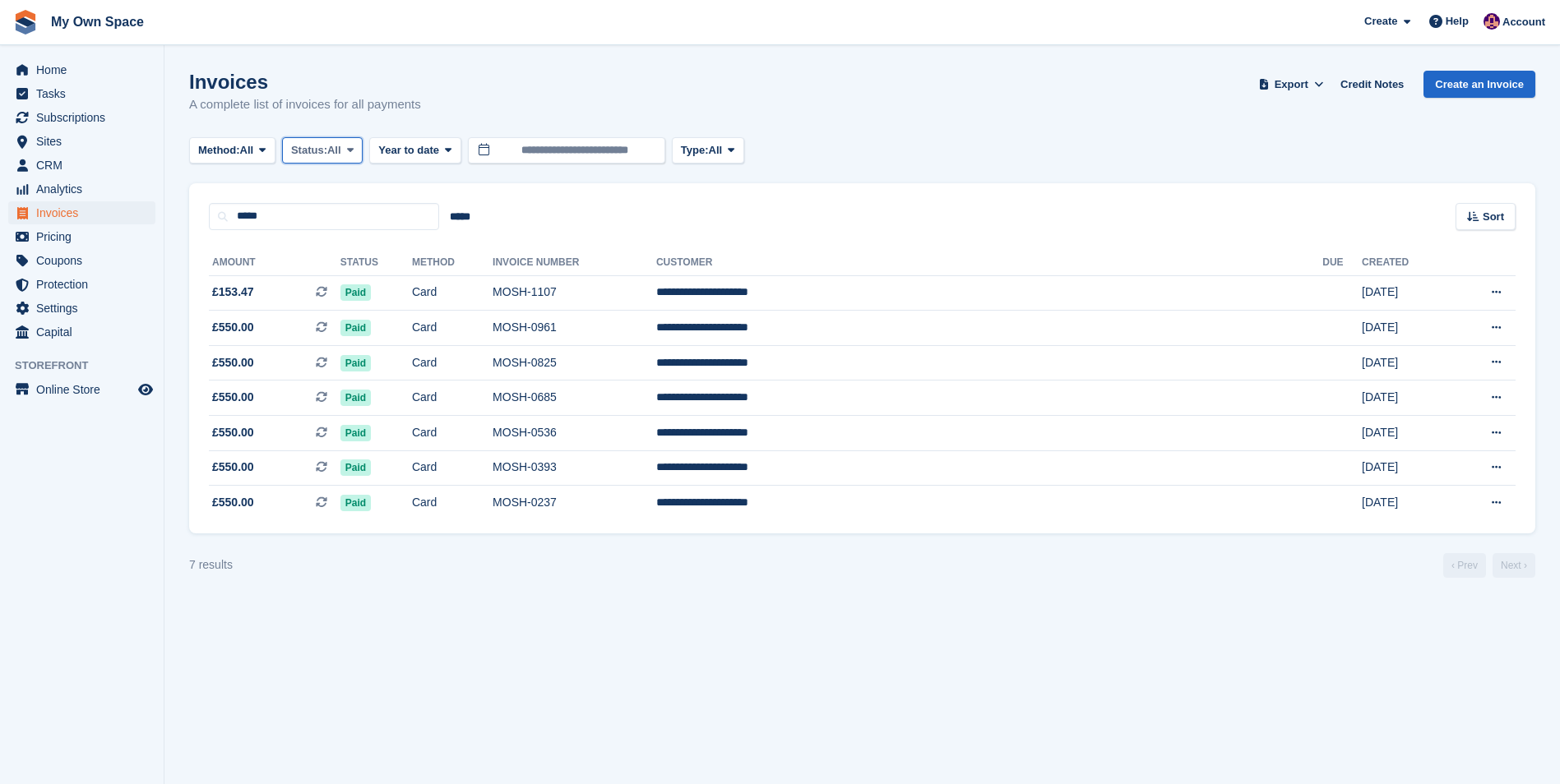
click at [353, 150] on icon at bounding box center [350, 149] width 7 height 11
click at [320, 217] on link "Paid" at bounding box center [361, 218] width 143 height 30
click at [265, 147] on icon at bounding box center [262, 149] width 7 height 11
click at [233, 192] on link "All" at bounding box center [268, 189] width 143 height 30
click at [265, 153] on icon at bounding box center [262, 149] width 7 height 11
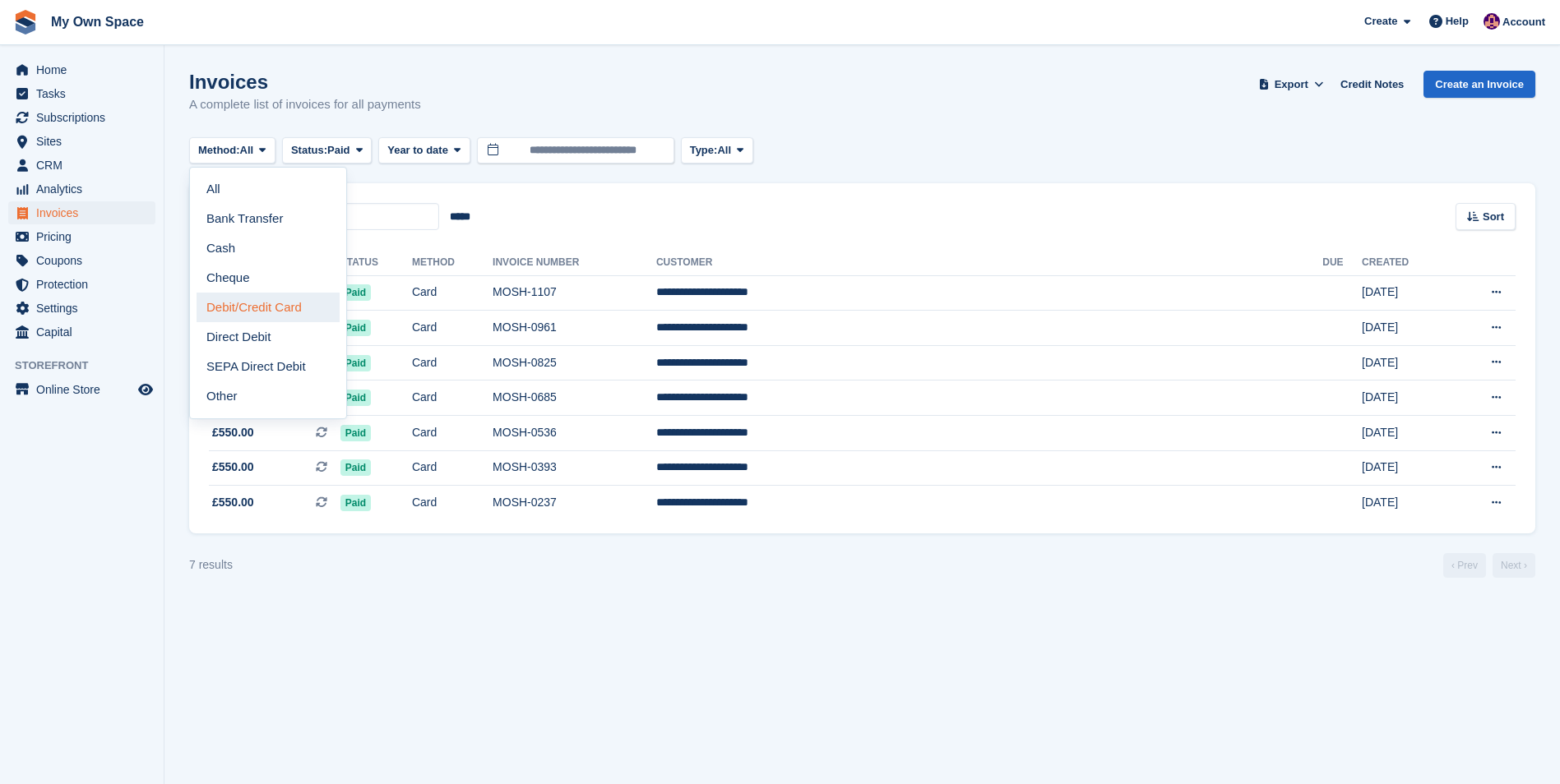
click at [246, 311] on link "Debit/Credit Card" at bounding box center [268, 307] width 143 height 30
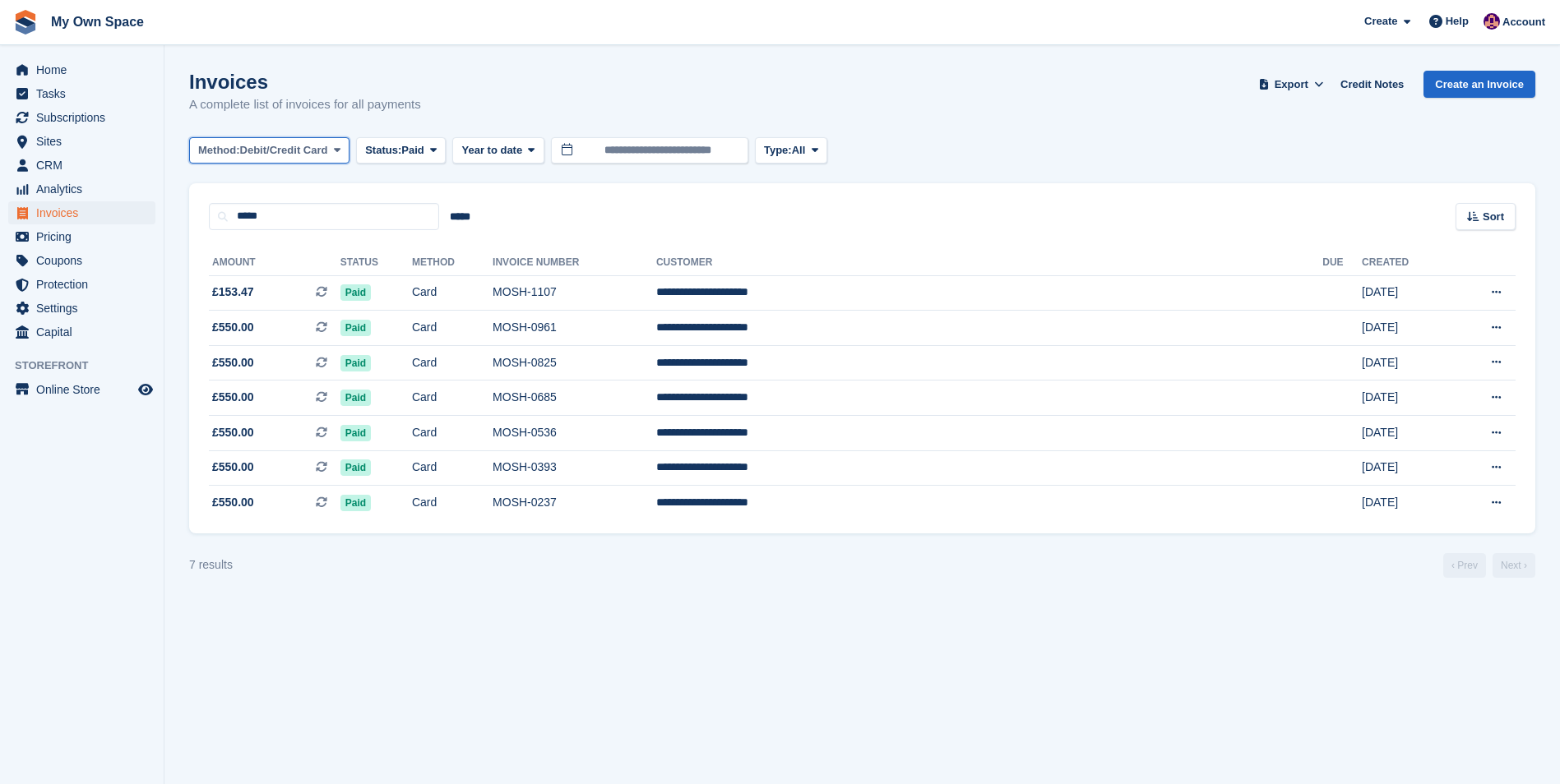
click at [304, 153] on span "Debit/Credit Card" at bounding box center [284, 150] width 88 height 17
click at [271, 197] on link "All" at bounding box center [268, 189] width 143 height 30
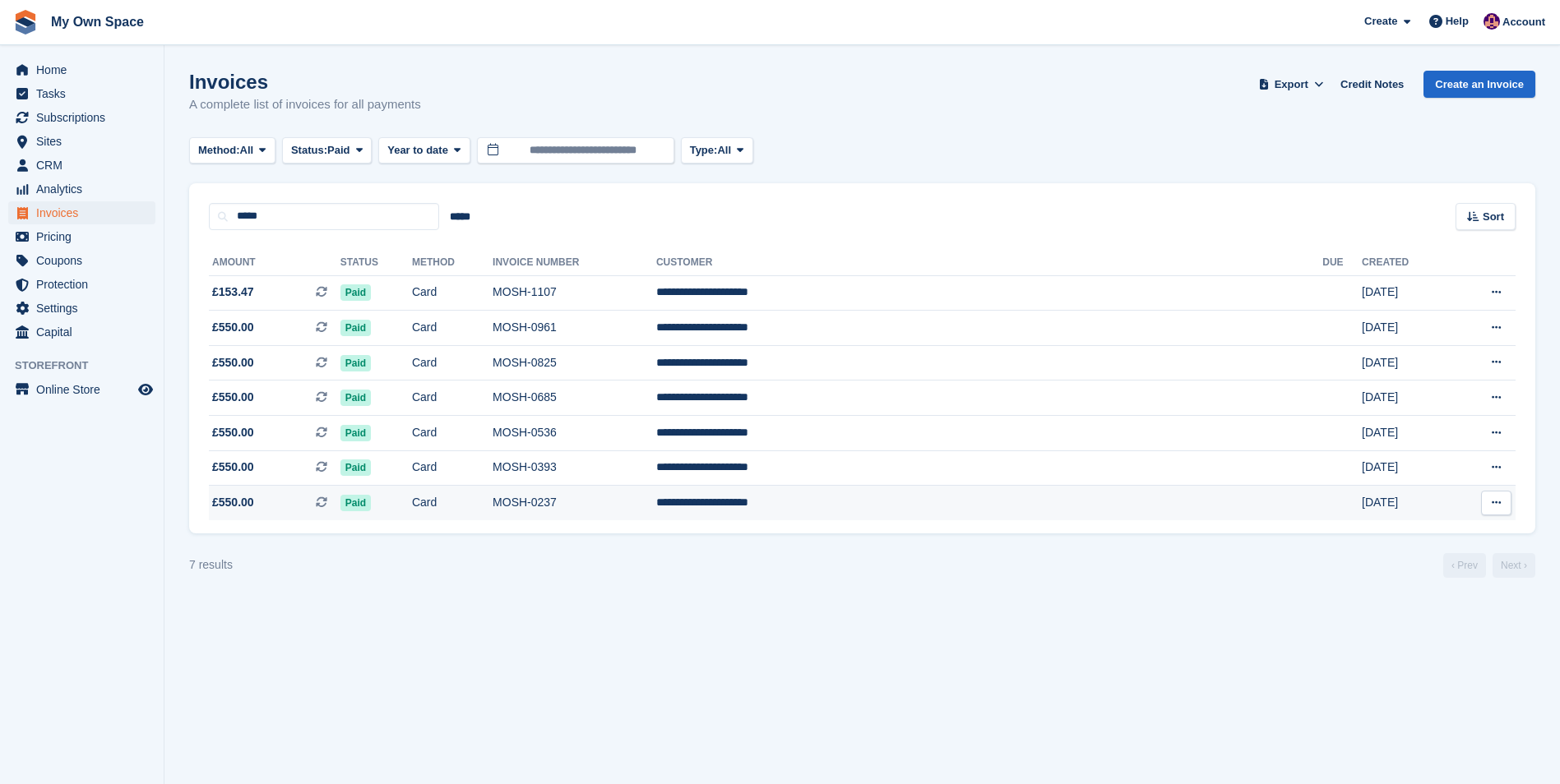
click at [1500, 500] on icon at bounding box center [1496, 502] width 9 height 11
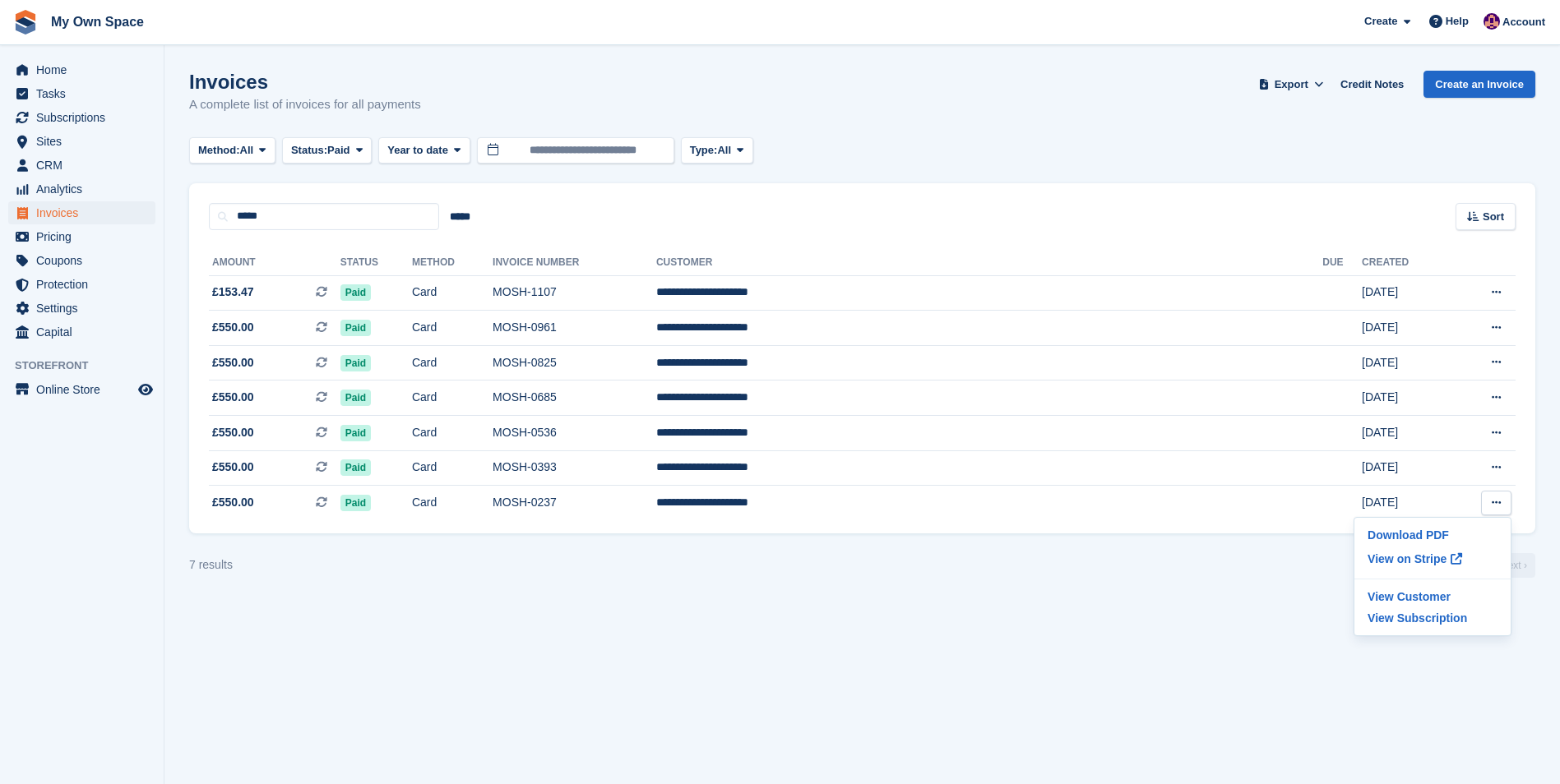
click at [662, 548] on turbo-frame "Invoices A complete list of invoices for all payments Export Export Invoices Ex…" at bounding box center [862, 323] width 1346 height 507
click at [69, 211] on span "Invoices" at bounding box center [86, 213] width 99 height 23
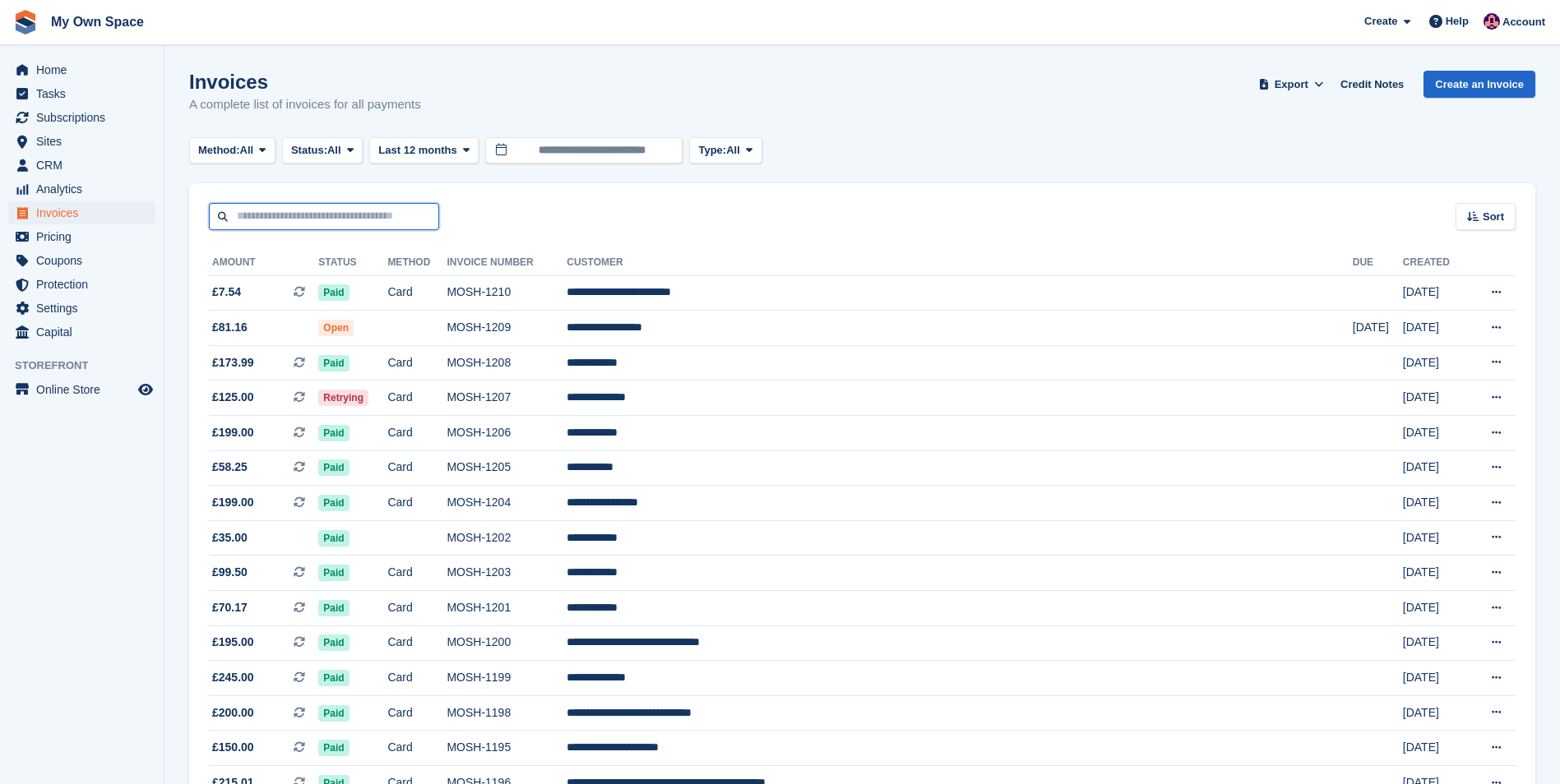
click at [292, 210] on input "text" at bounding box center [323, 216] width 230 height 27
type input "*****"
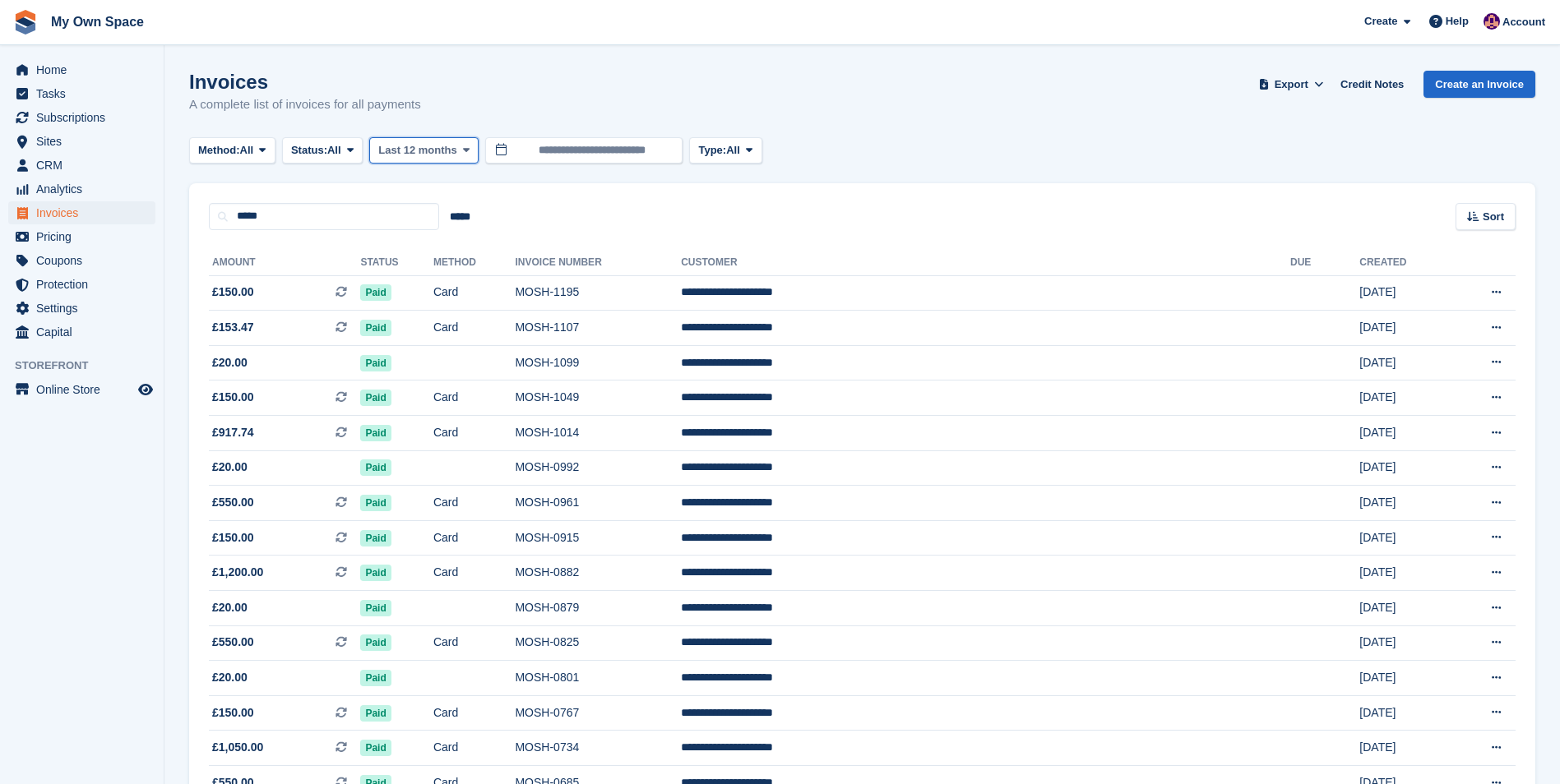
click at [472, 151] on span at bounding box center [466, 149] width 13 height 13
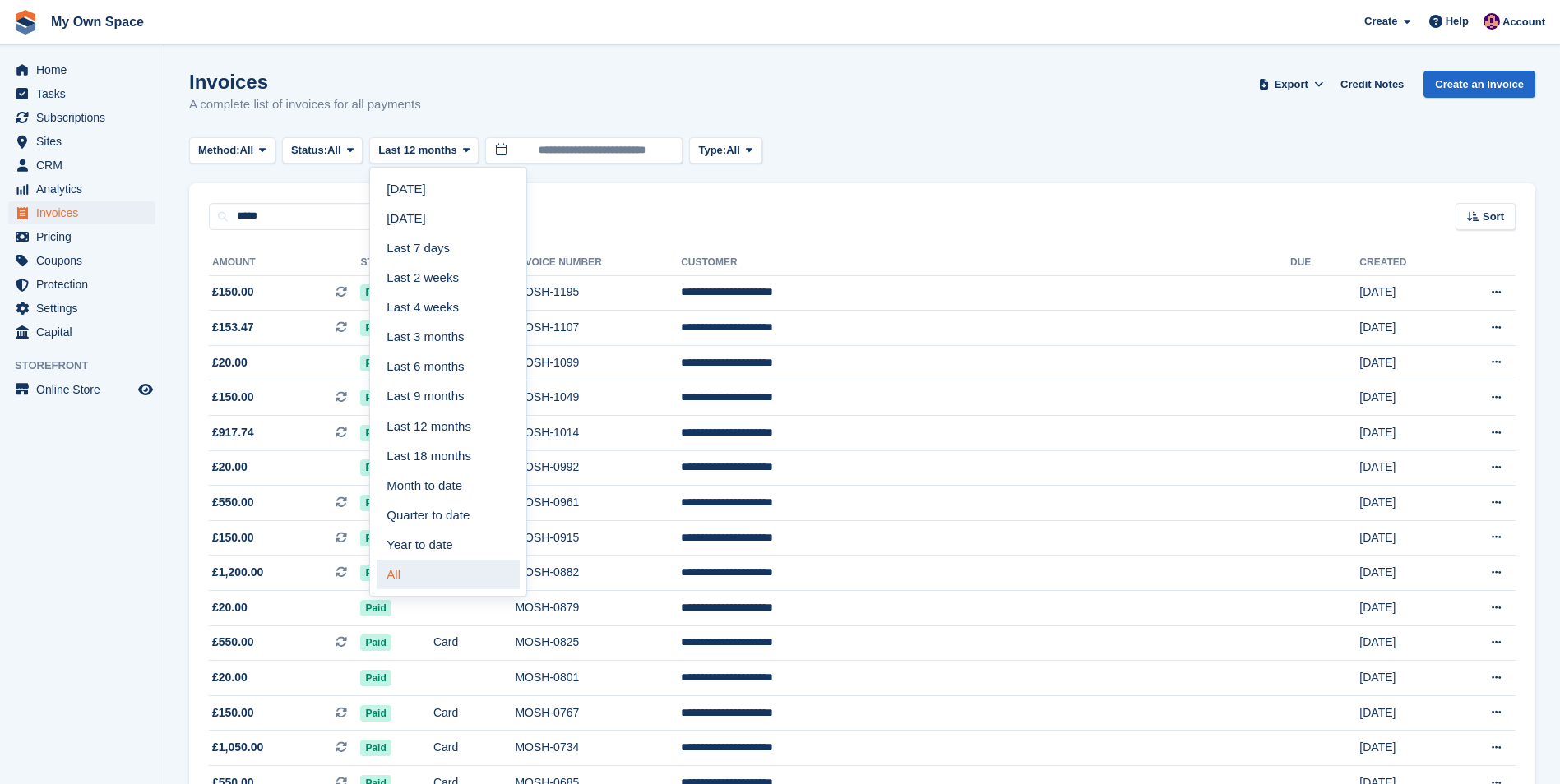
click at [431, 579] on link "All" at bounding box center [448, 574] width 143 height 30
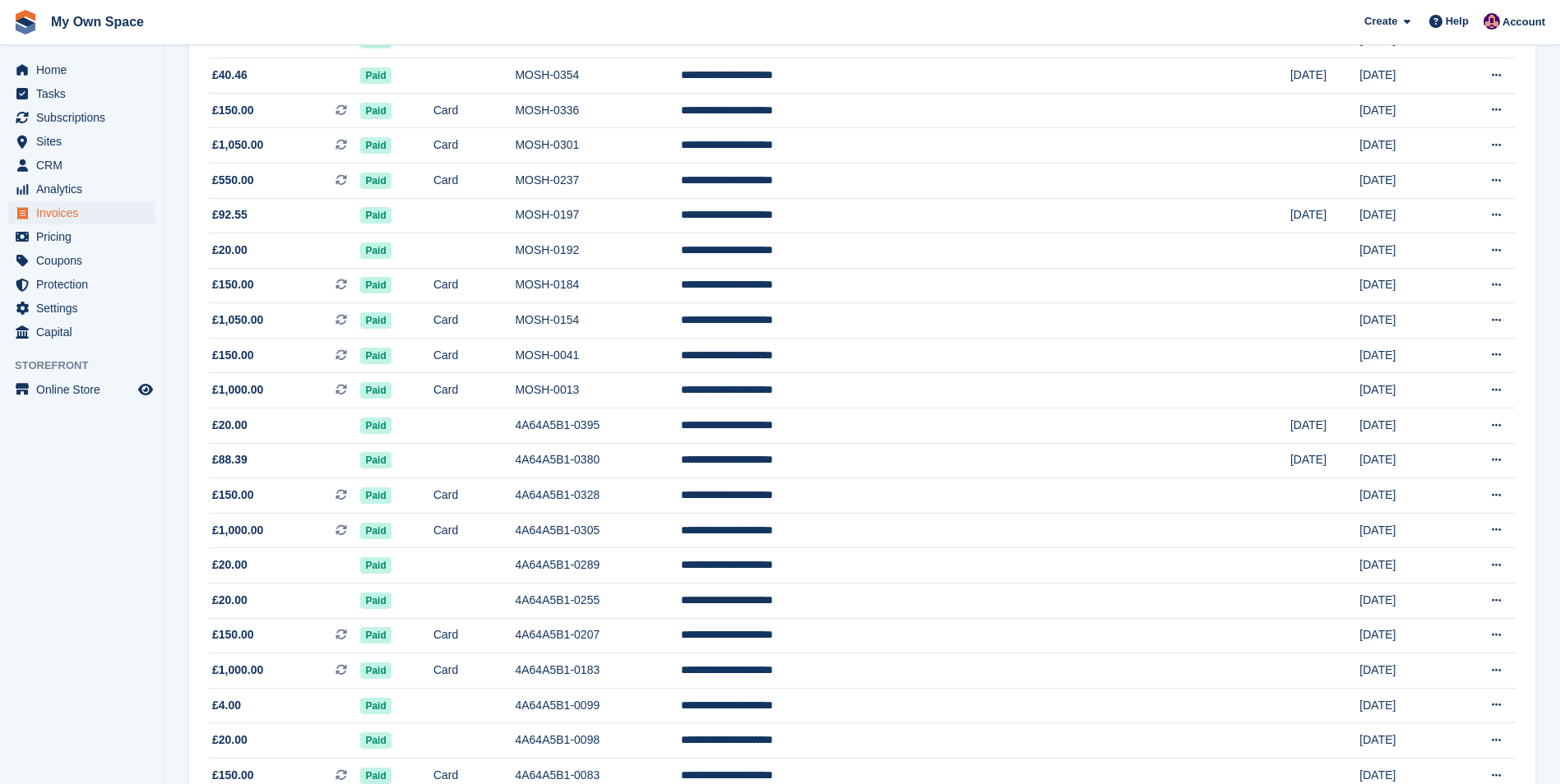
scroll to position [1006, 0]
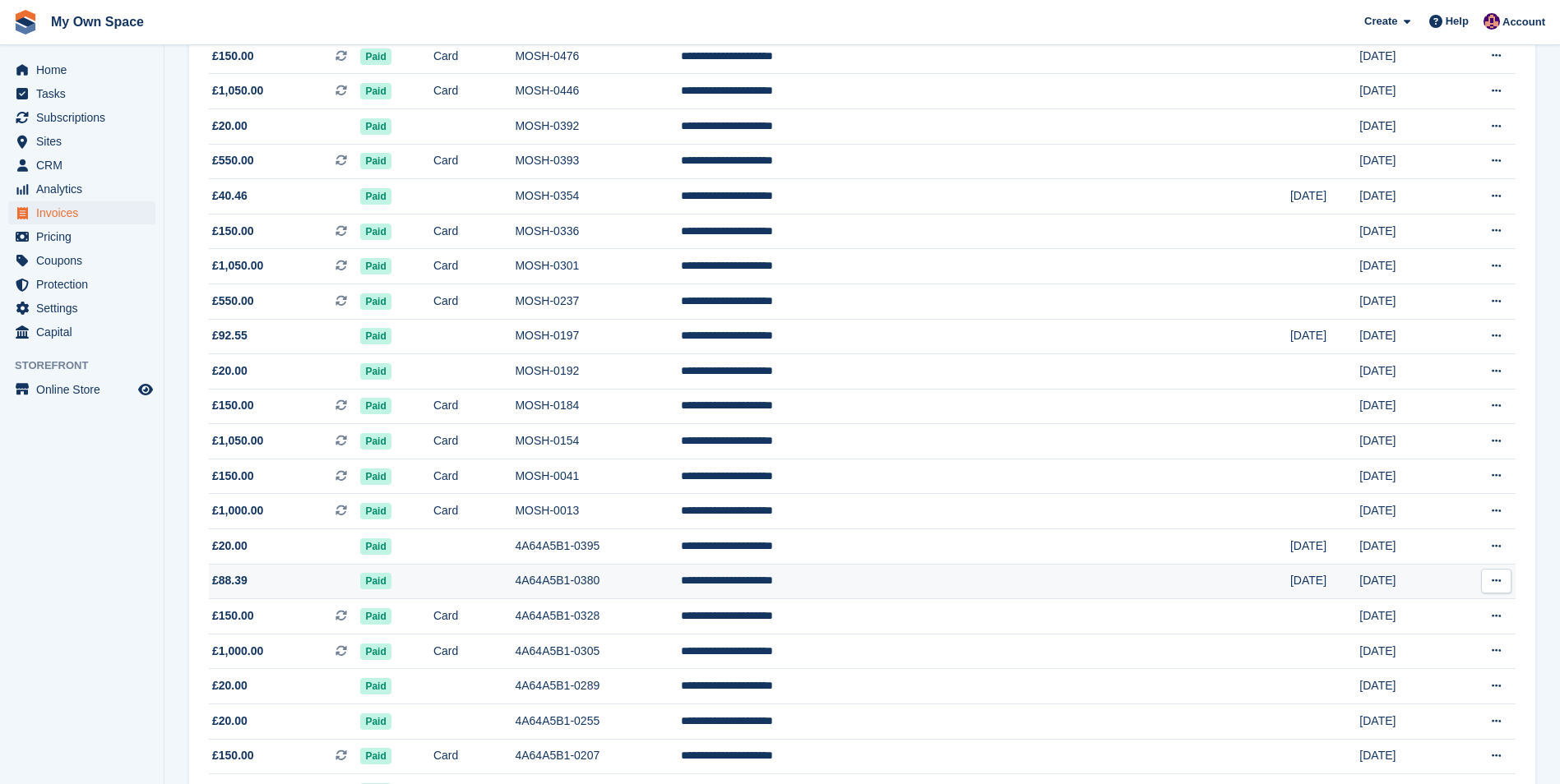
click at [256, 572] on span "£88.39" at bounding box center [284, 580] width 151 height 17
click at [283, 582] on span "£88.39" at bounding box center [284, 580] width 151 height 17
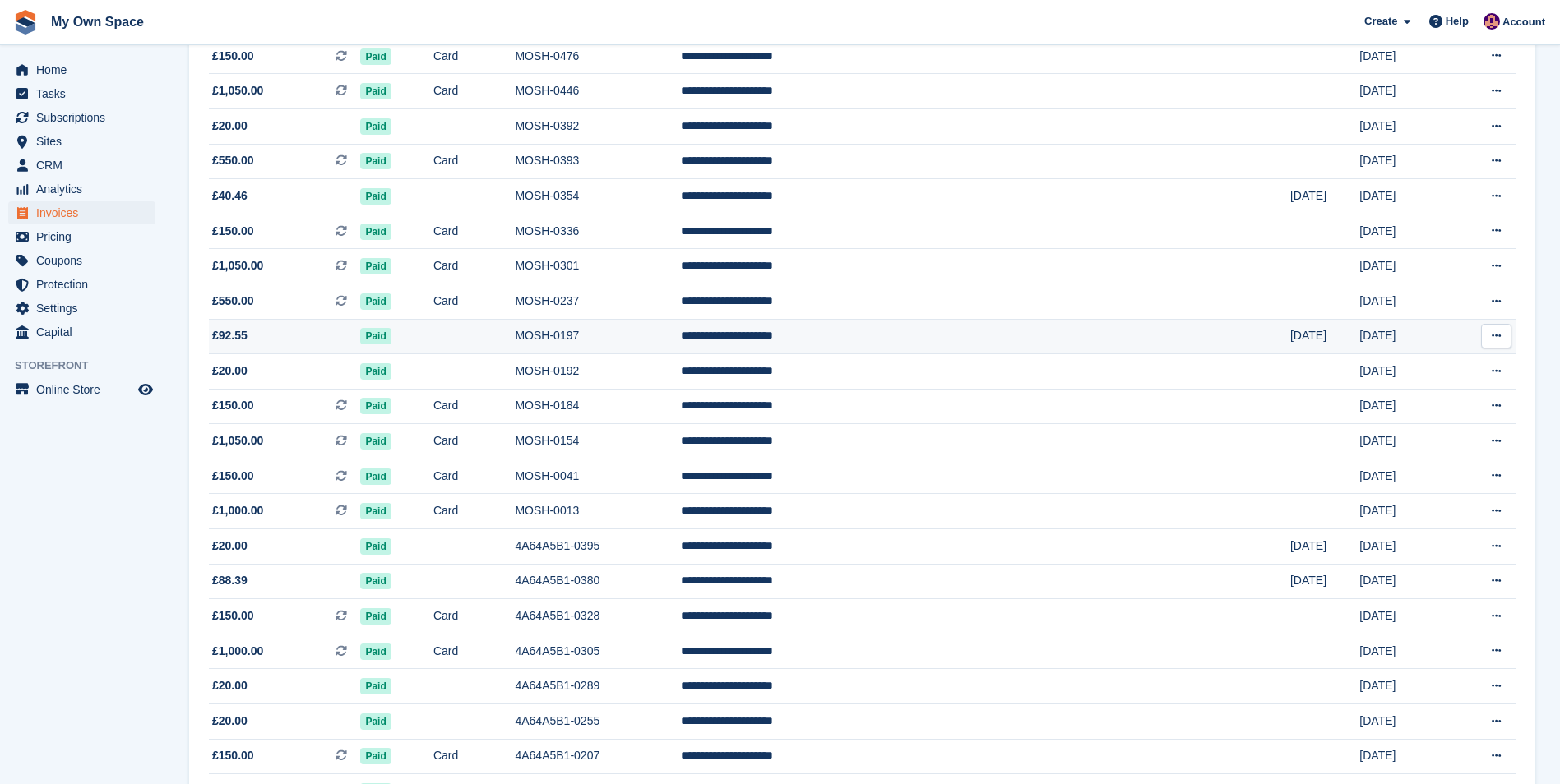
click at [256, 337] on span "£92.55" at bounding box center [284, 335] width 151 height 17
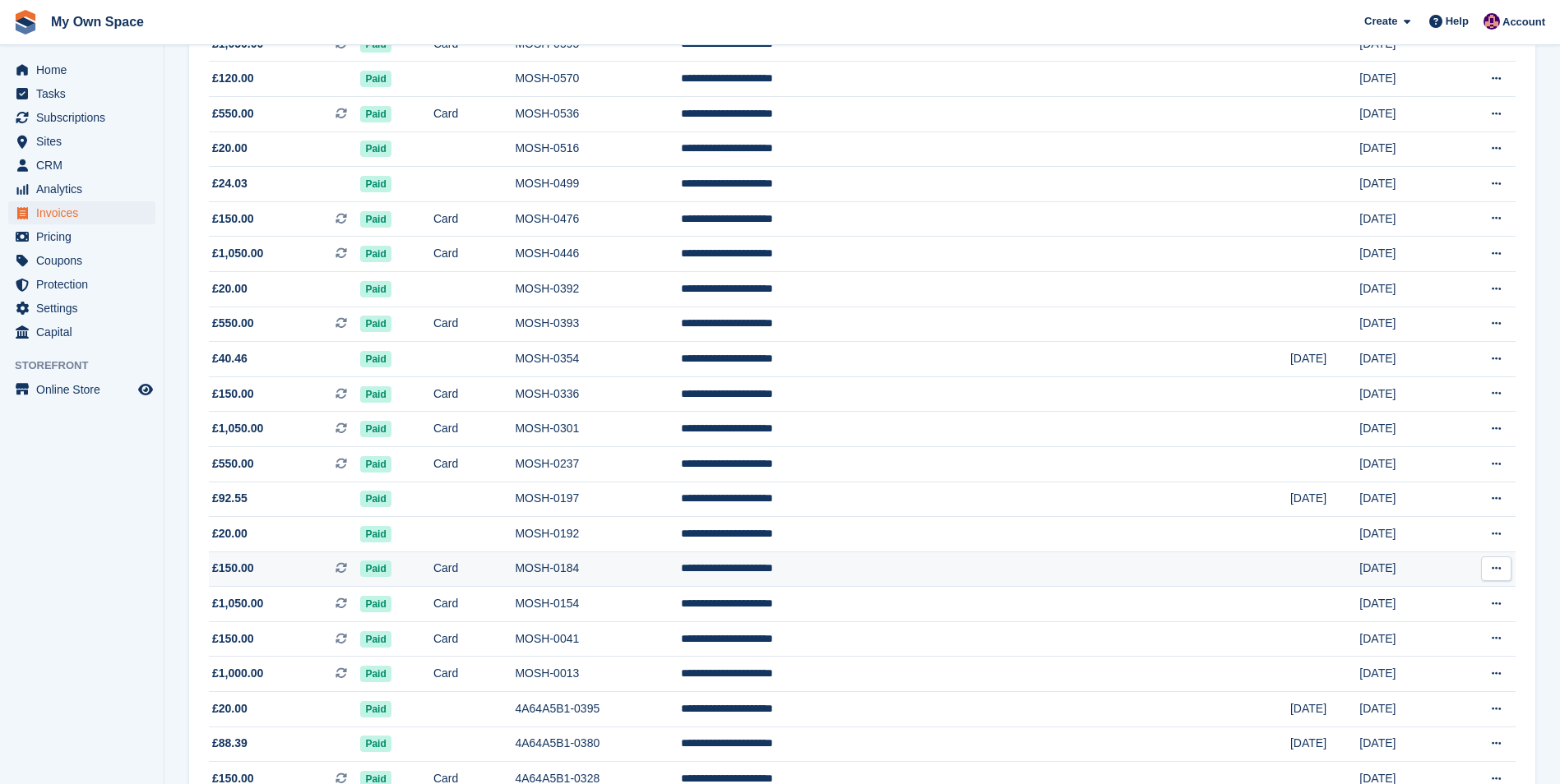
scroll to position [842, 0]
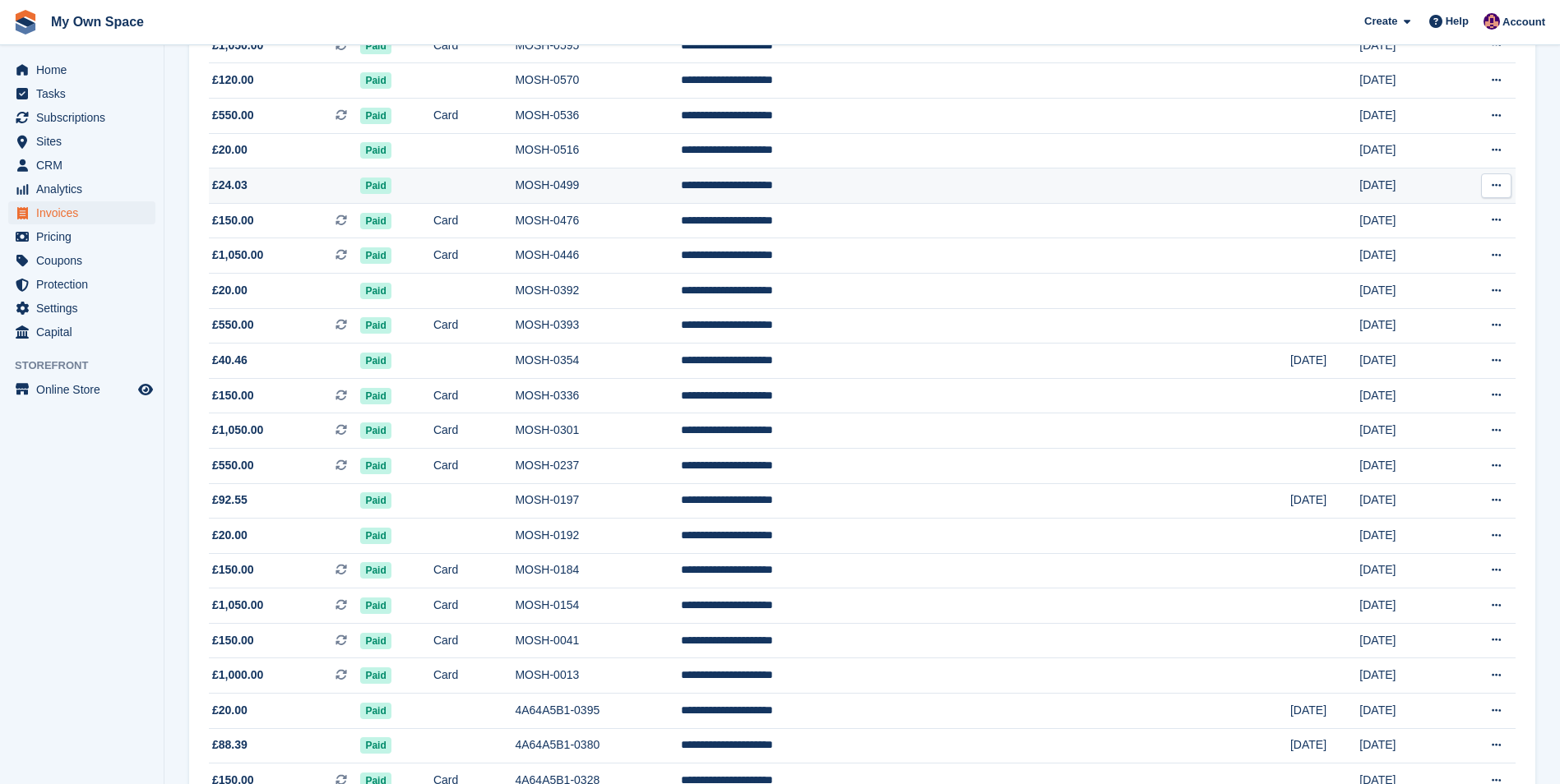
click at [254, 185] on span "£24.03" at bounding box center [284, 185] width 151 height 17
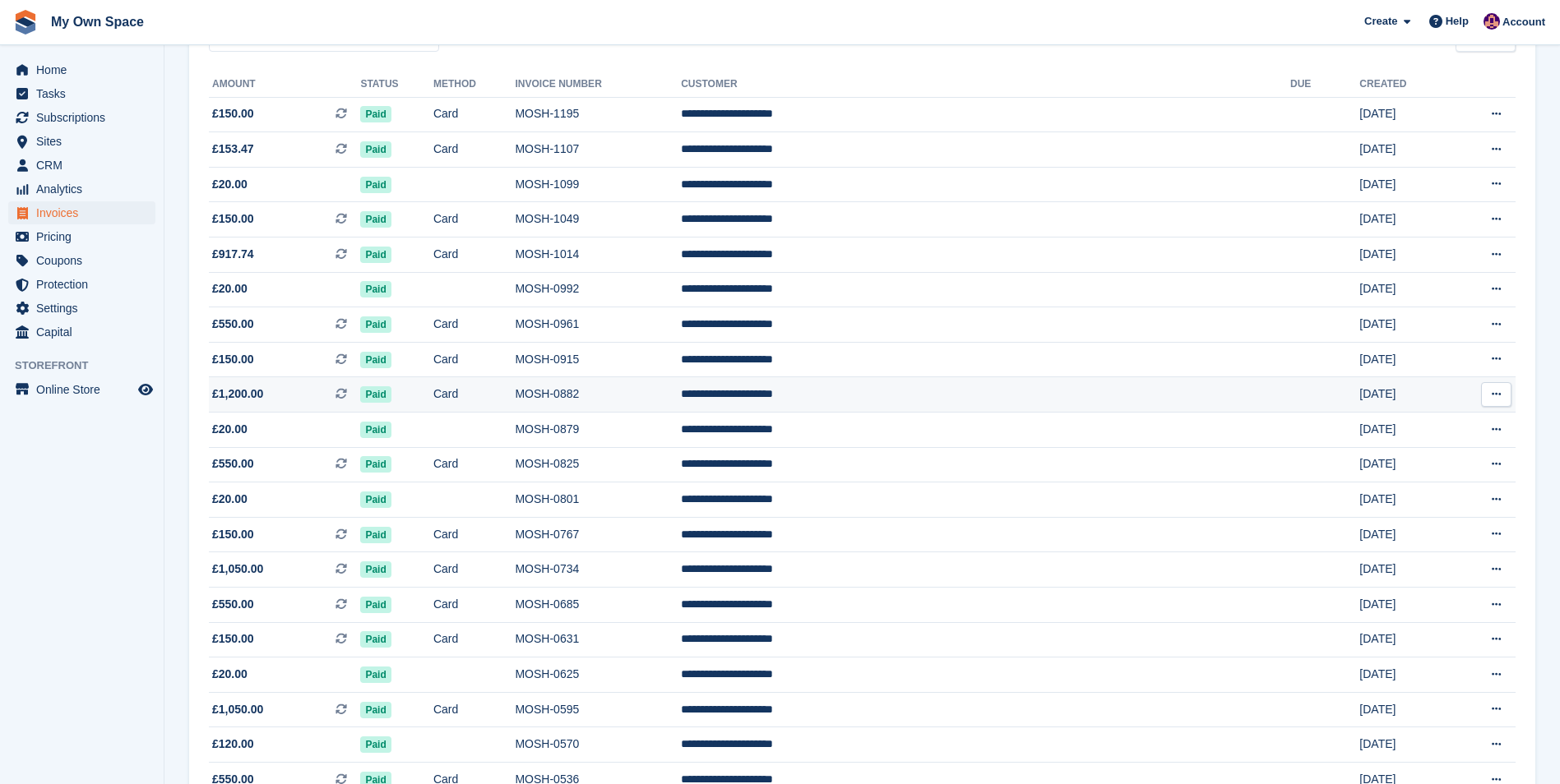
scroll to position [103, 0]
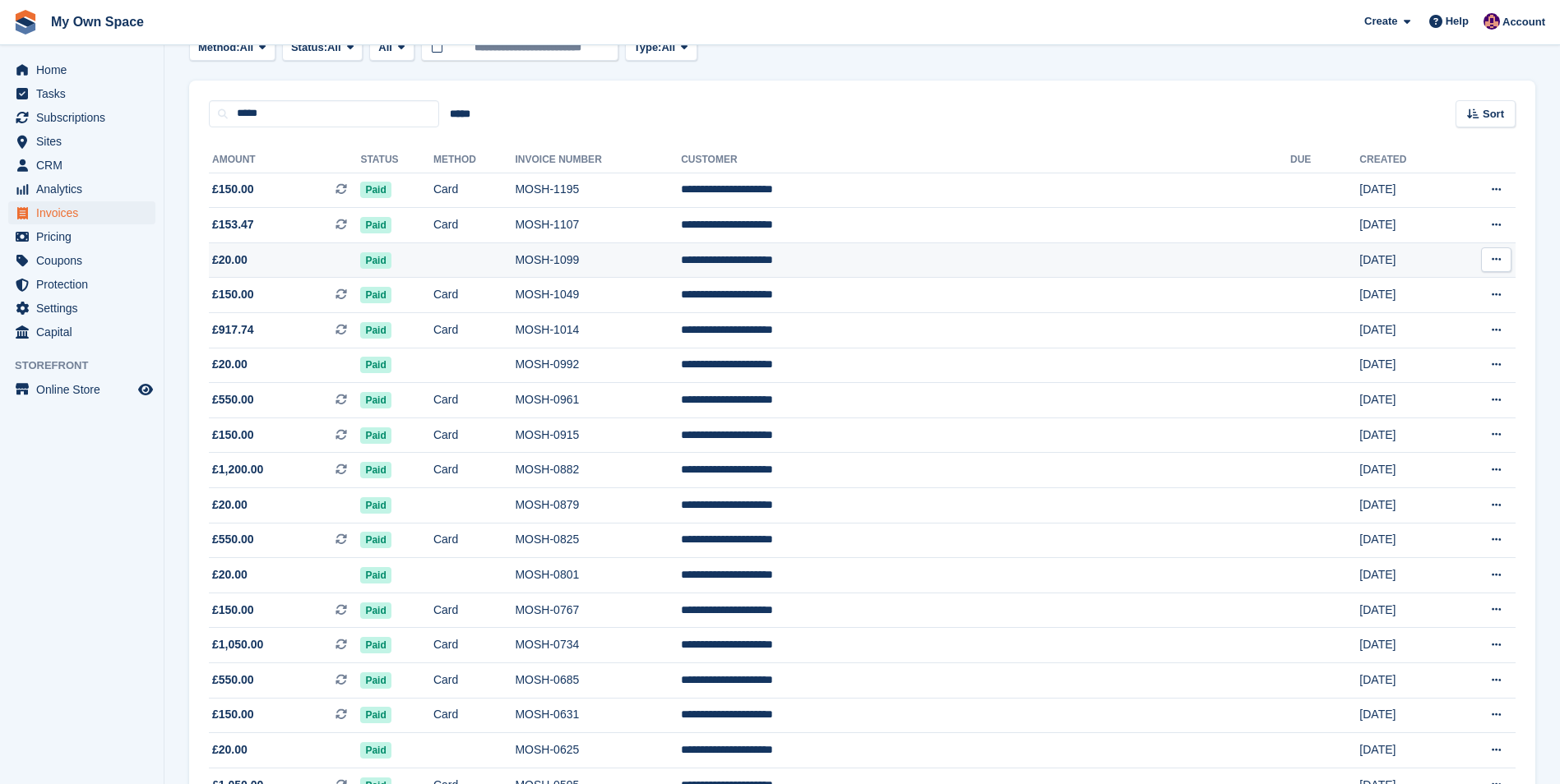
click at [273, 260] on span "£20.00" at bounding box center [284, 259] width 151 height 17
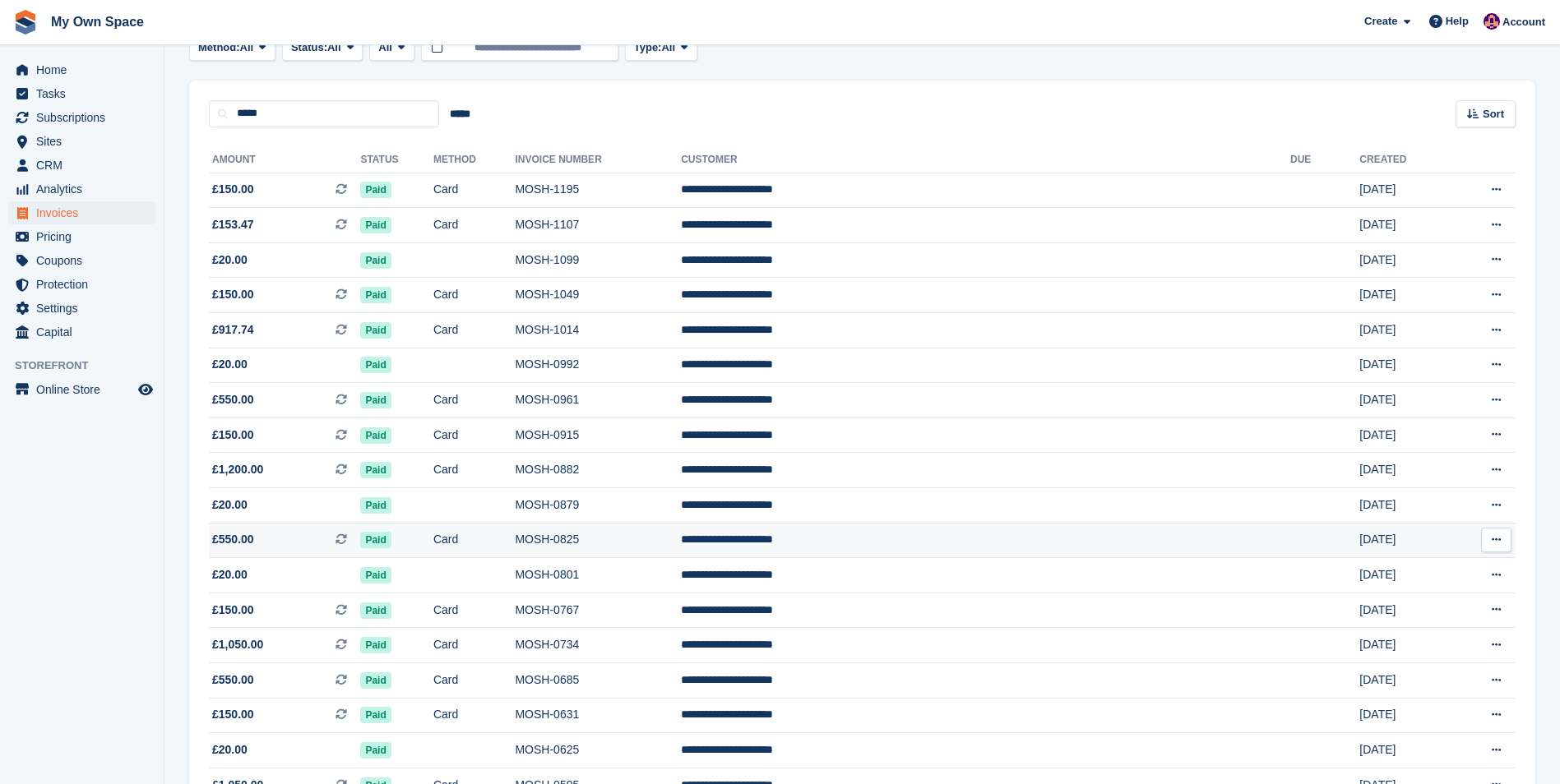
click at [262, 543] on span "£550.00 This is a recurring subscription invoice." at bounding box center [284, 539] width 151 height 17
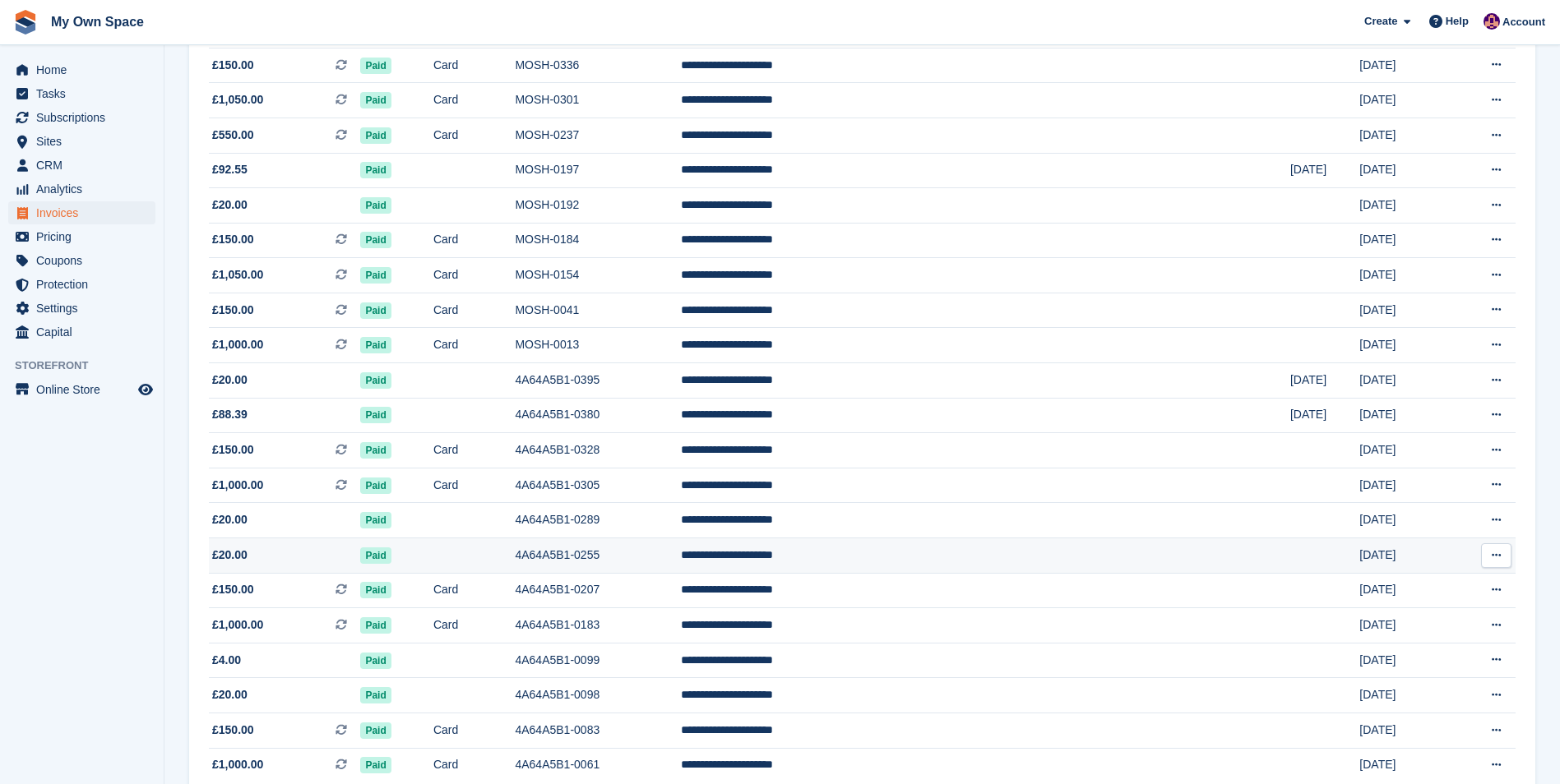
scroll to position [1254, 0]
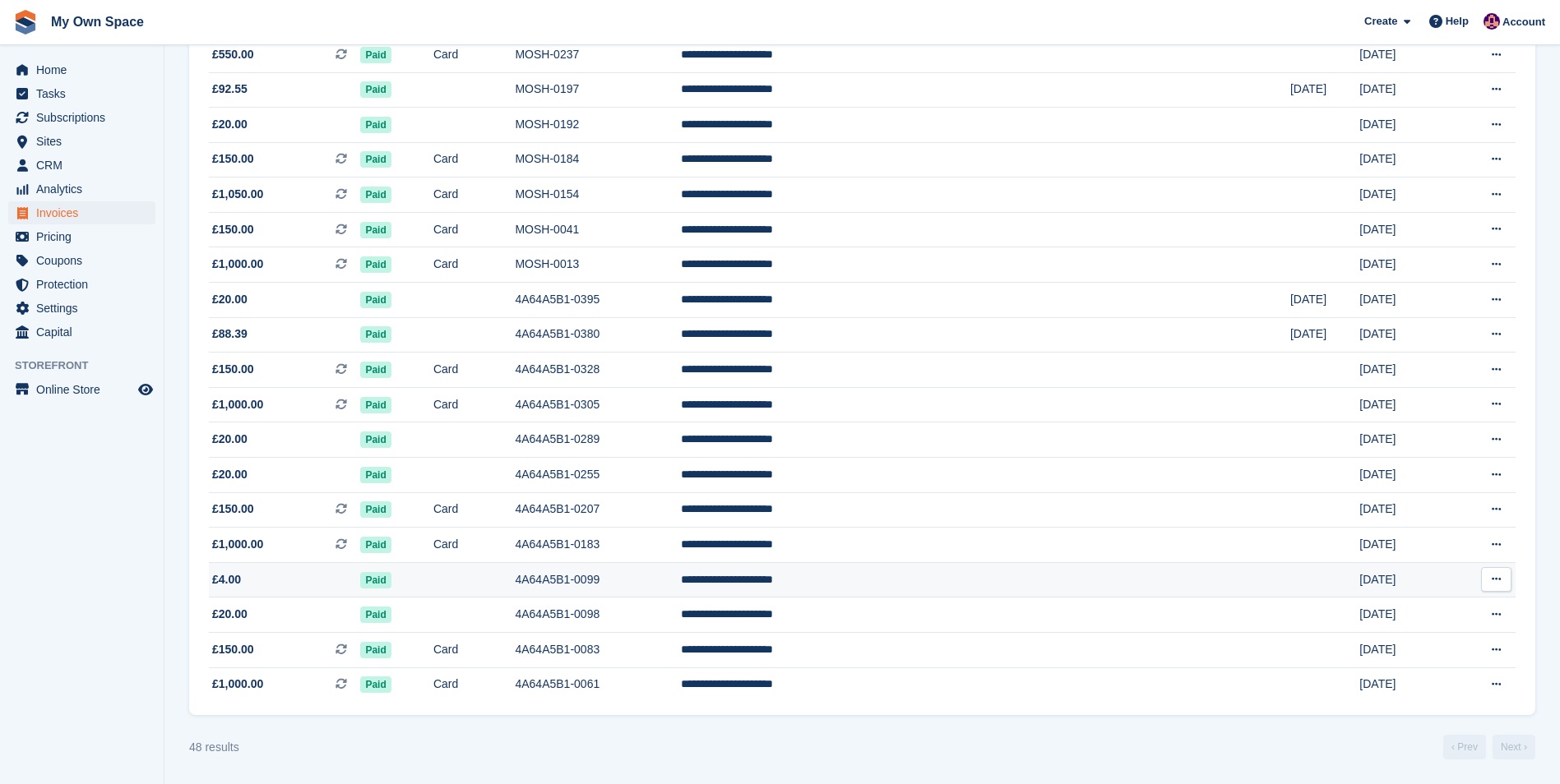
click at [279, 581] on span "£4.00" at bounding box center [284, 579] width 151 height 17
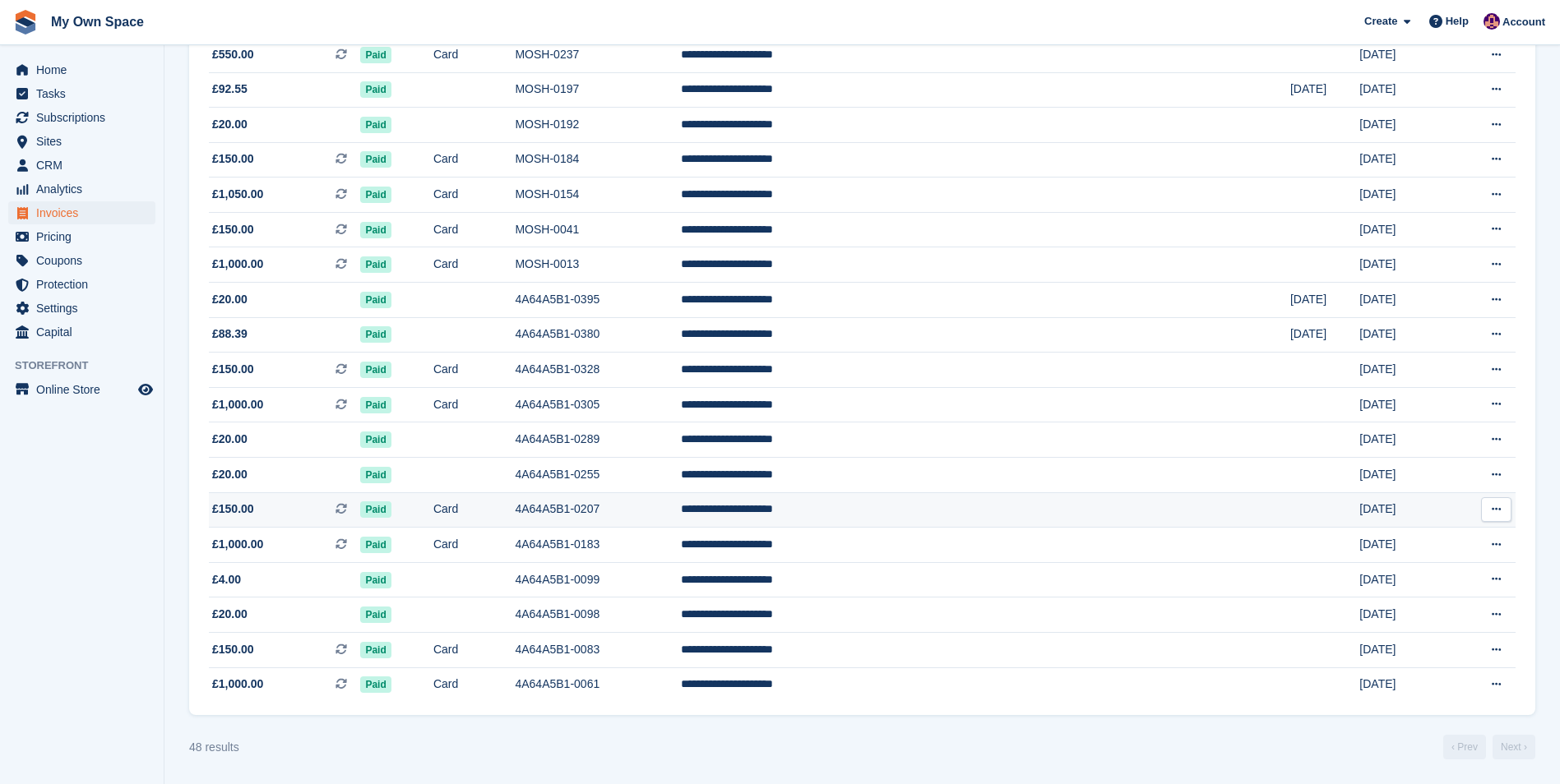
click at [246, 509] on span "£150.00" at bounding box center [232, 508] width 42 height 17
